Goal: Task Accomplishment & Management: Use online tool/utility

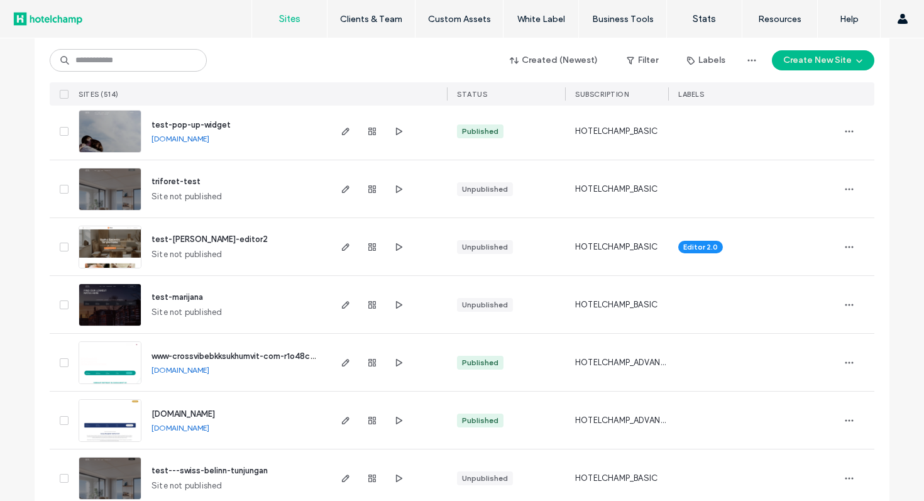
scroll to position [566, 0]
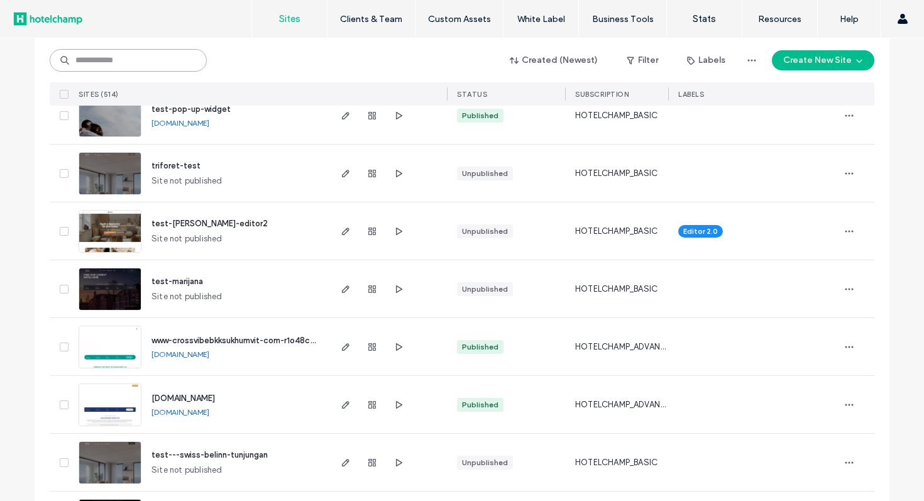
click at [178, 63] on input at bounding box center [128, 60] width 157 height 23
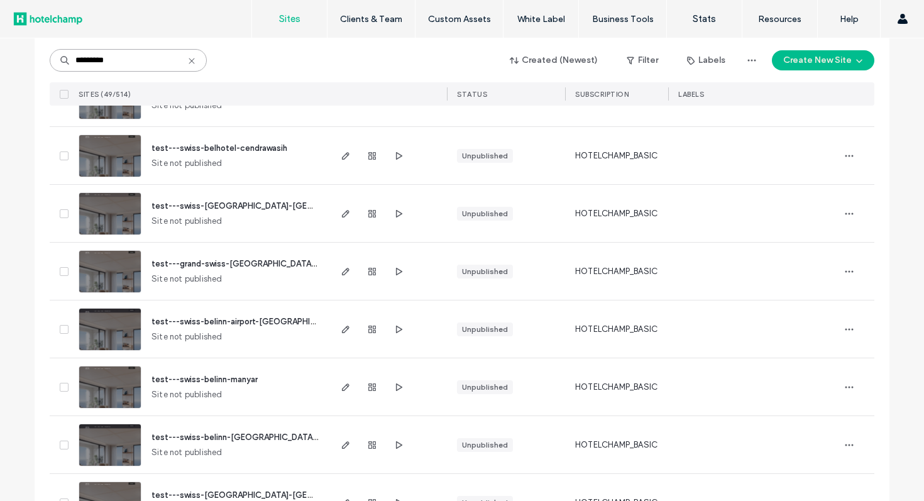
scroll to position [2596, 0]
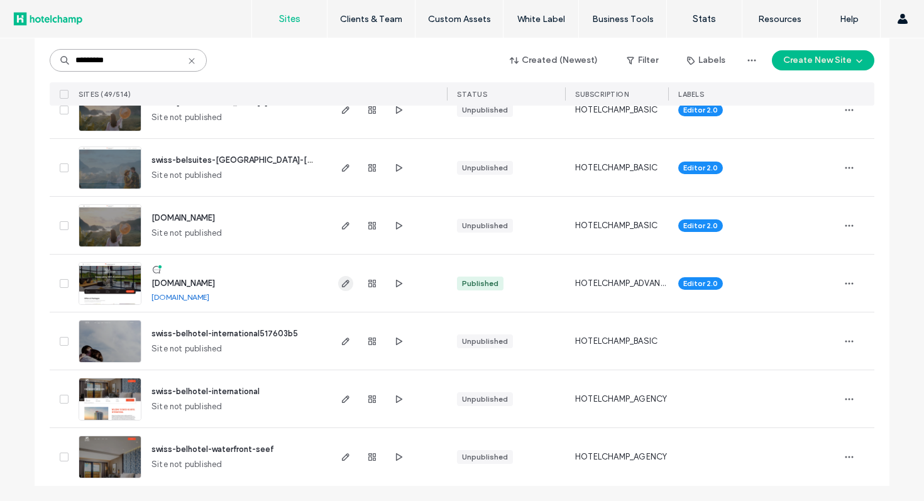
type input "*********"
click at [342, 284] on use "button" at bounding box center [346, 284] width 8 height 8
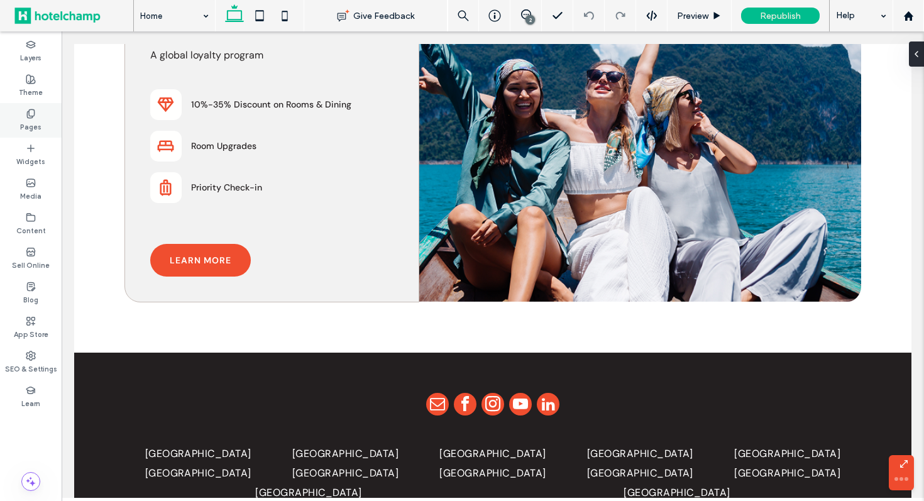
click at [35, 113] on icon at bounding box center [31, 114] width 10 height 10
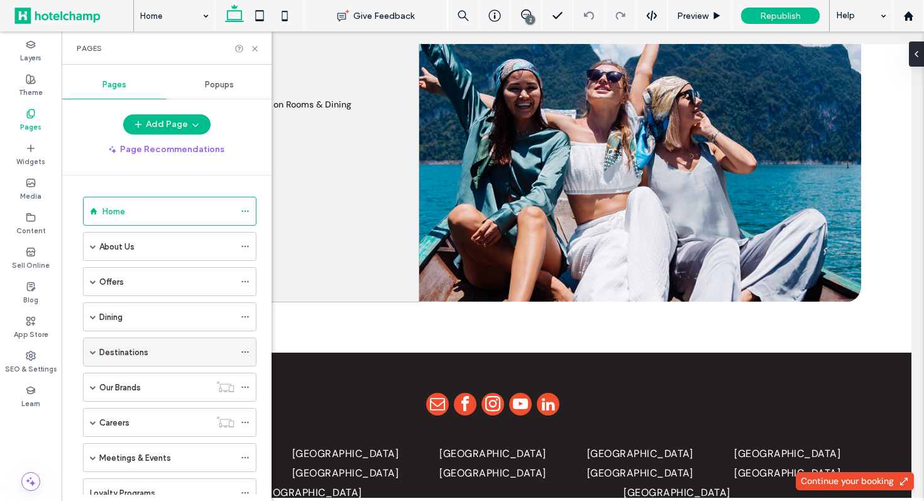
scroll to position [643, 0]
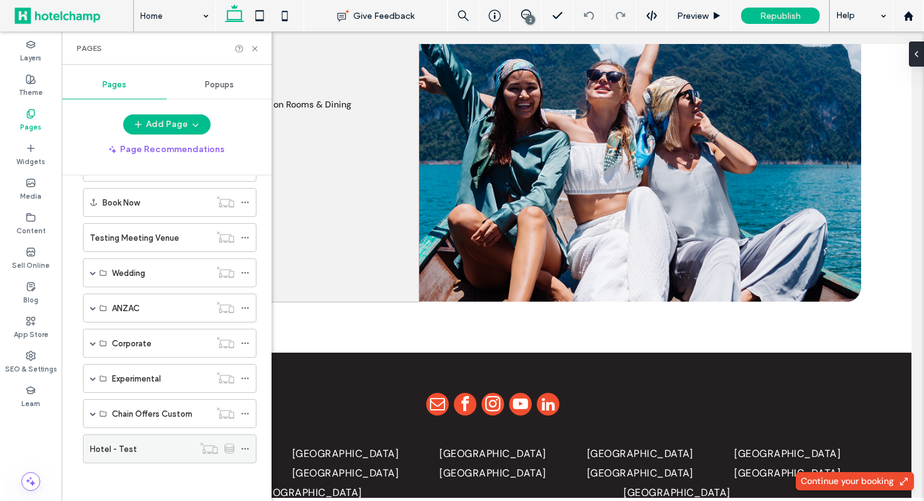
click at [133, 455] on label "Hotel - Test" at bounding box center [113, 449] width 47 height 22
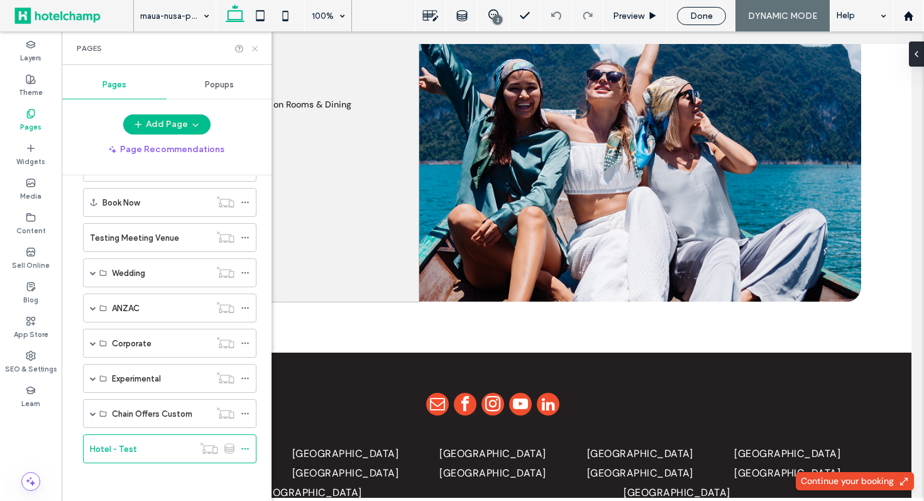
click at [256, 48] on icon at bounding box center [254, 48] width 9 height 9
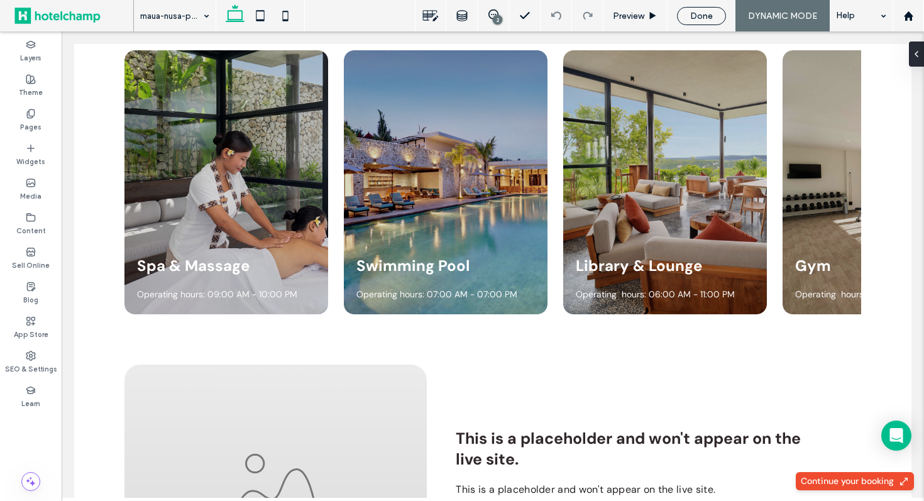
scroll to position [2796, 0]
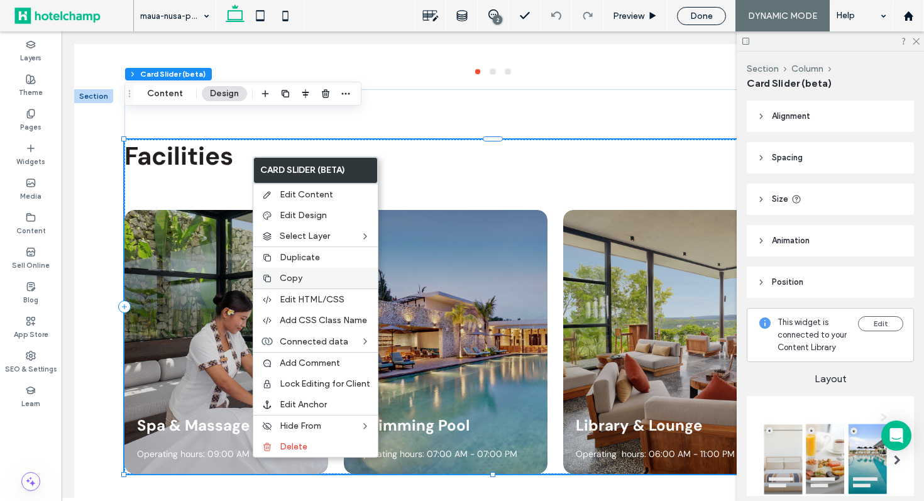
click at [307, 274] on label "Copy" at bounding box center [325, 278] width 91 height 11
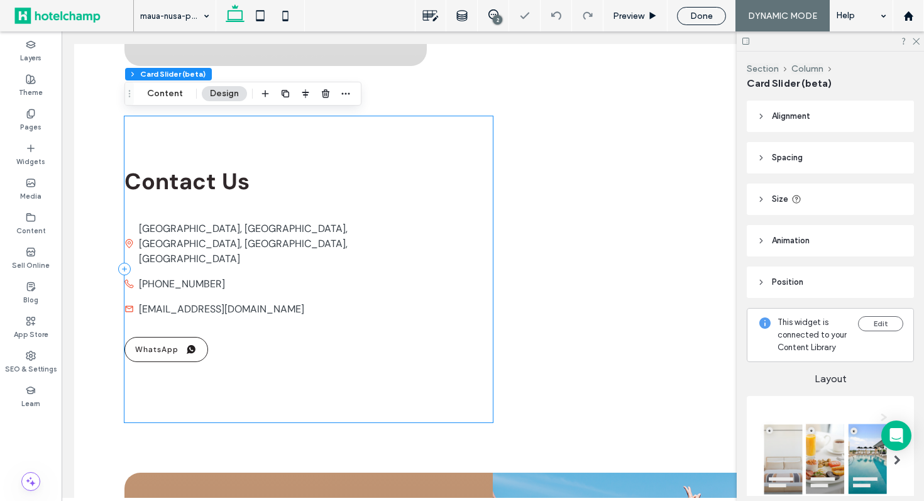
scroll to position [3420, 0]
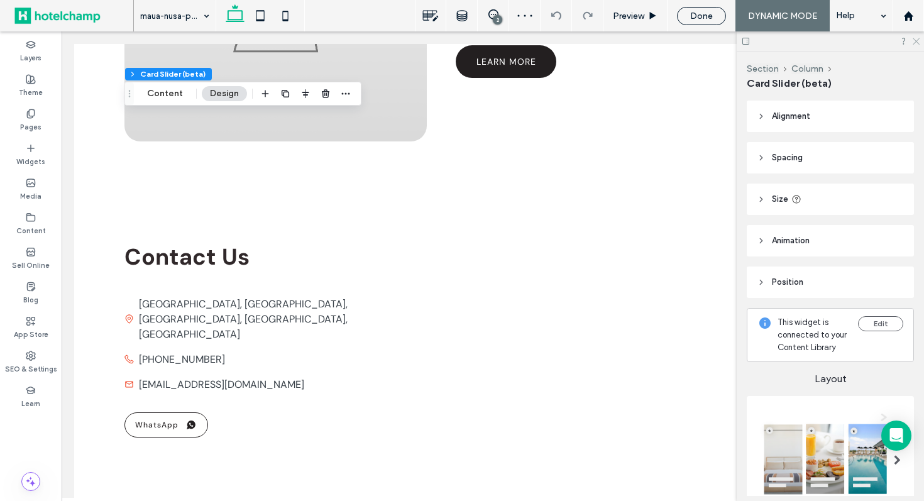
click at [919, 40] on icon at bounding box center [916, 40] width 8 height 8
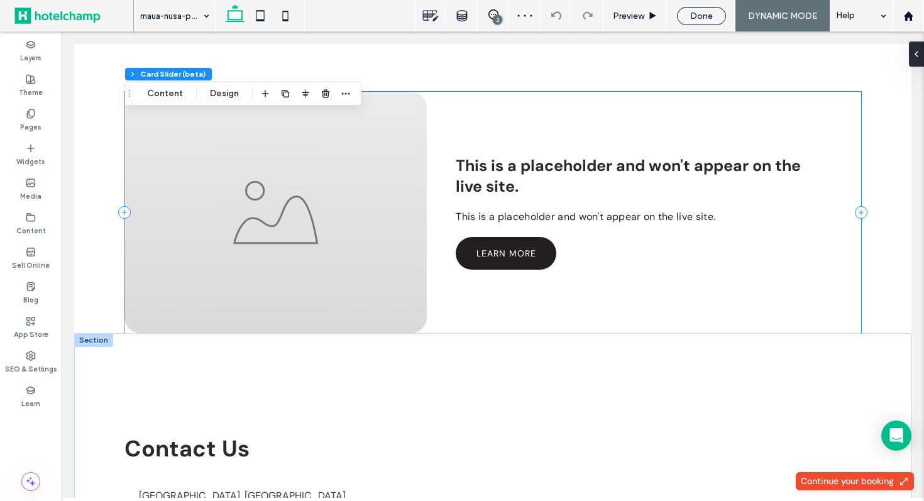
scroll to position [3156, 0]
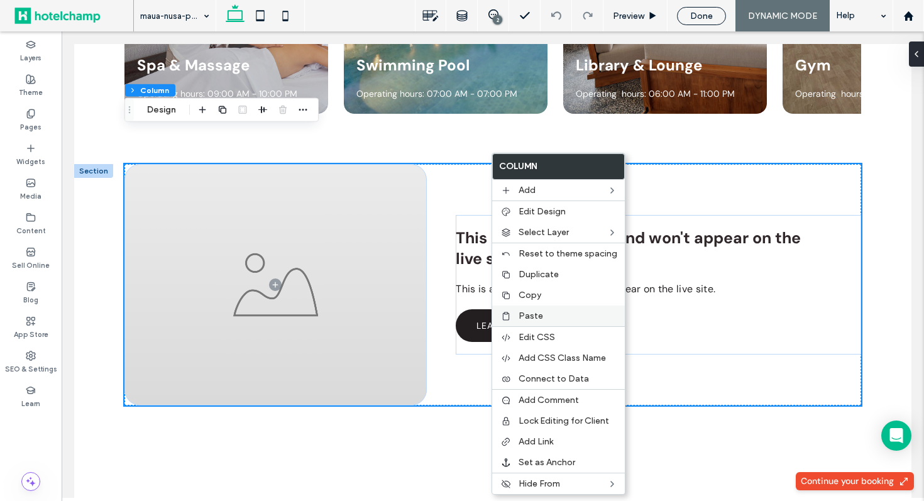
click at [549, 314] on label "Paste" at bounding box center [568, 316] width 99 height 11
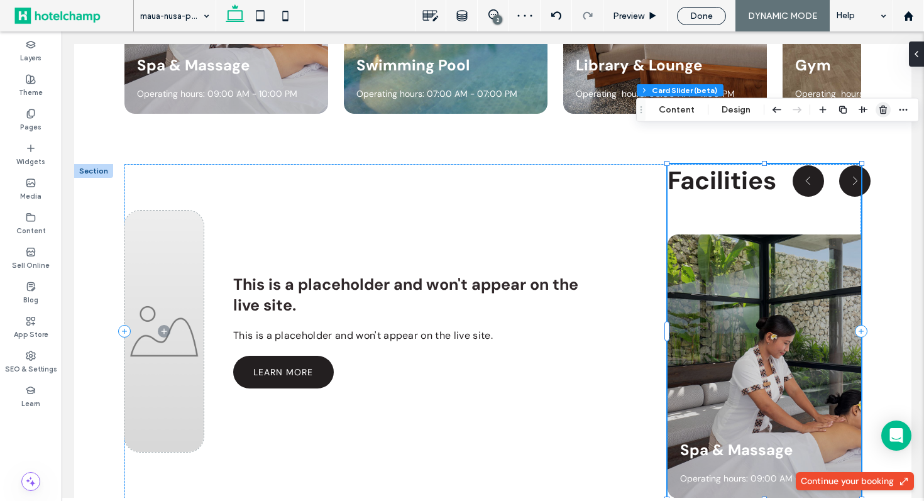
click at [882, 109] on icon "button" at bounding box center [883, 110] width 10 height 10
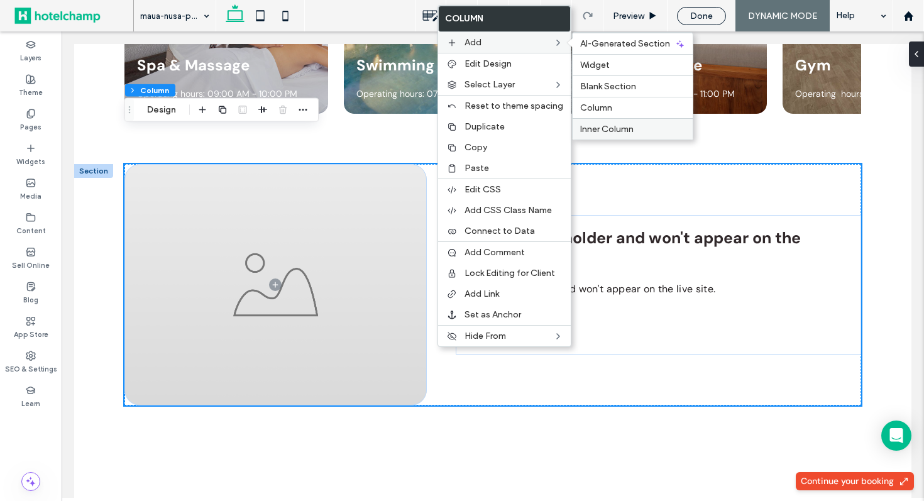
click at [606, 128] on span "Inner Column" at bounding box center [606, 129] width 53 height 11
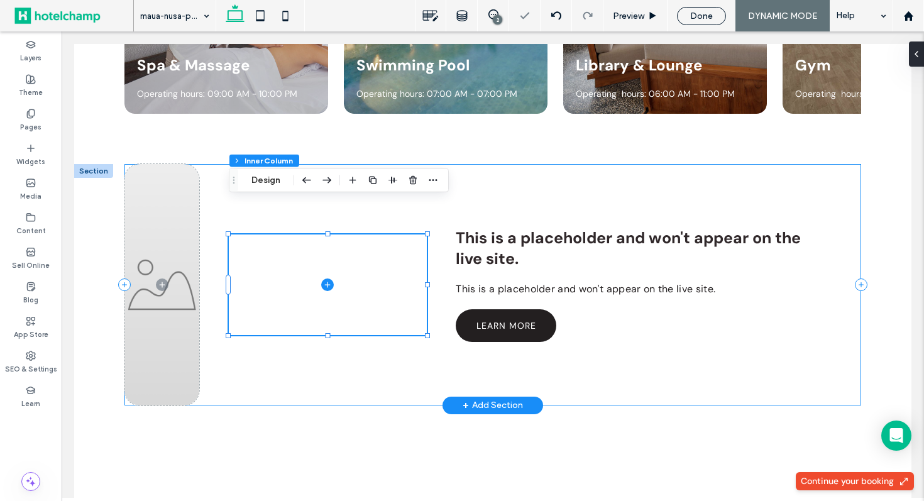
click at [267, 346] on div "This is a placeholder and won't appear on the live site. This is a placeholder …" at bounding box center [492, 284] width 737 height 241
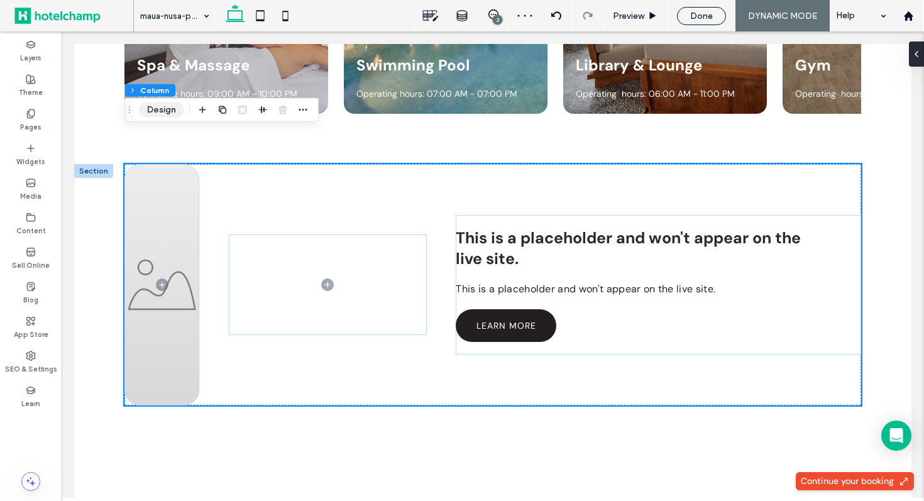
click at [172, 114] on button "Design" at bounding box center [161, 109] width 45 height 15
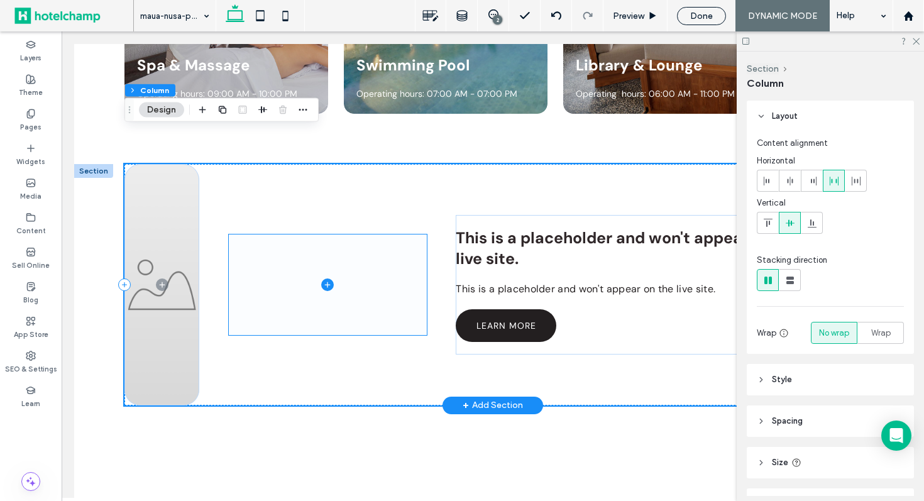
click at [402, 260] on span at bounding box center [328, 285] width 198 height 101
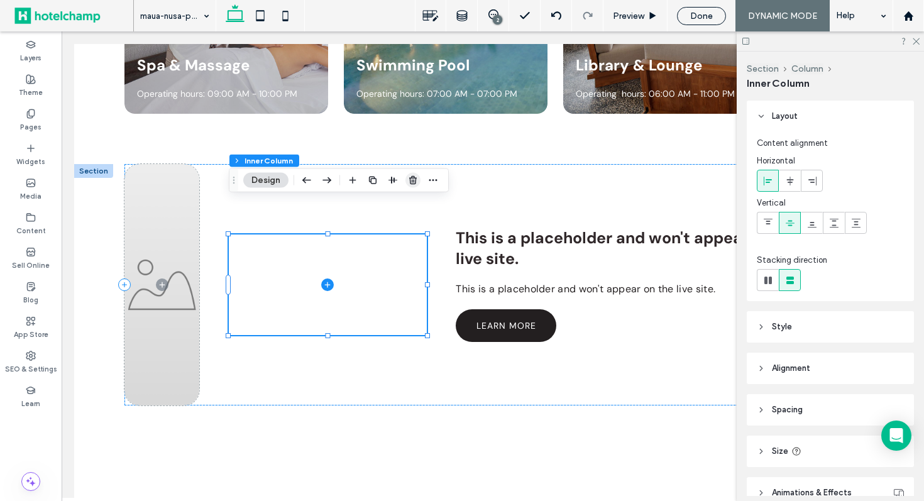
click at [414, 179] on icon "button" at bounding box center [413, 180] width 10 height 10
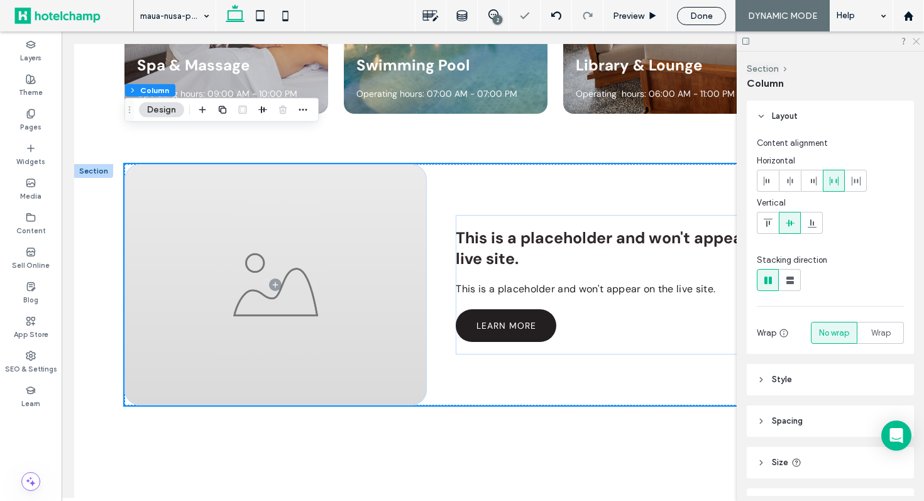
click at [917, 38] on icon at bounding box center [916, 40] width 8 height 8
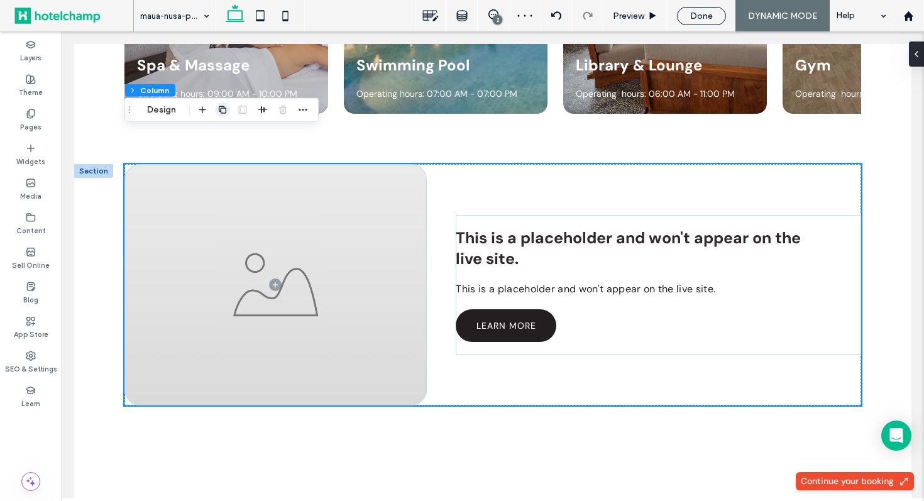
click at [226, 116] on span "button" at bounding box center [222, 109] width 15 height 15
type input "**"
type input "***"
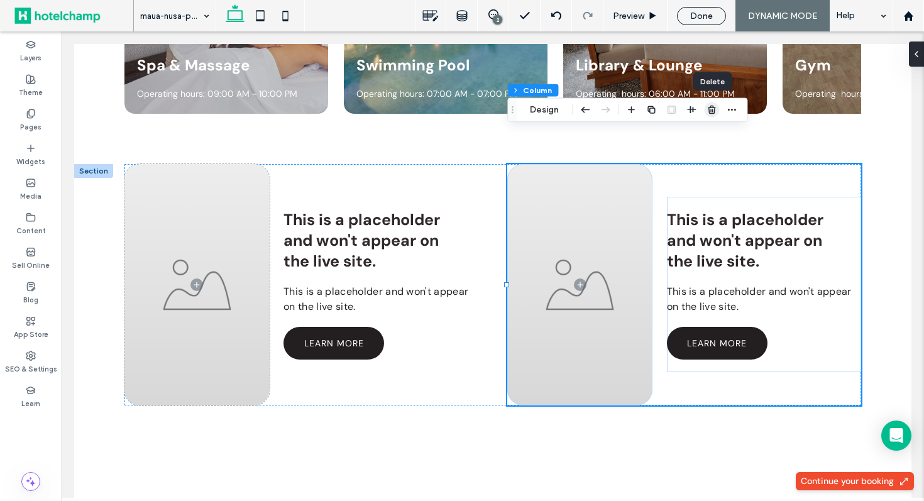
click at [716, 110] on icon "button" at bounding box center [712, 110] width 10 height 10
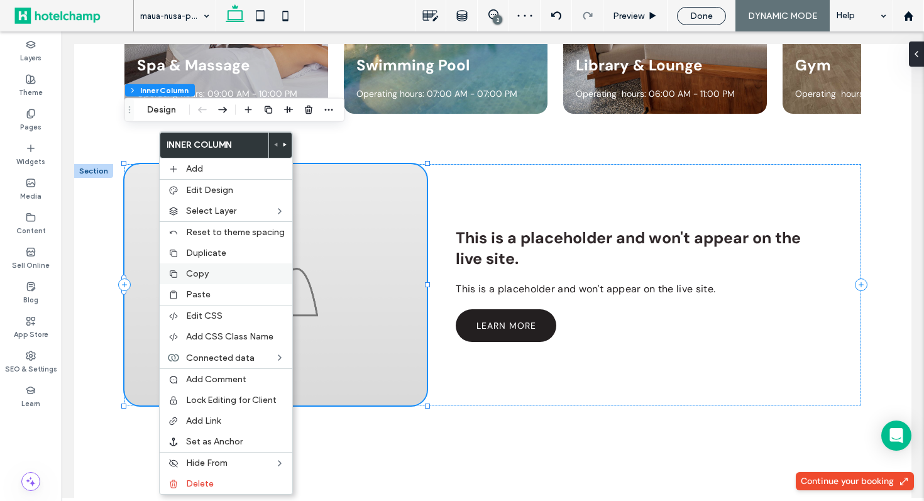
click at [221, 268] on label "Copy" at bounding box center [235, 273] width 99 height 11
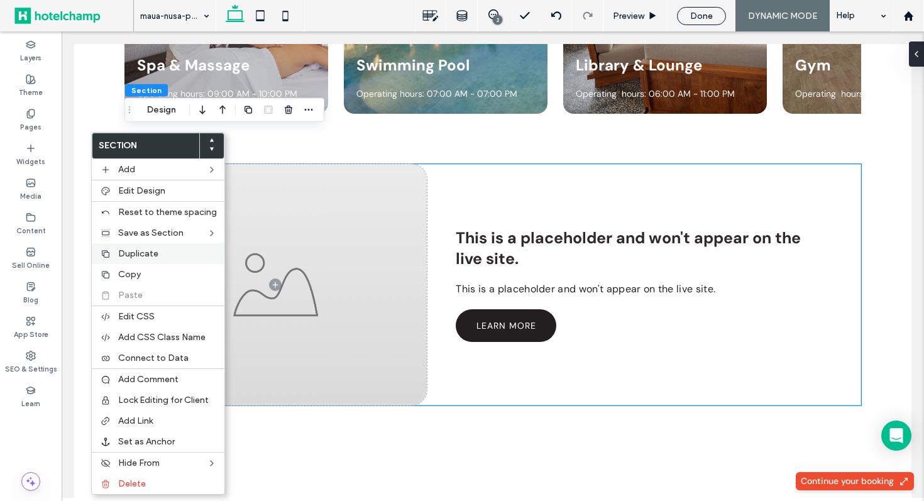
click at [155, 251] on span "Duplicate" at bounding box center [138, 253] width 40 height 11
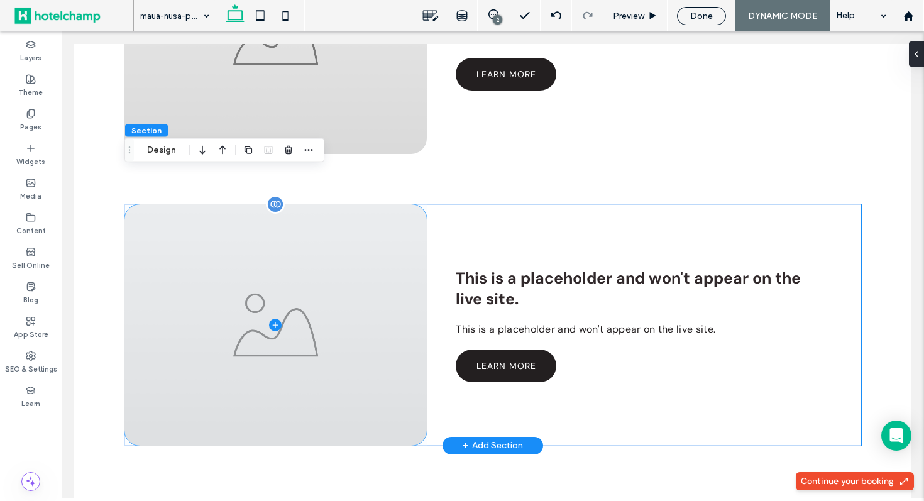
scroll to position [3387, 0]
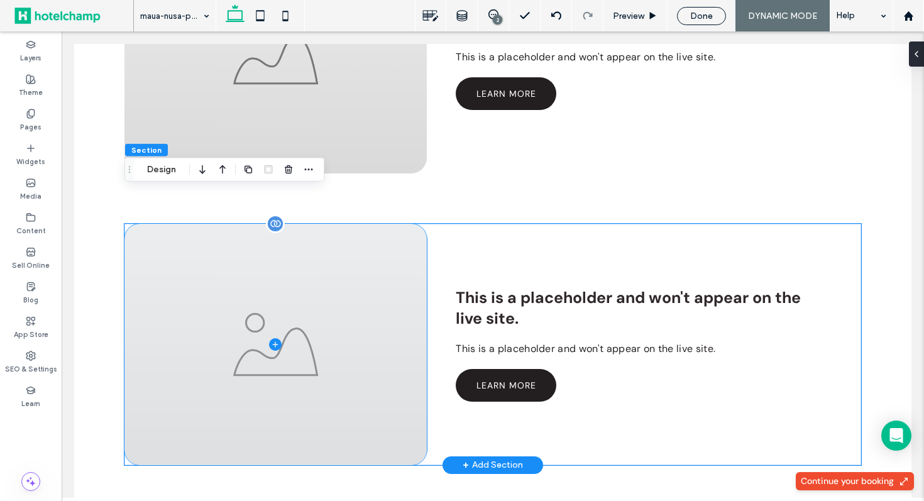
click at [340, 250] on span at bounding box center [275, 344] width 302 height 241
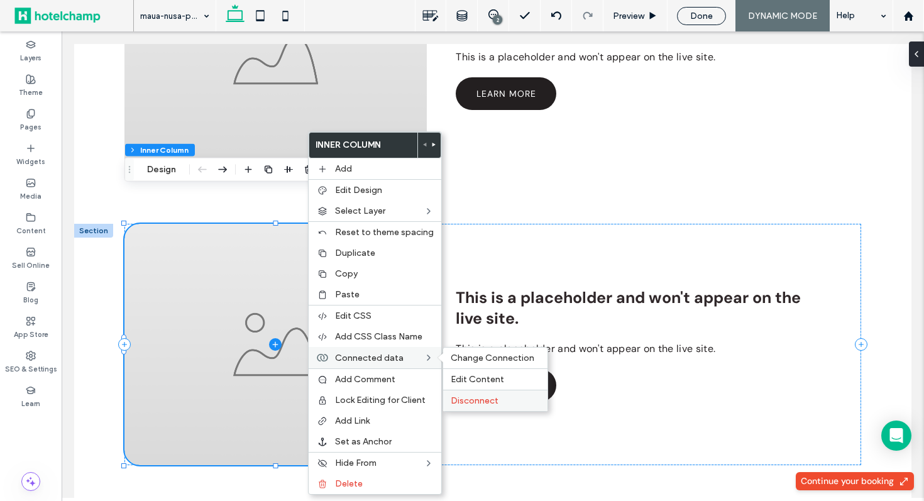
click at [467, 396] on span "Disconnect" at bounding box center [475, 401] width 48 height 11
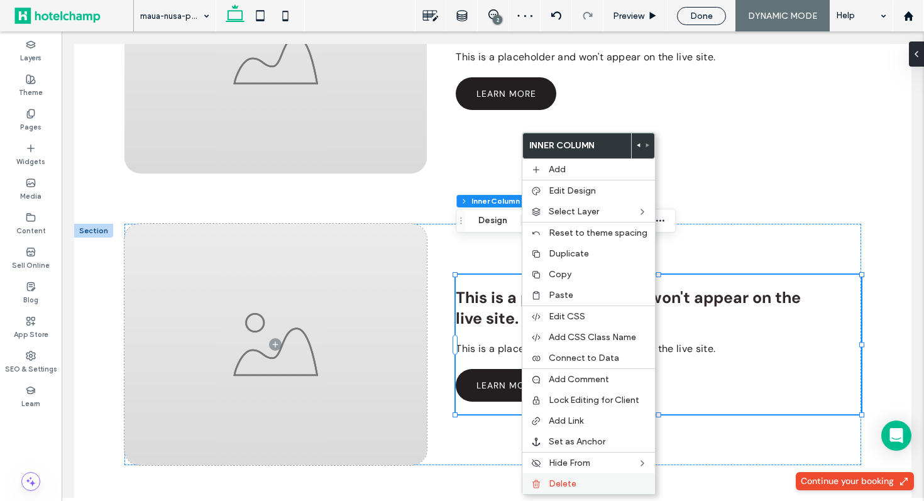
click at [603, 484] on label "Delete" at bounding box center [598, 484] width 99 height 11
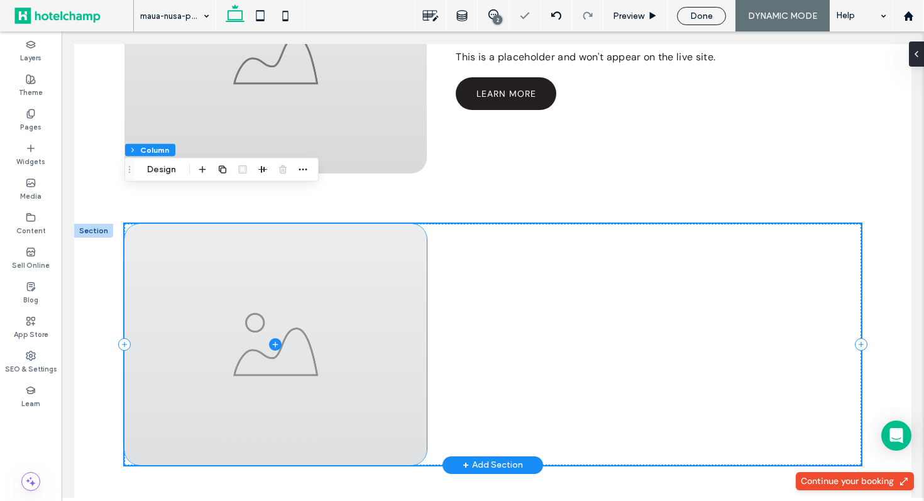
click at [394, 321] on span at bounding box center [275, 344] width 302 height 241
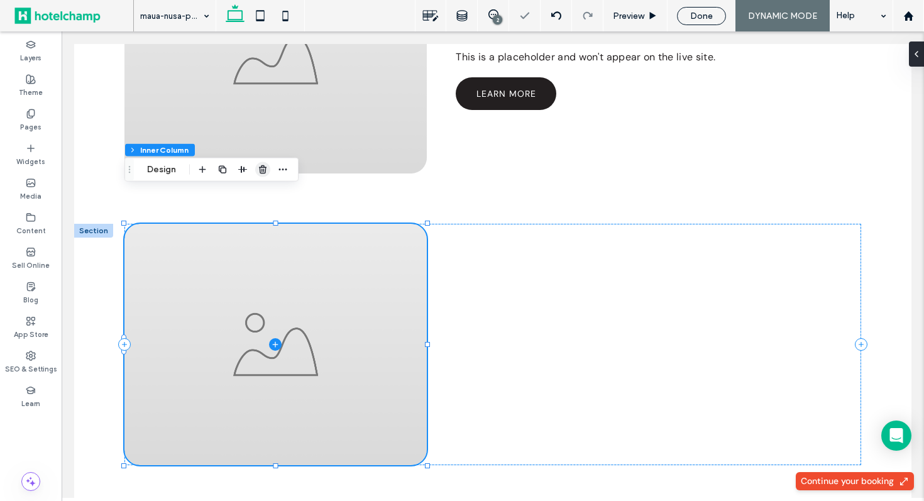
click at [264, 169] on icon "button" at bounding box center [263, 170] width 10 height 10
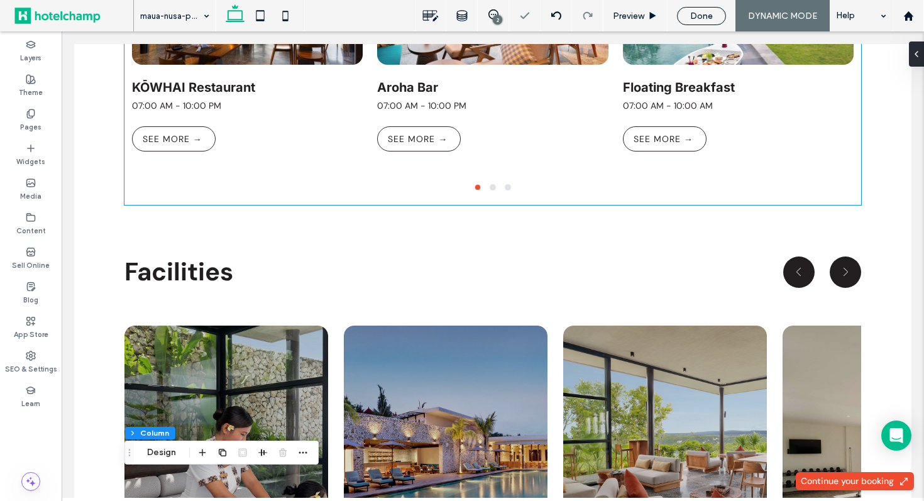
scroll to position [2850, 0]
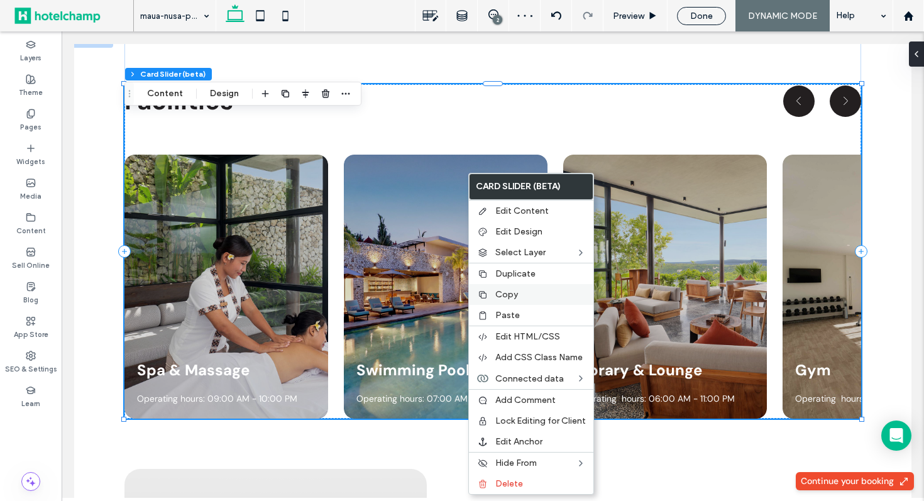
click at [529, 294] on label "Copy" at bounding box center [540, 294] width 91 height 11
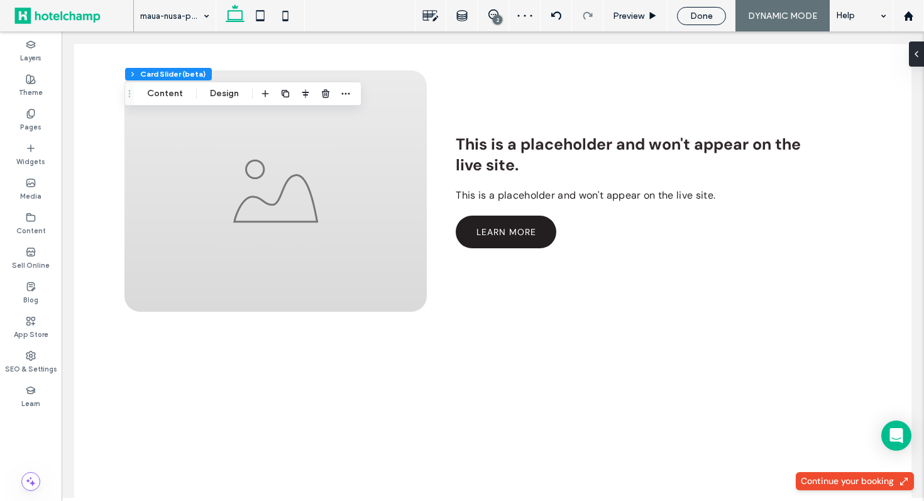
scroll to position [3404, 0]
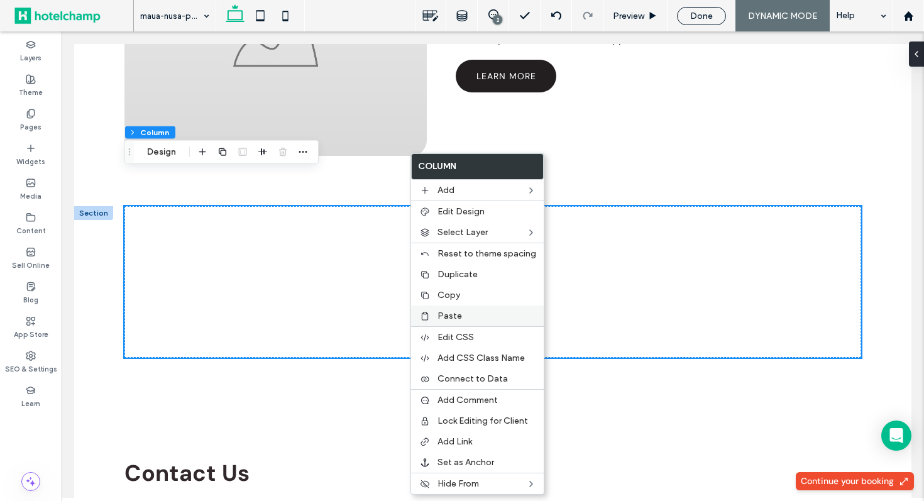
click at [470, 316] on label "Paste" at bounding box center [487, 316] width 99 height 11
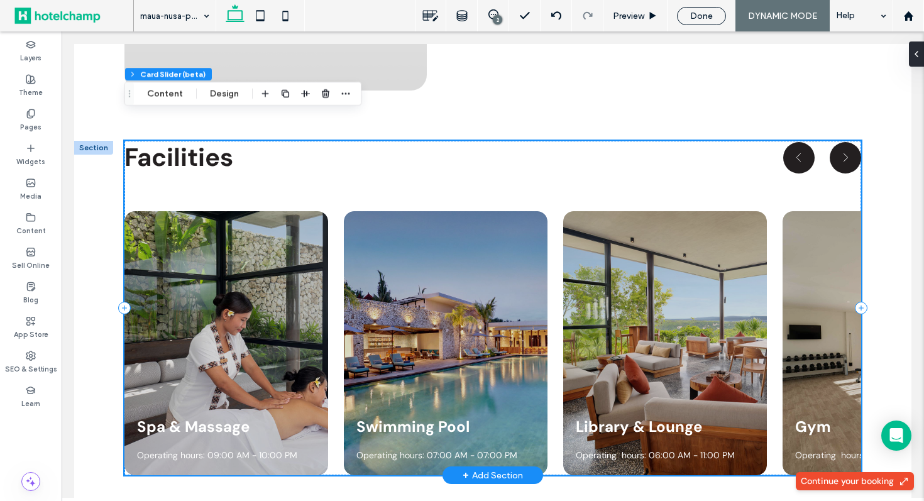
scroll to position [3475, 0]
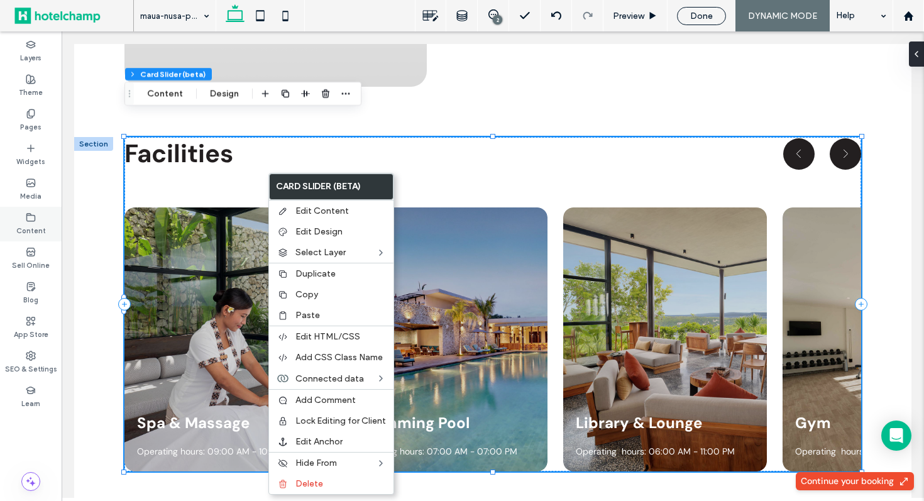
click at [31, 219] on icon at bounding box center [31, 218] width 10 height 10
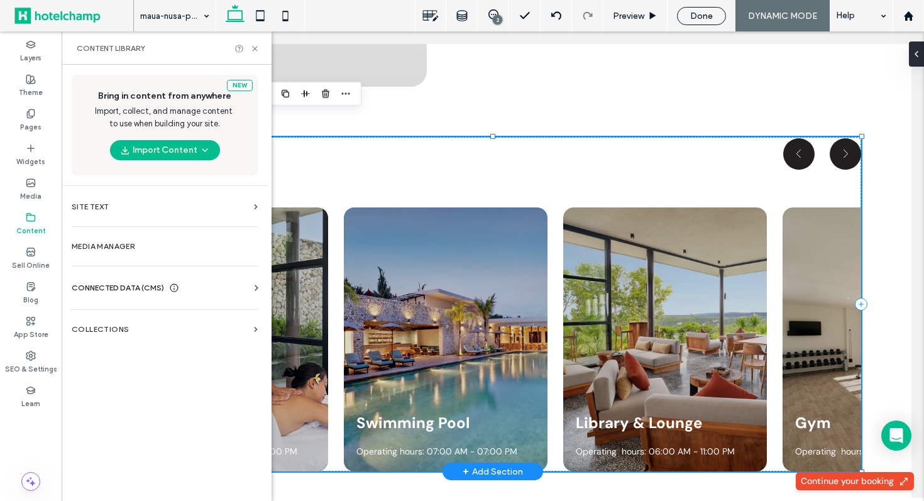
click at [368, 262] on div at bounding box center [446, 339] width 204 height 264
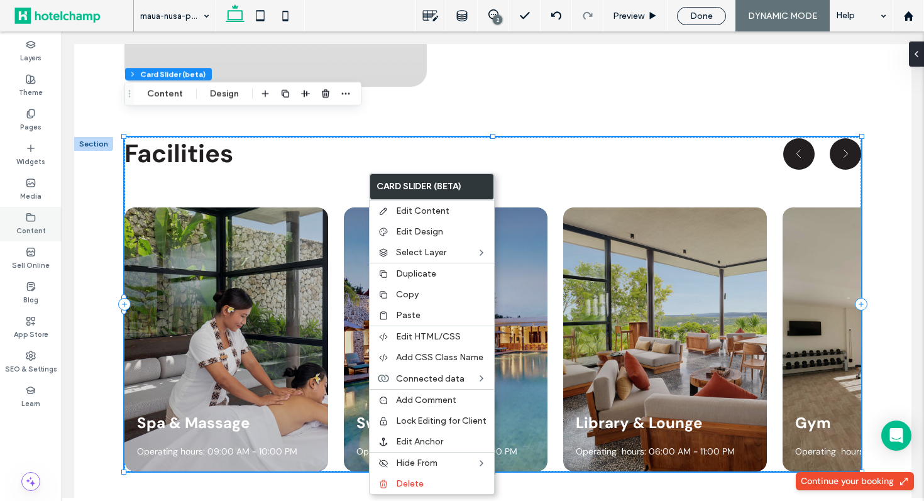
click at [31, 225] on label "Content" at bounding box center [31, 230] width 30 height 14
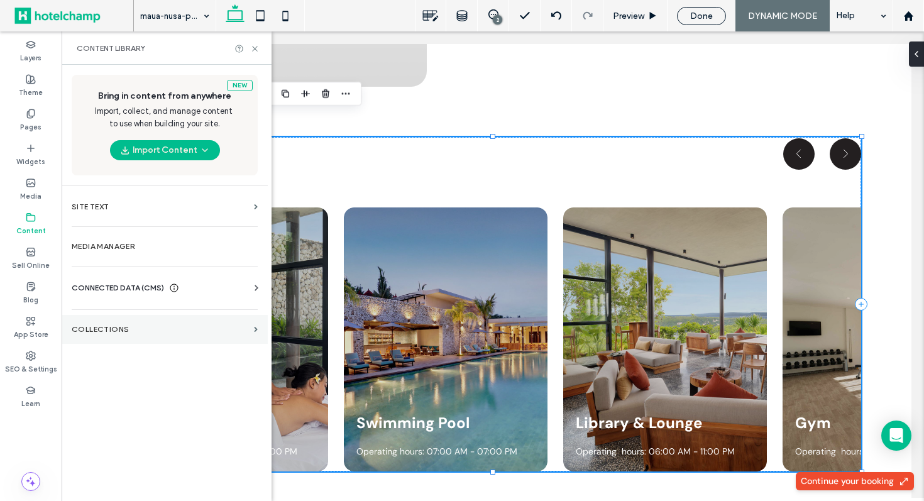
click at [154, 337] on section "Collections" at bounding box center [165, 329] width 206 height 29
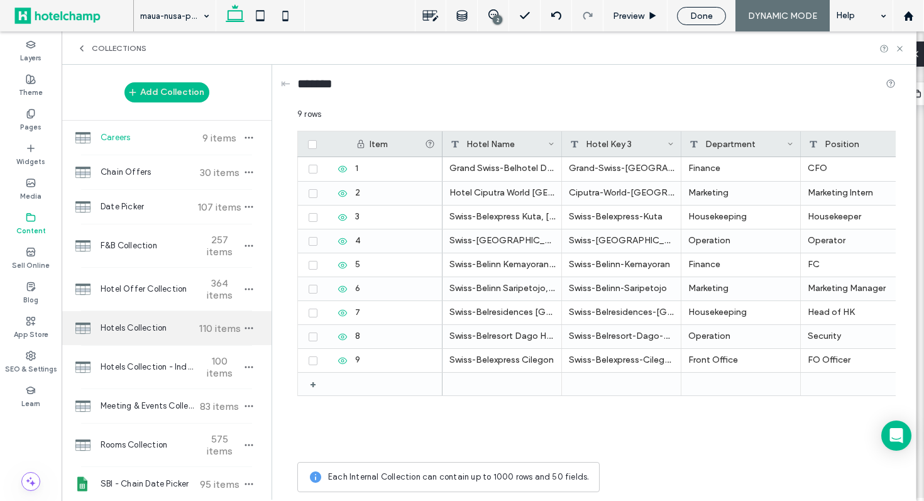
click at [156, 328] on span "Hotels Collection" at bounding box center [148, 328] width 94 height 13
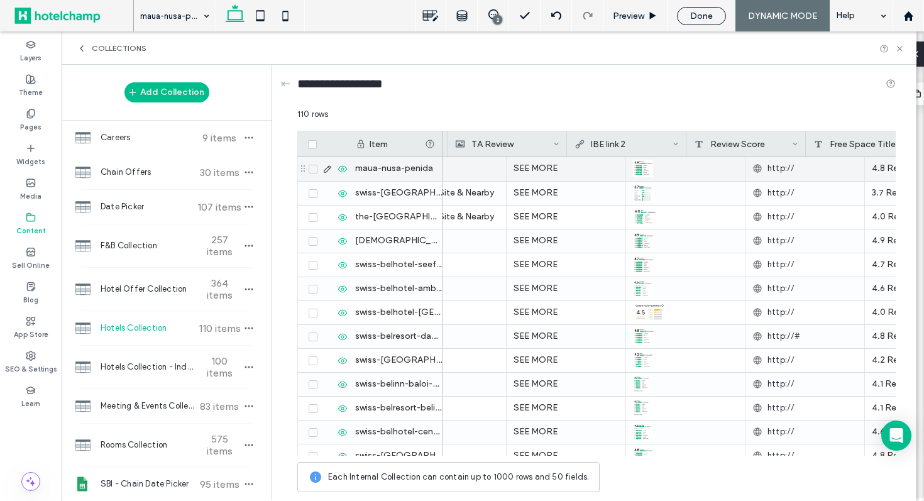
scroll to position [0, 4385]
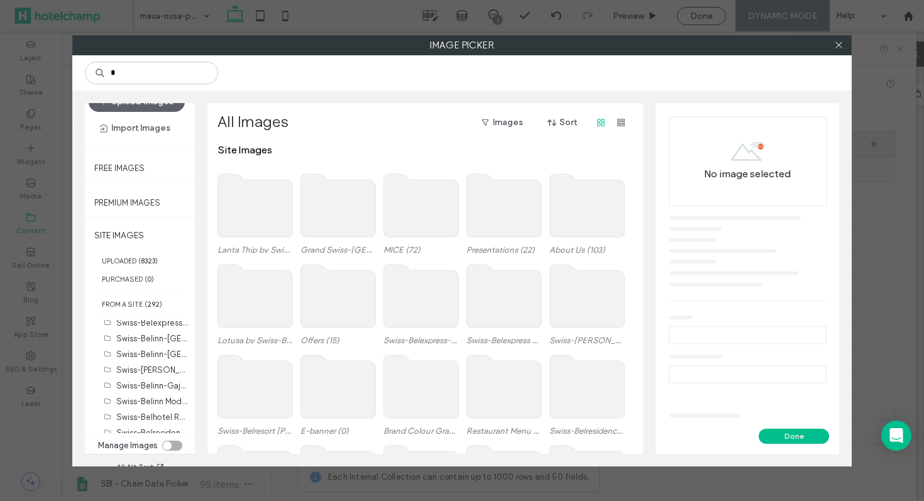
type input "*"
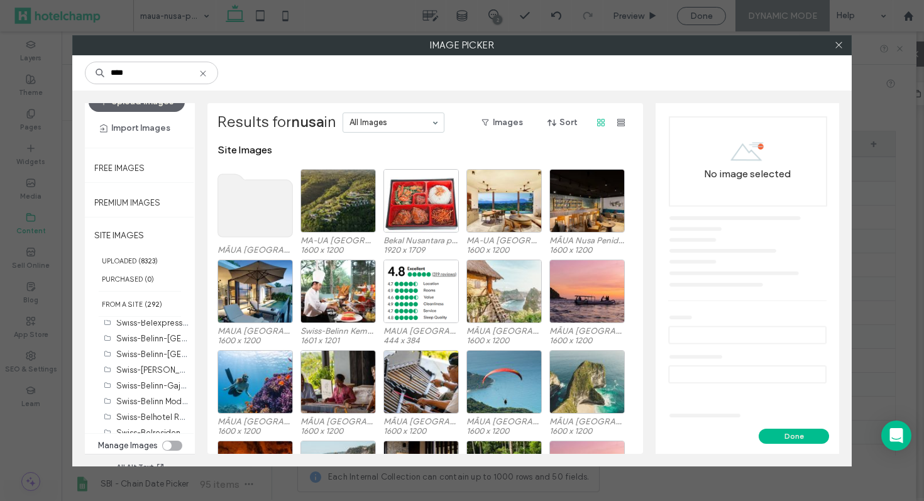
type input "****"
click at [262, 211] on use at bounding box center [255, 205] width 75 height 63
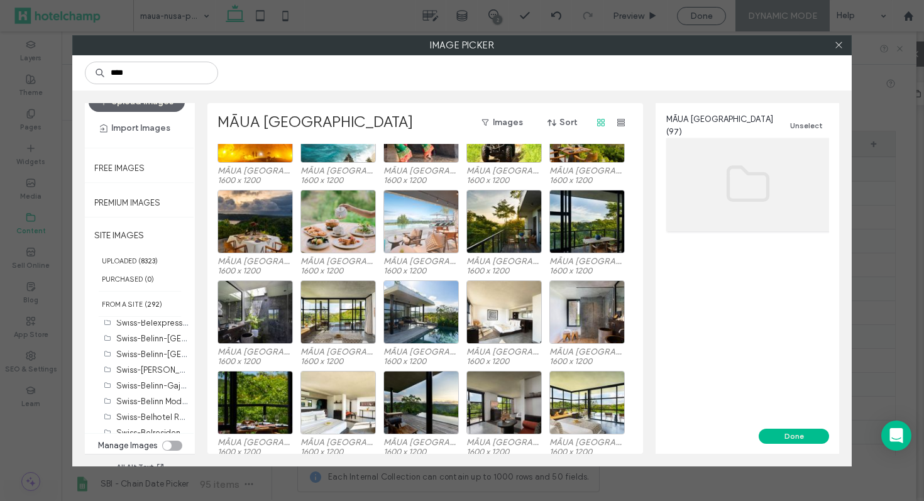
scroll to position [218, 0]
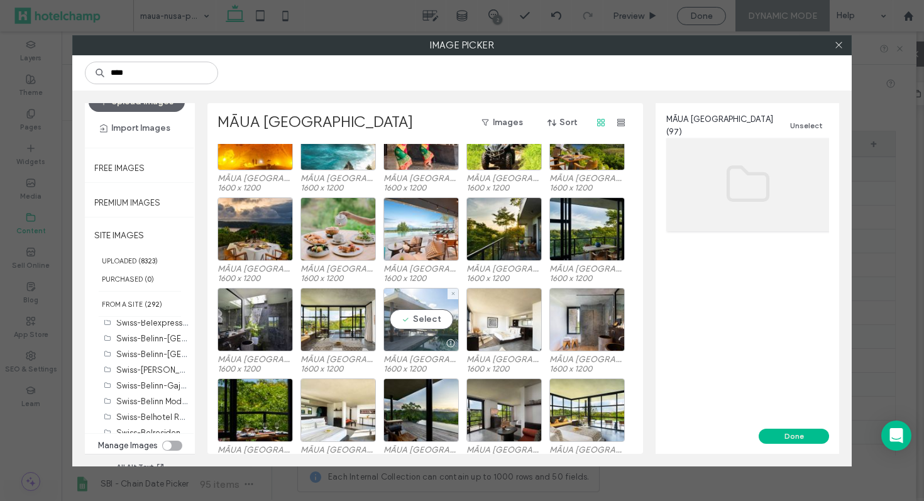
click at [429, 302] on div "Select" at bounding box center [421, 320] width 75 height 64
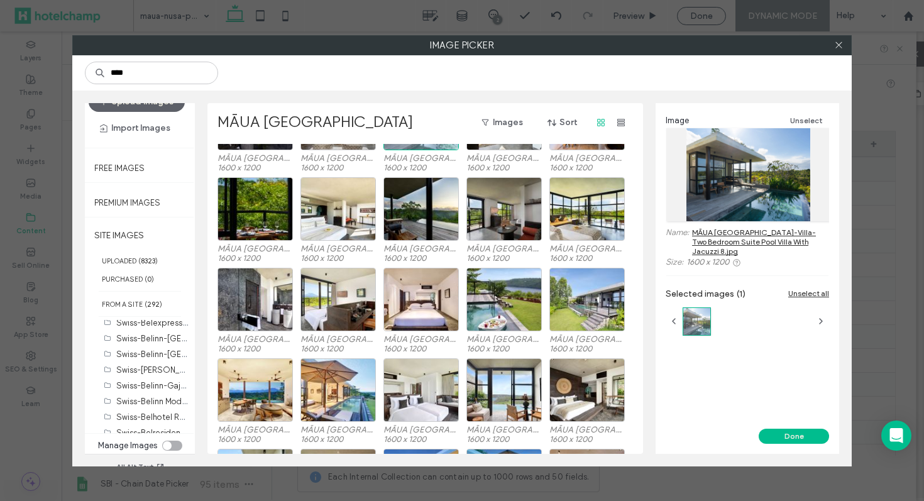
scroll to position [424, 0]
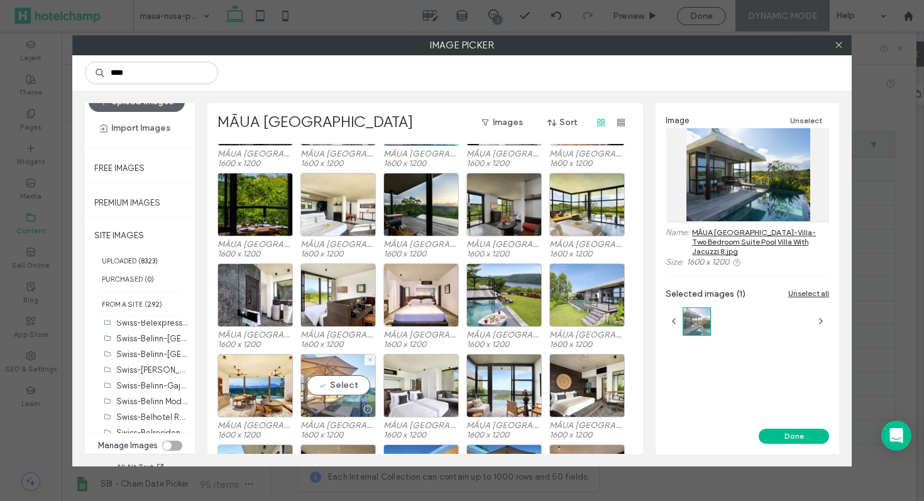
click at [335, 396] on div "Select" at bounding box center [338, 386] width 75 height 64
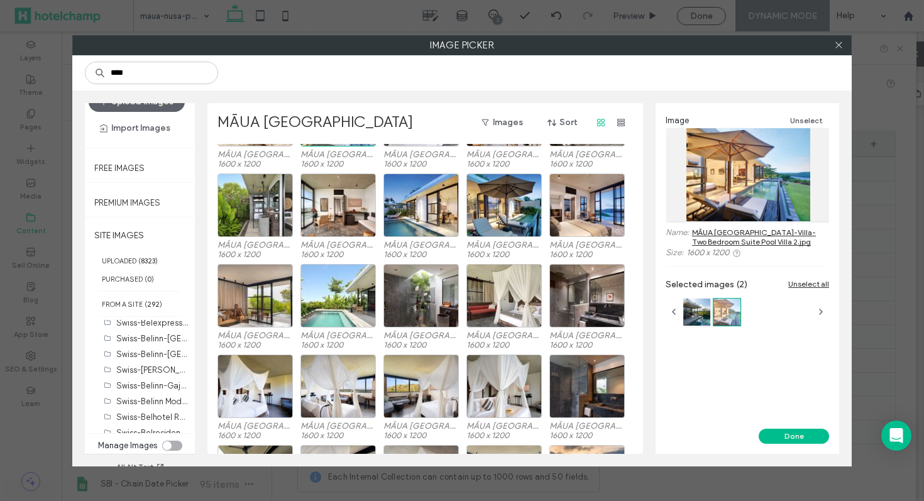
scroll to position [694, 0]
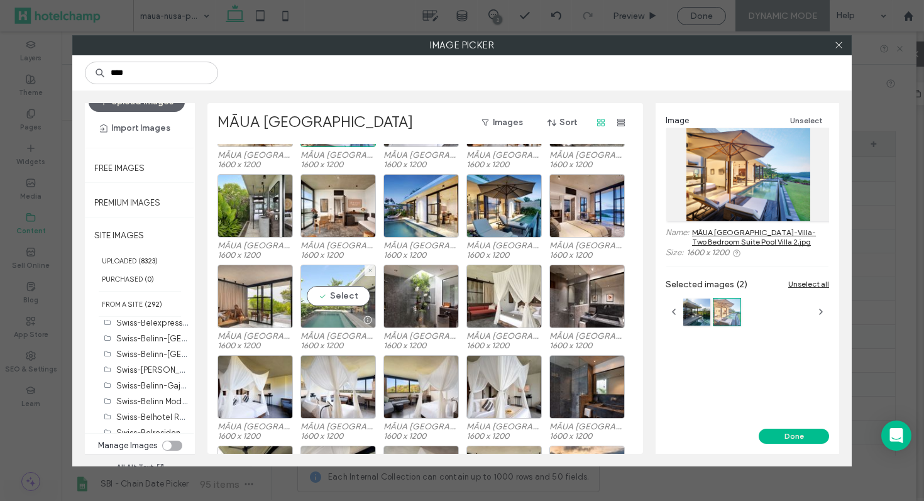
click at [332, 306] on div "Select" at bounding box center [338, 297] width 75 height 64
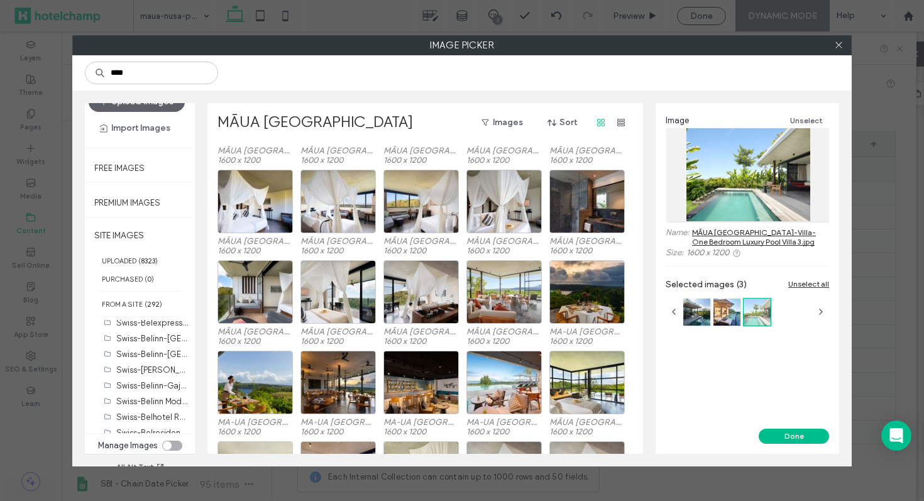
scroll to position [867, 0]
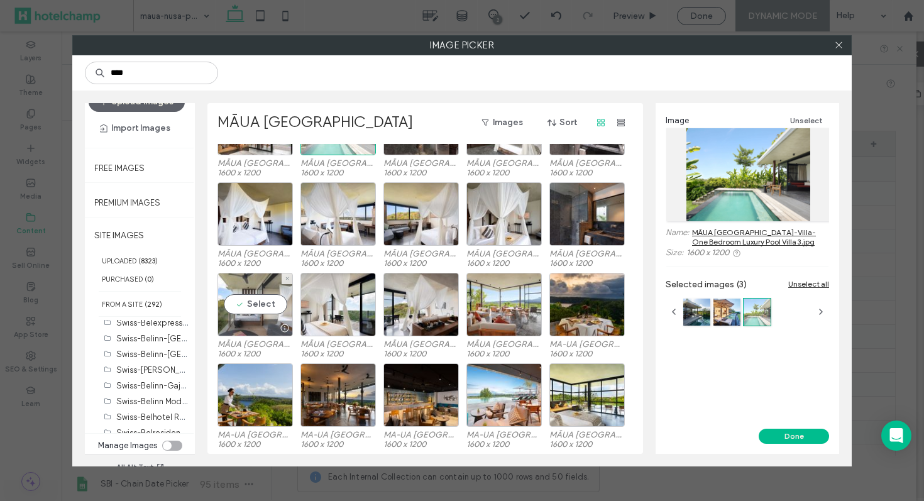
click at [258, 290] on div "Select" at bounding box center [255, 305] width 75 height 64
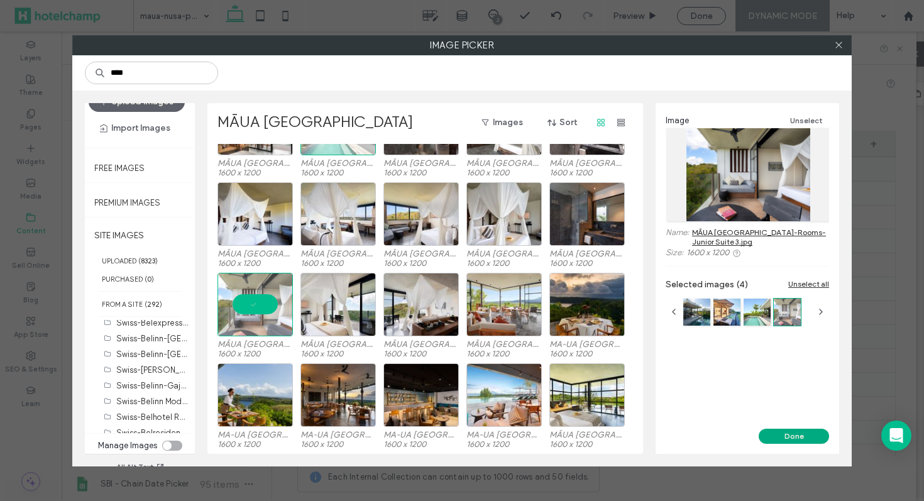
click at [779, 434] on button "Done" at bounding box center [794, 436] width 70 height 15
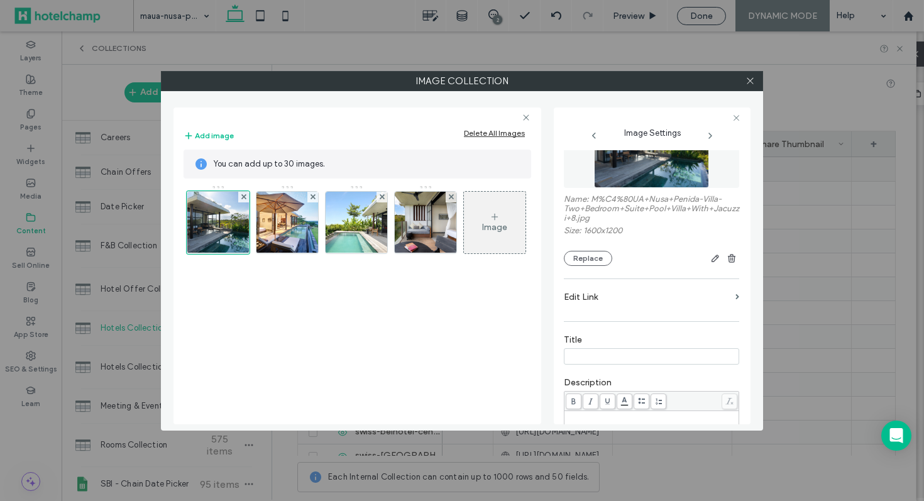
scroll to position [76, 0]
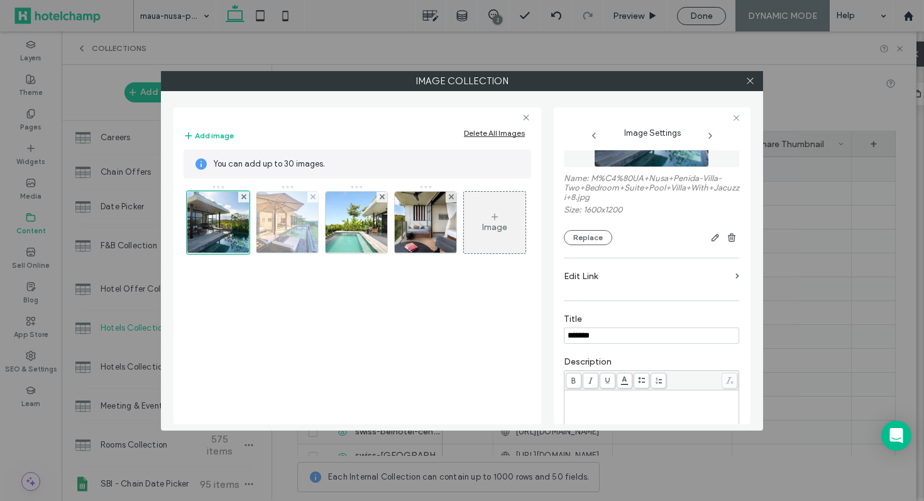
type input "*******"
click at [282, 220] on img at bounding box center [287, 223] width 82 height 62
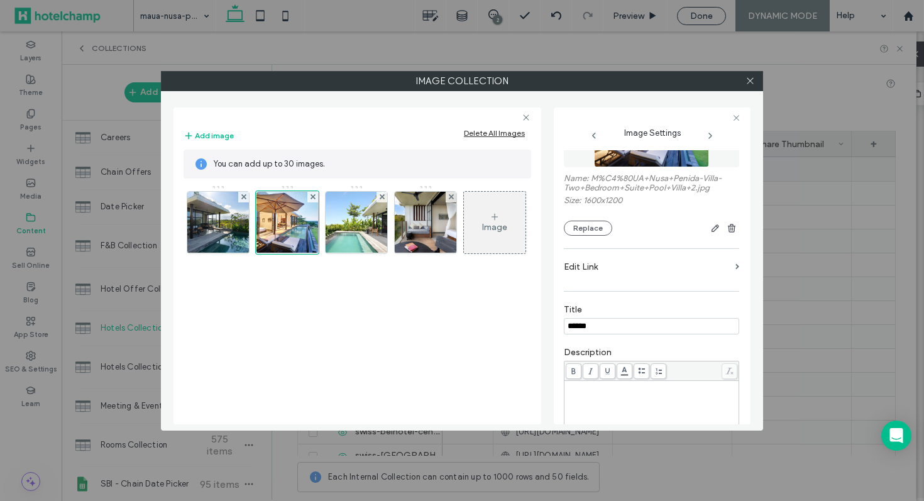
type input "*******"
click at [374, 230] on img at bounding box center [357, 223] width 82 height 62
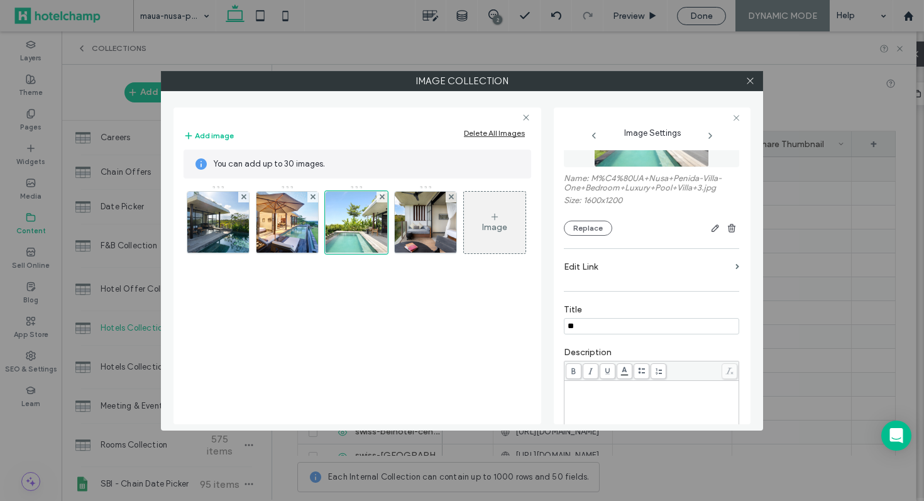
type input "*"
type input "*******"
click at [449, 218] on img at bounding box center [426, 223] width 82 height 62
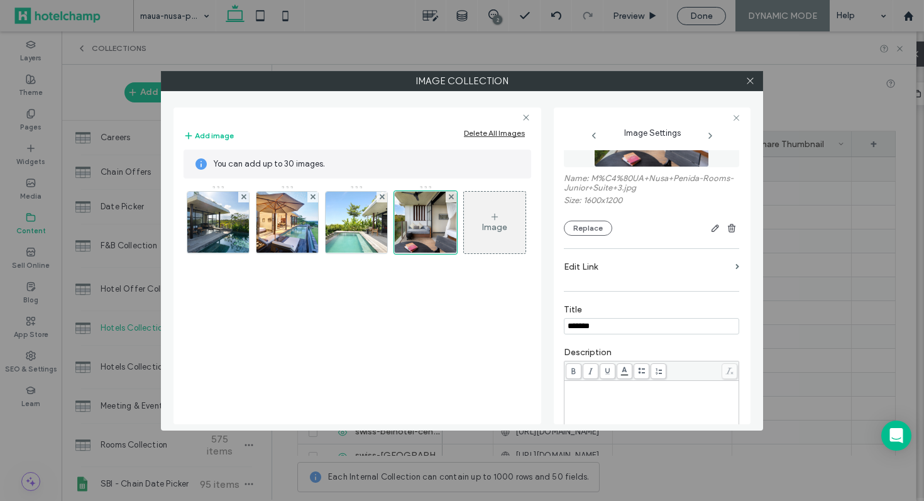
type input "*******"
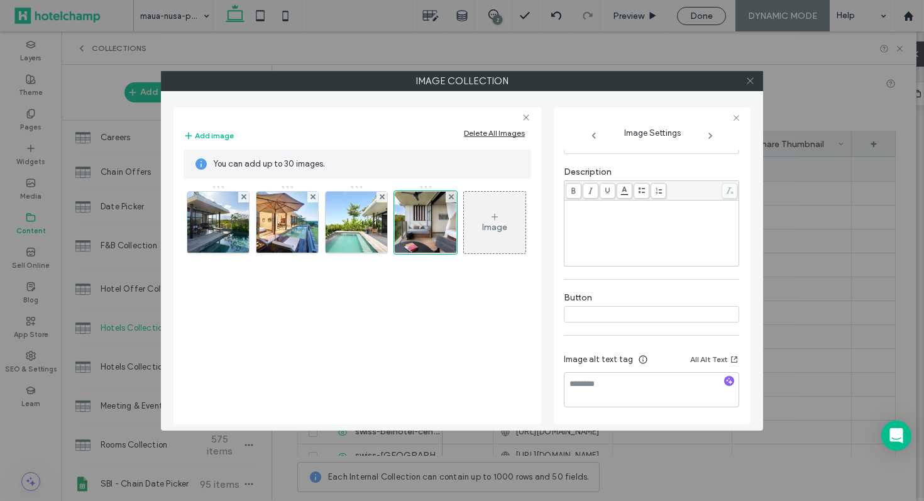
click at [753, 84] on use at bounding box center [750, 81] width 6 height 6
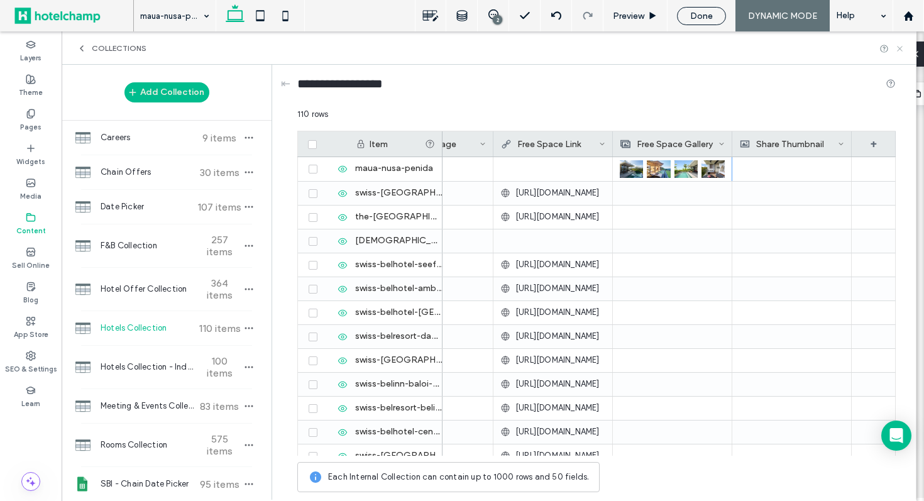
click at [900, 49] on use at bounding box center [899, 48] width 5 height 5
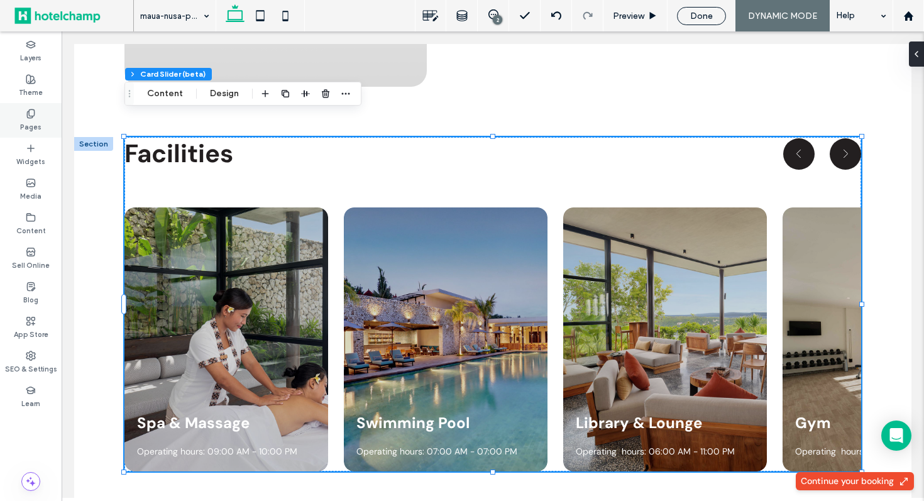
click at [30, 120] on label "Pages" at bounding box center [30, 126] width 21 height 14
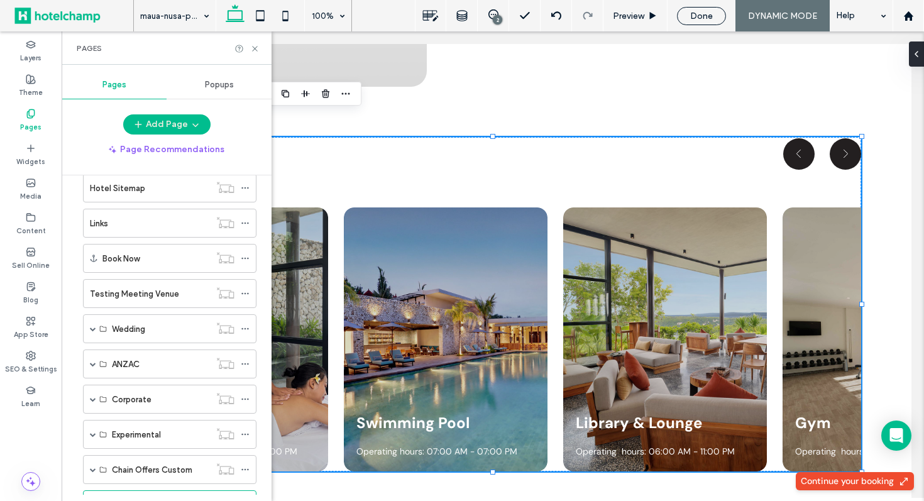
scroll to position [643, 0]
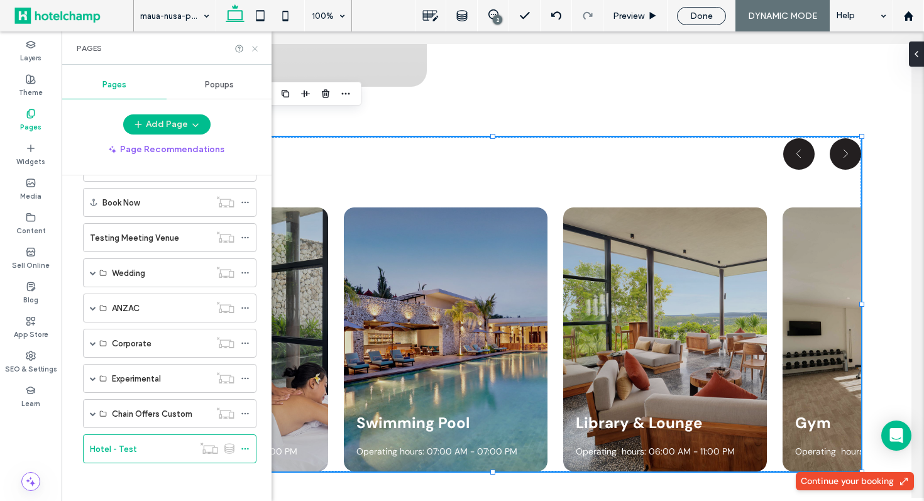
click at [256, 49] on icon at bounding box center [254, 48] width 9 height 9
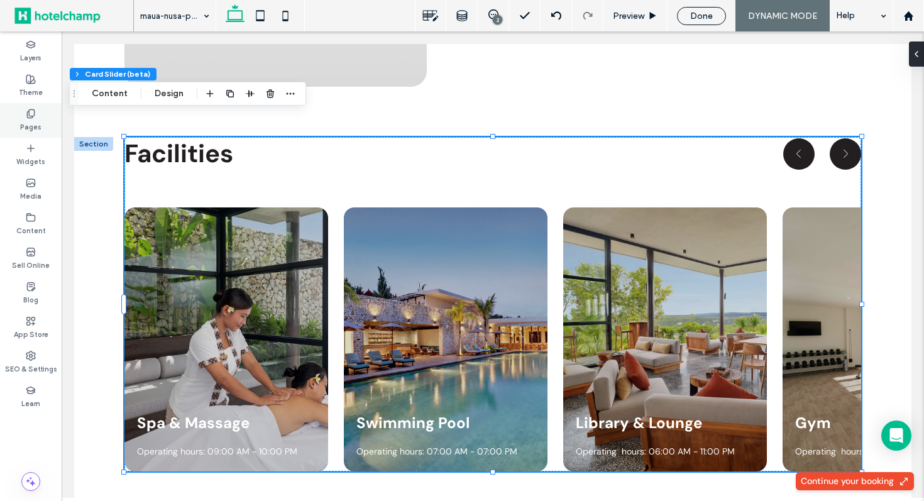
click at [36, 133] on div "Pages" at bounding box center [31, 120] width 62 height 35
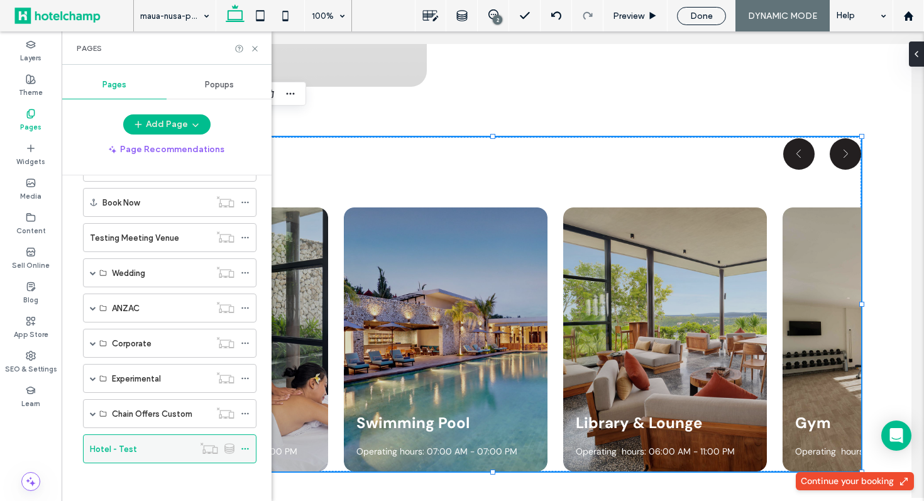
click at [119, 447] on label "Hotel - Test" at bounding box center [113, 449] width 47 height 22
click at [255, 48] on use at bounding box center [254, 48] width 5 height 5
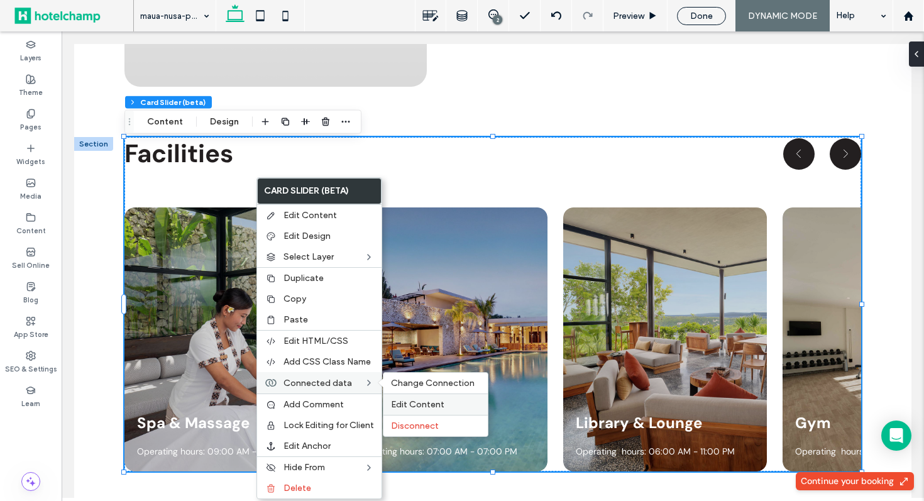
click at [424, 407] on span "Edit Content" at bounding box center [417, 404] width 53 height 11
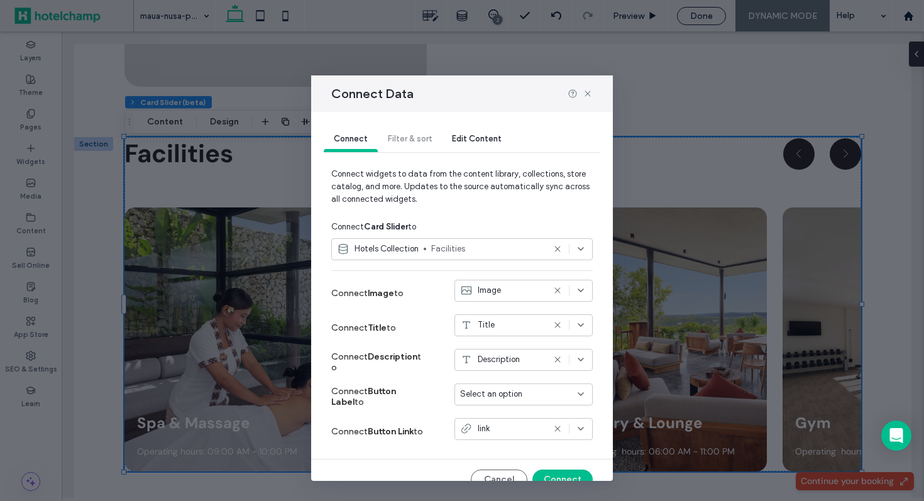
click at [490, 253] on span "Facilities" at bounding box center [487, 249] width 113 height 13
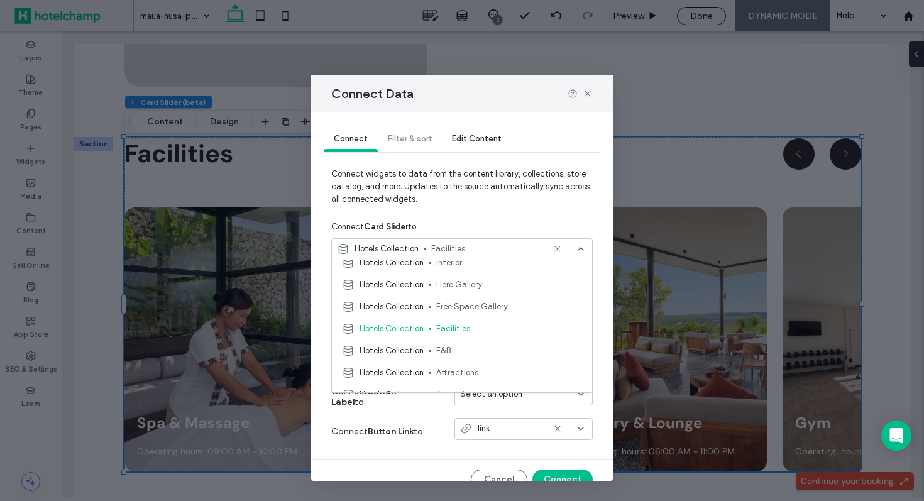
scroll to position [125, 0]
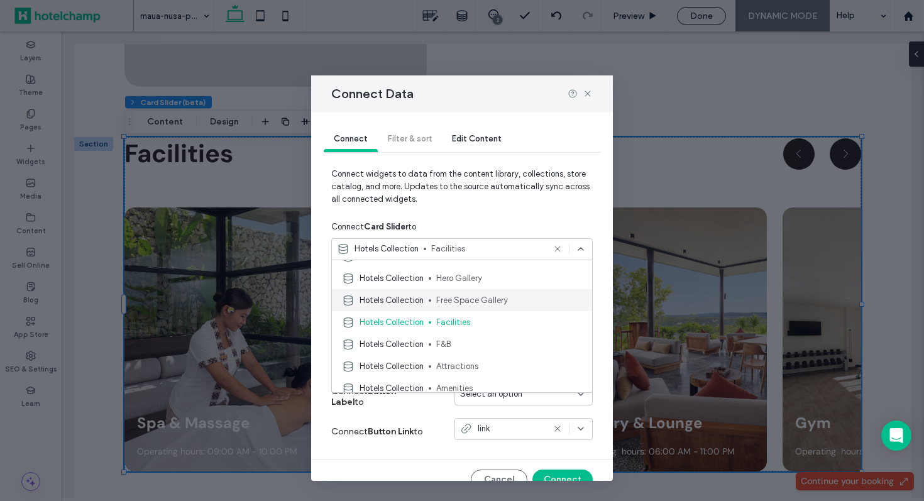
click at [495, 300] on span "Free Space Gallery" at bounding box center [509, 300] width 146 height 13
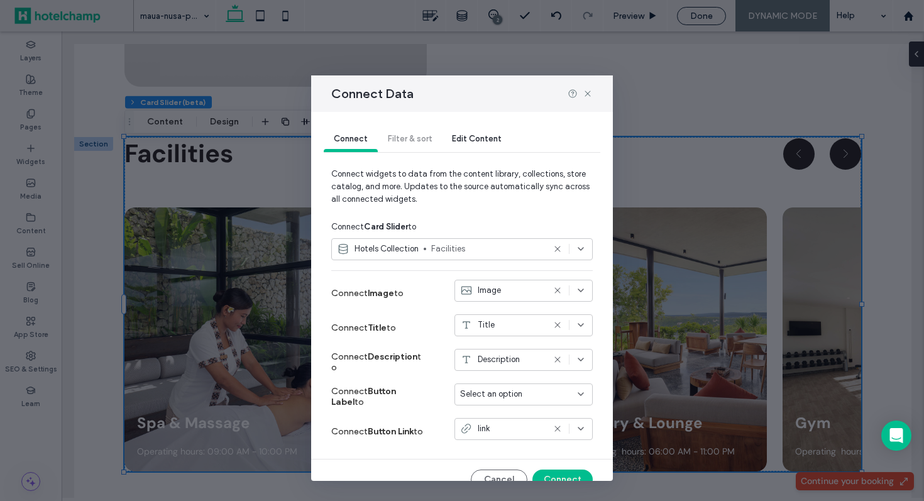
click at [556, 359] on use at bounding box center [558, 360] width 6 height 6
click at [513, 295] on div "Image" at bounding box center [502, 290] width 84 height 13
click at [501, 309] on span "Image" at bounding box center [494, 313] width 23 height 13
click at [482, 248] on span "Facilities" at bounding box center [487, 249] width 113 height 13
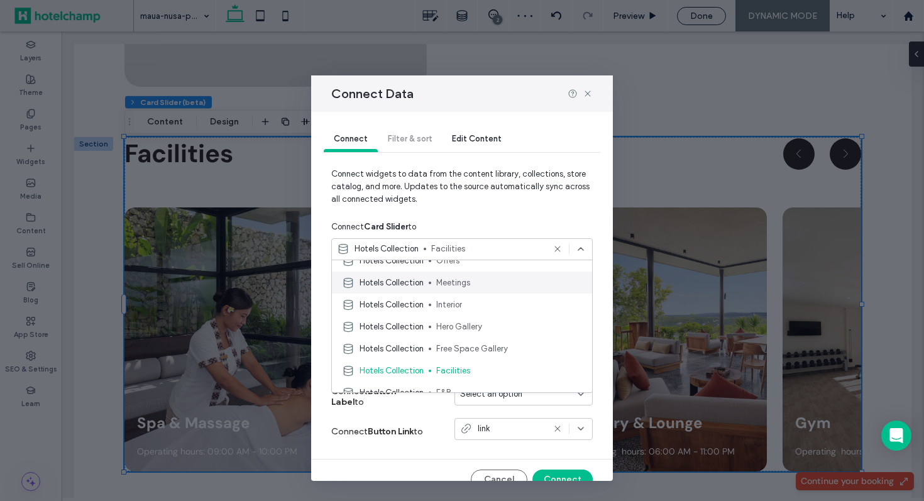
scroll to position [94, 0]
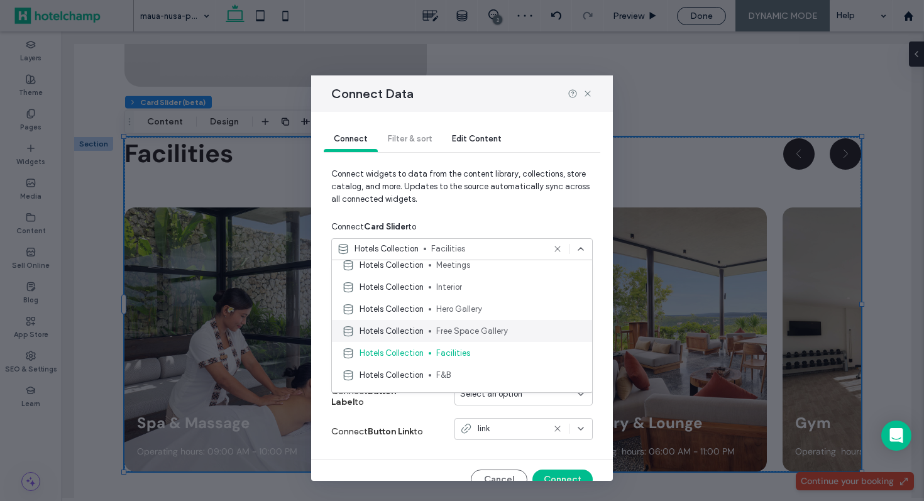
click at [509, 335] on span "Free Space Gallery" at bounding box center [509, 331] width 146 height 13
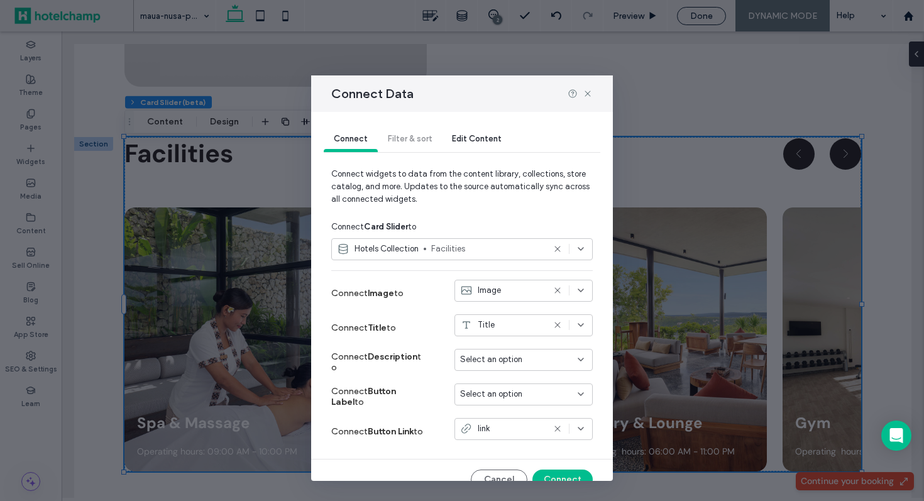
click at [494, 248] on span "Facilities" at bounding box center [487, 249] width 113 height 13
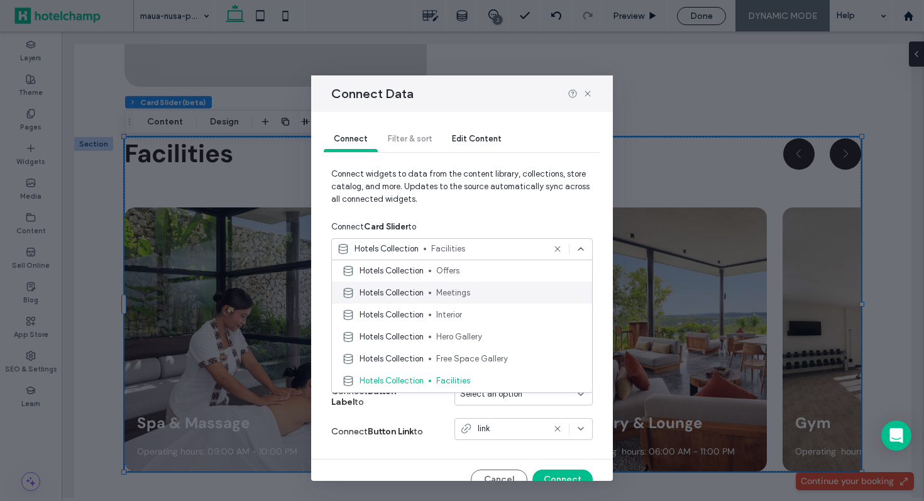
scroll to position [66, 0]
click at [495, 355] on span "Free Space Gallery" at bounding box center [509, 359] width 146 height 13
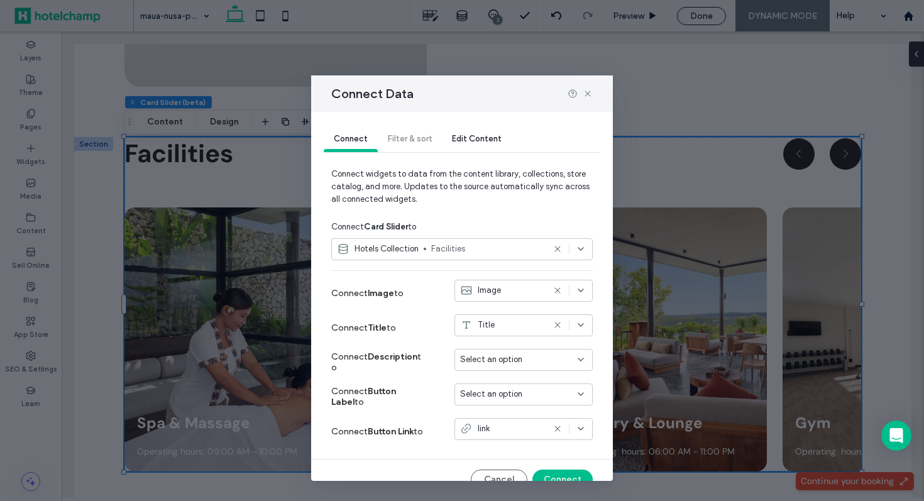
scroll to position [19, 0]
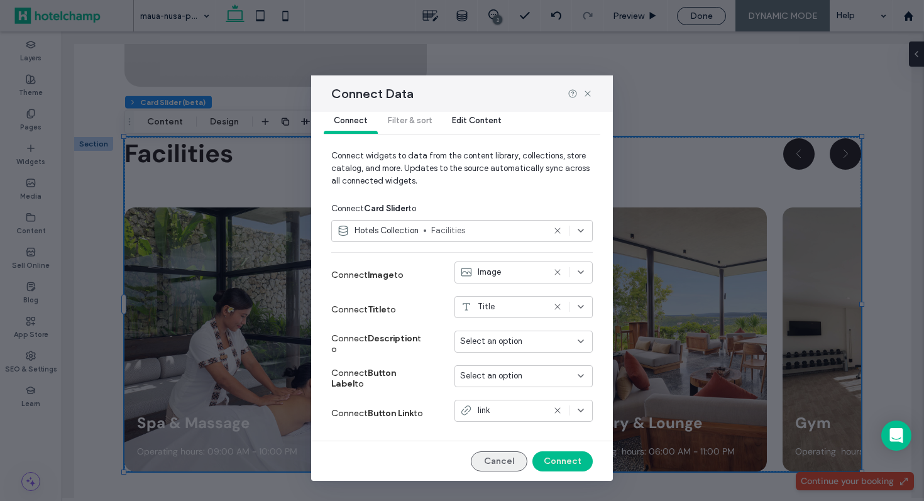
click at [499, 460] on button "Cancel" at bounding box center [499, 461] width 57 height 20
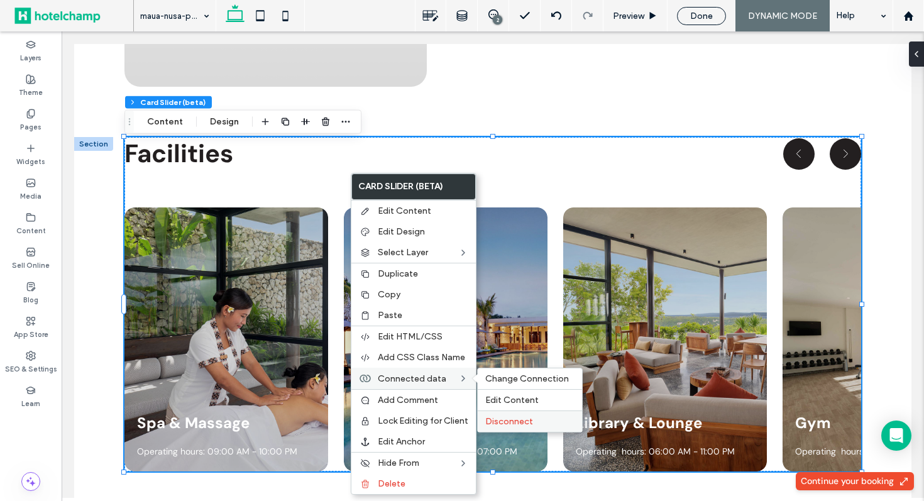
click at [511, 423] on span "Disconnect" at bounding box center [509, 421] width 48 height 11
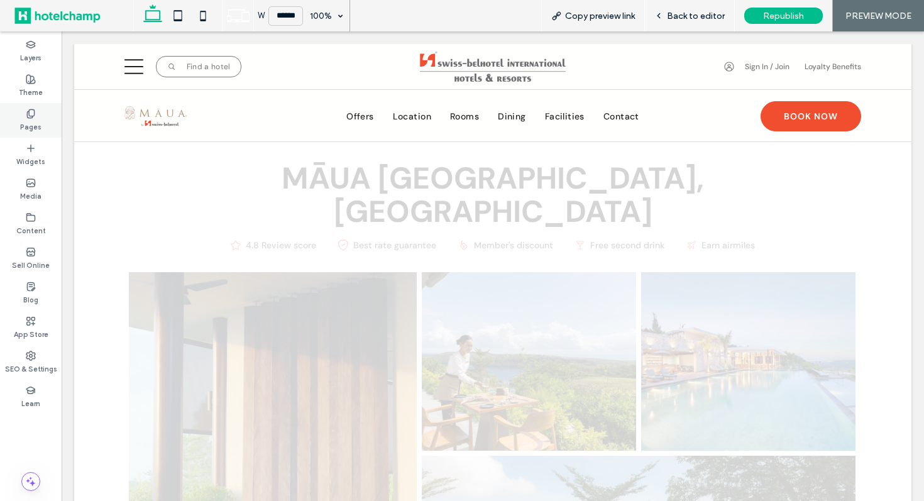
click at [23, 121] on label "Pages" at bounding box center [30, 126] width 21 height 14
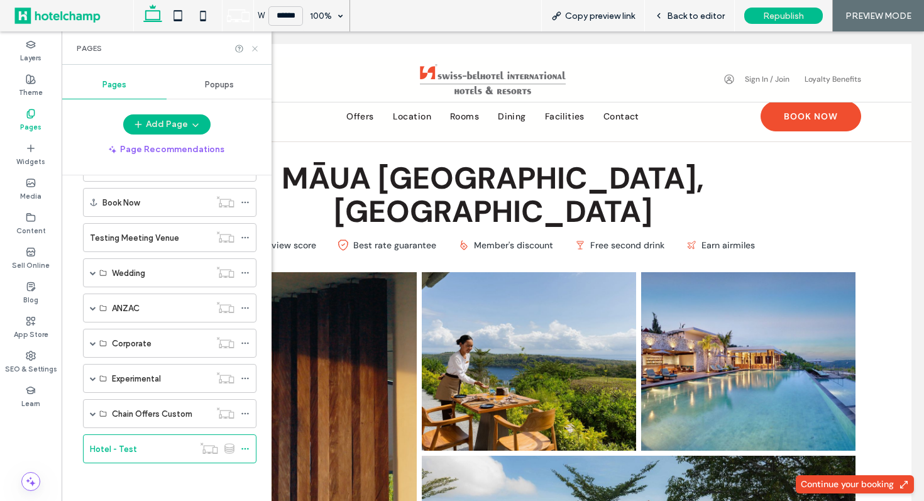
click at [256, 47] on use at bounding box center [254, 48] width 5 height 5
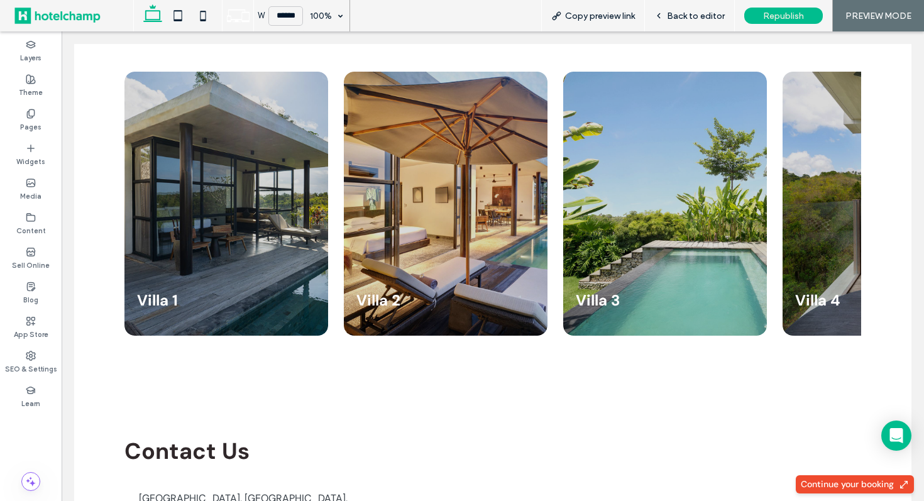
scroll to position [3611, 0]
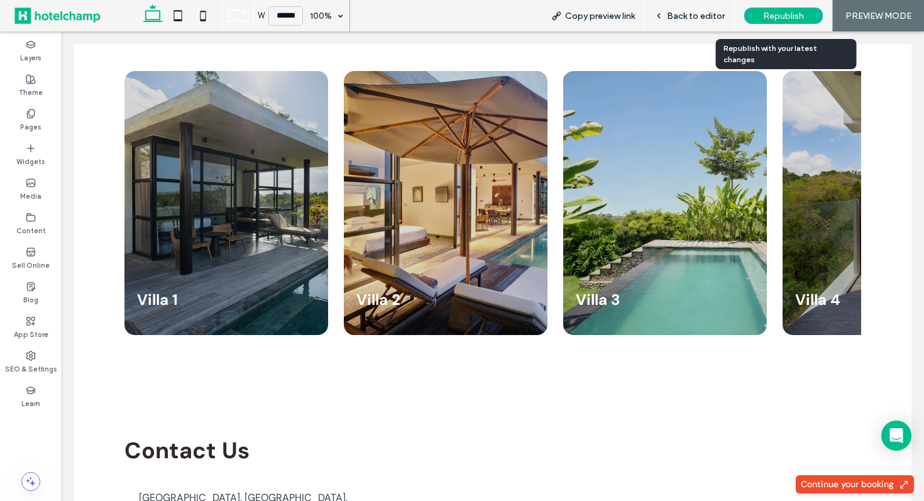
click at [781, 13] on span "Republish" at bounding box center [783, 16] width 41 height 11
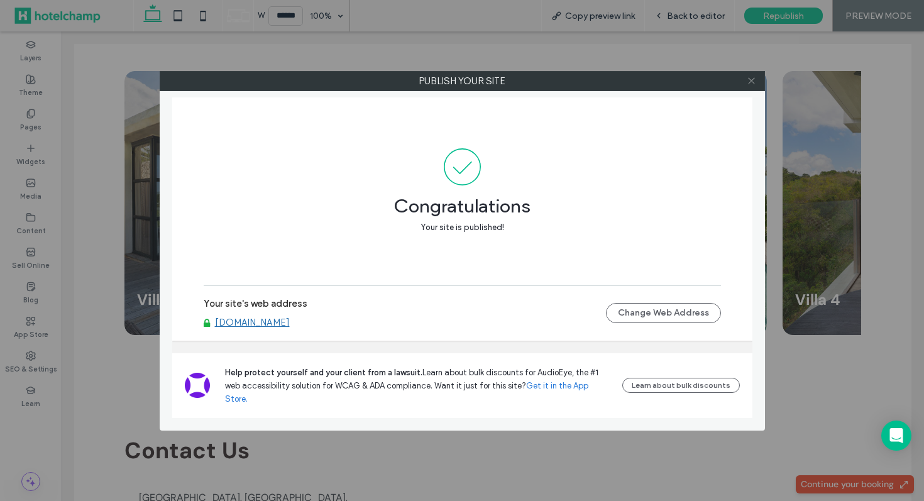
click at [751, 77] on icon at bounding box center [751, 80] width 9 height 9
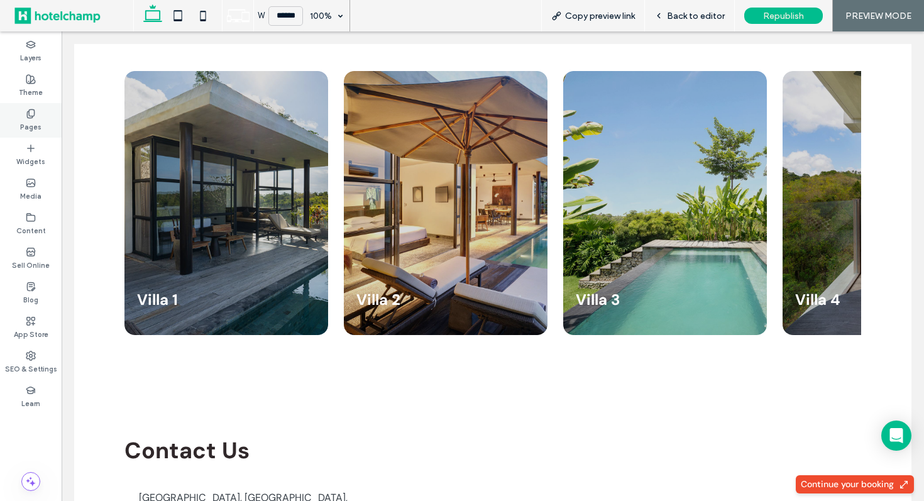
click at [30, 122] on label "Pages" at bounding box center [30, 126] width 21 height 14
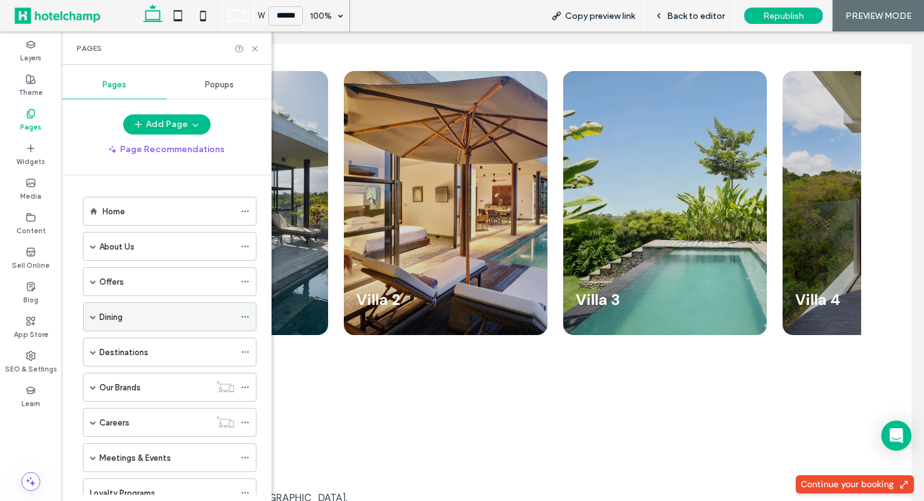
scroll to position [643, 0]
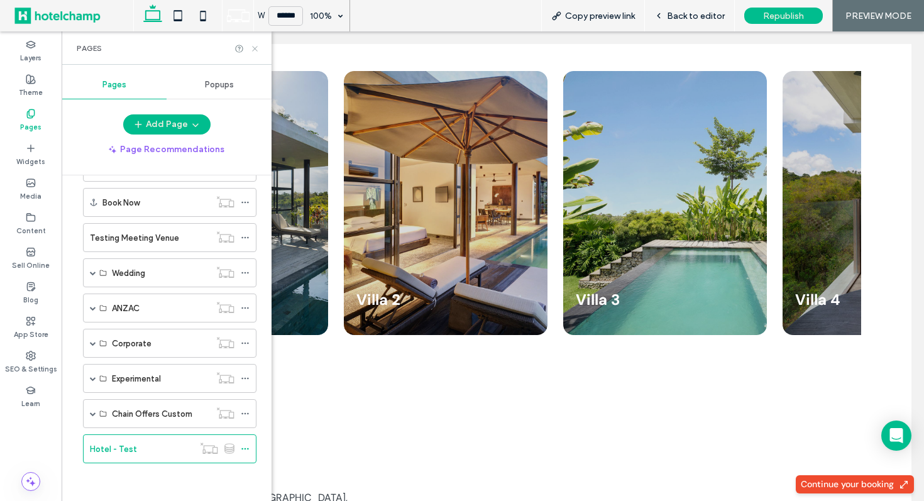
click at [257, 44] on icon at bounding box center [254, 48] width 9 height 9
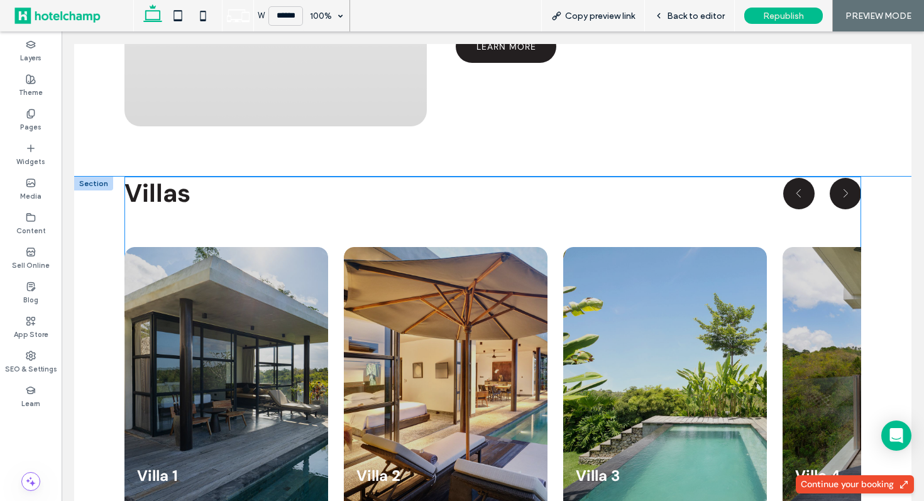
scroll to position [3430, 0]
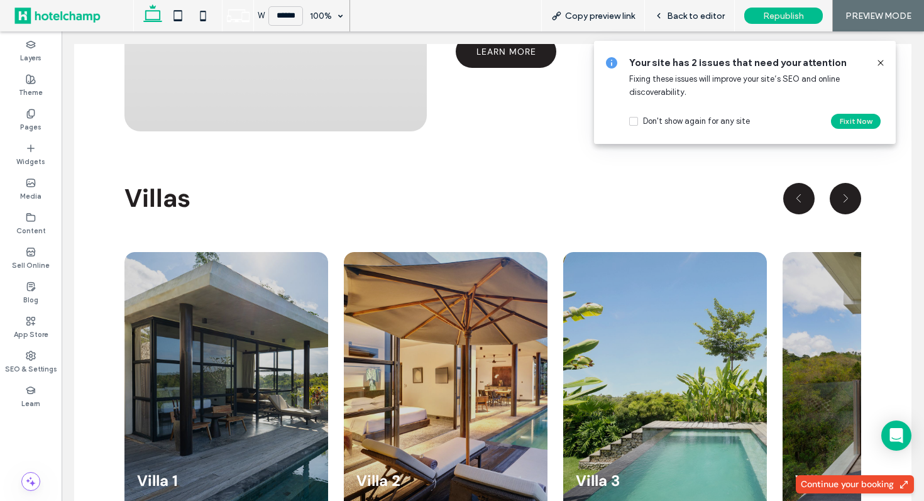
click at [883, 58] on icon at bounding box center [881, 63] width 10 height 10
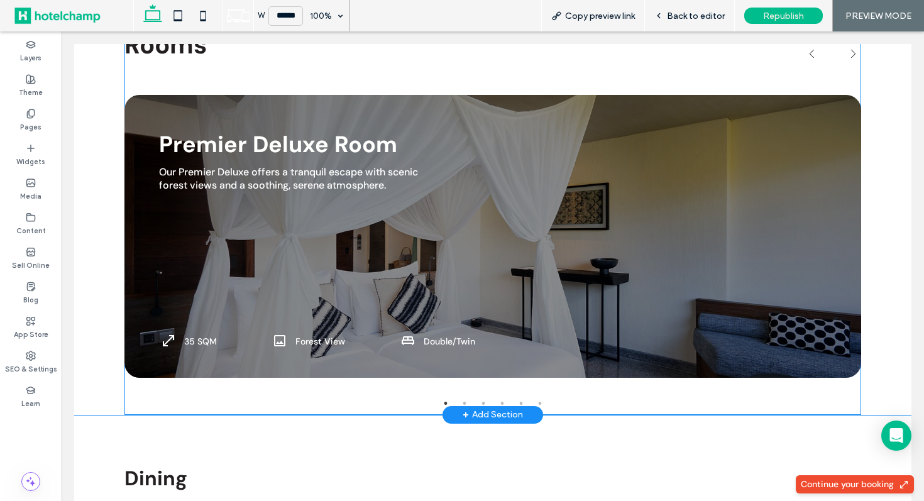
scroll to position [2083, 0]
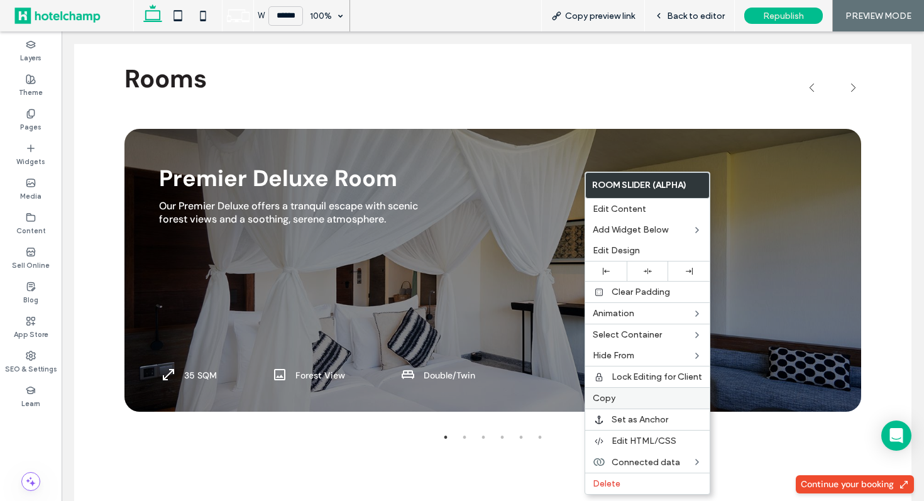
click at [620, 396] on label "Copy" at bounding box center [647, 398] width 109 height 11
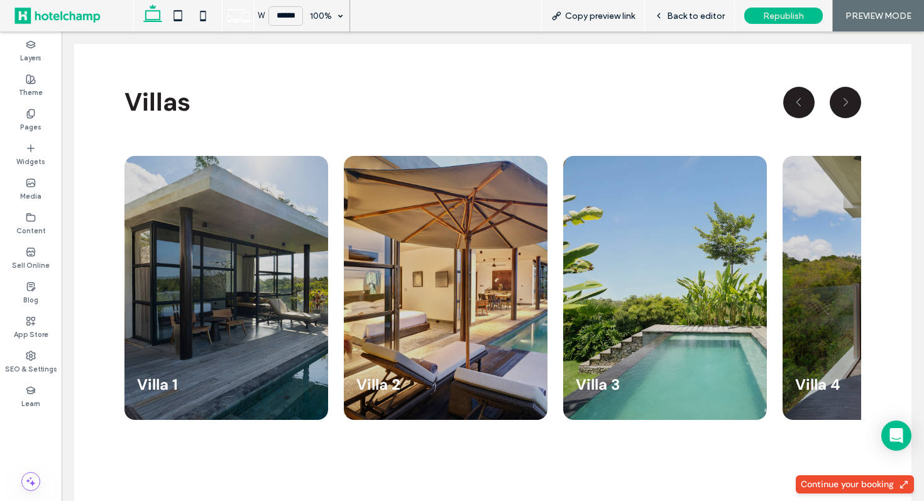
scroll to position [3574, 0]
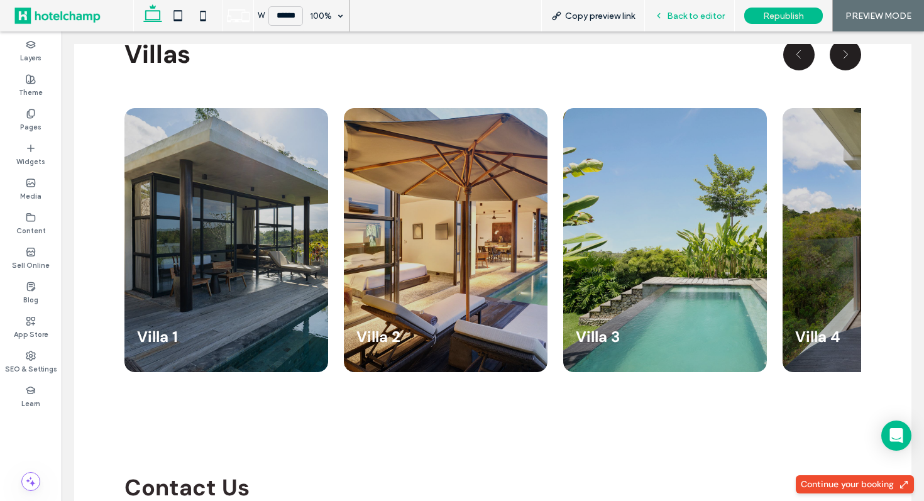
click at [691, 9] on div "Back to editor" at bounding box center [690, 15] width 90 height 31
click at [658, 19] on icon at bounding box center [659, 15] width 9 height 9
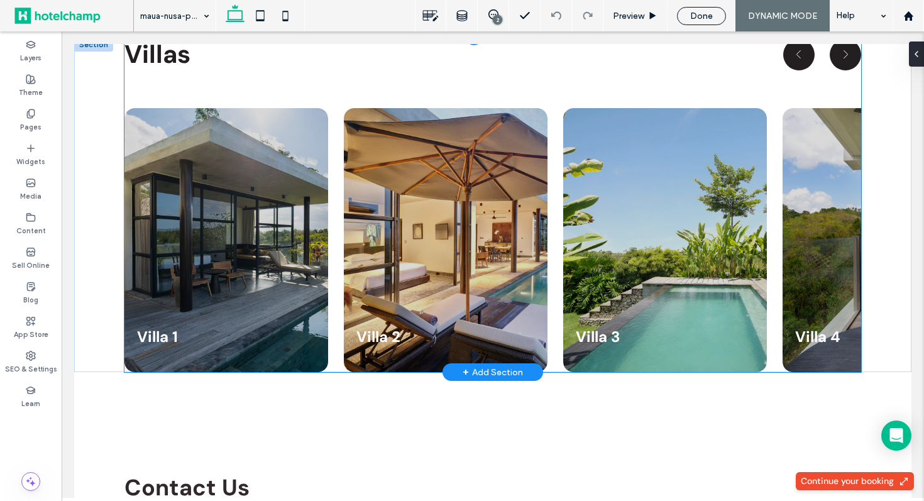
click at [538, 238] on div at bounding box center [446, 240] width 204 height 264
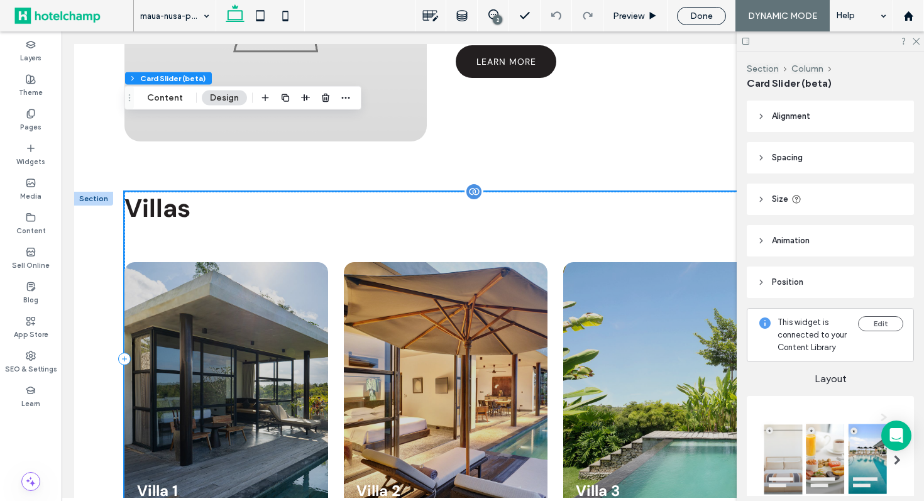
scroll to position [3393, 0]
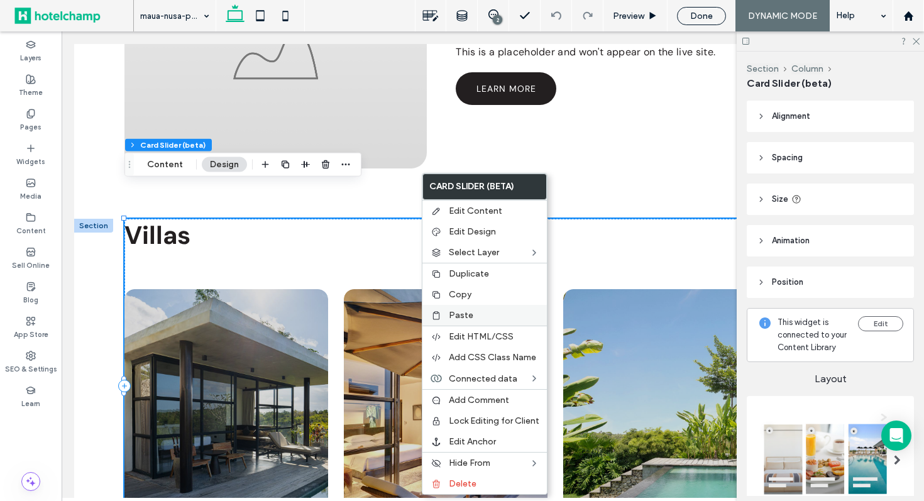
click at [492, 316] on label "Paste" at bounding box center [494, 315] width 91 height 11
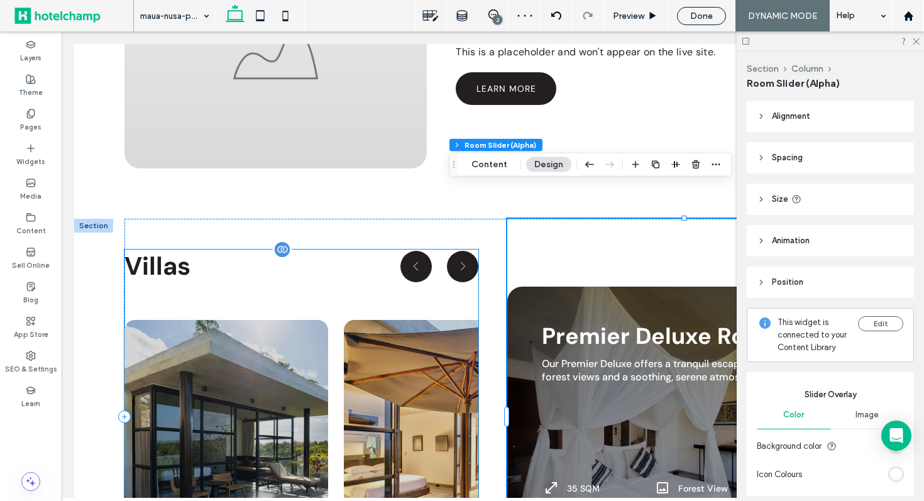
click at [390, 353] on div at bounding box center [446, 452] width 204 height 264
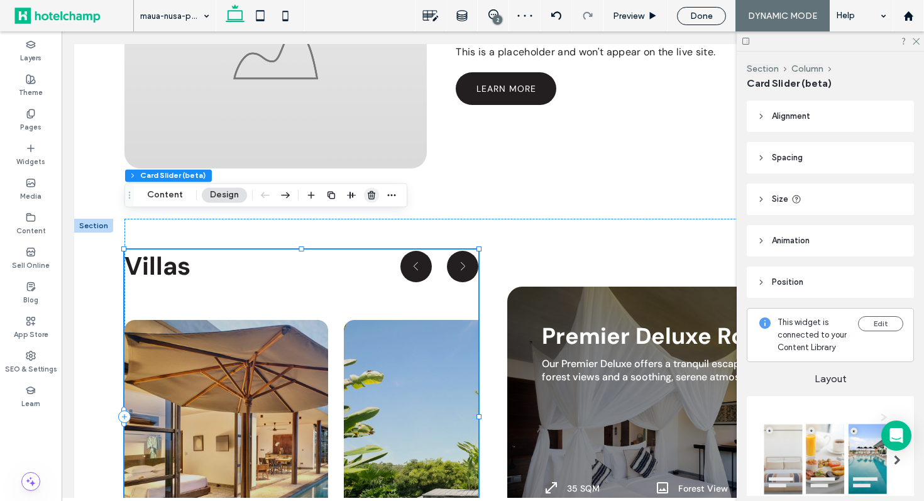
click at [368, 196] on use "button" at bounding box center [372, 195] width 8 height 8
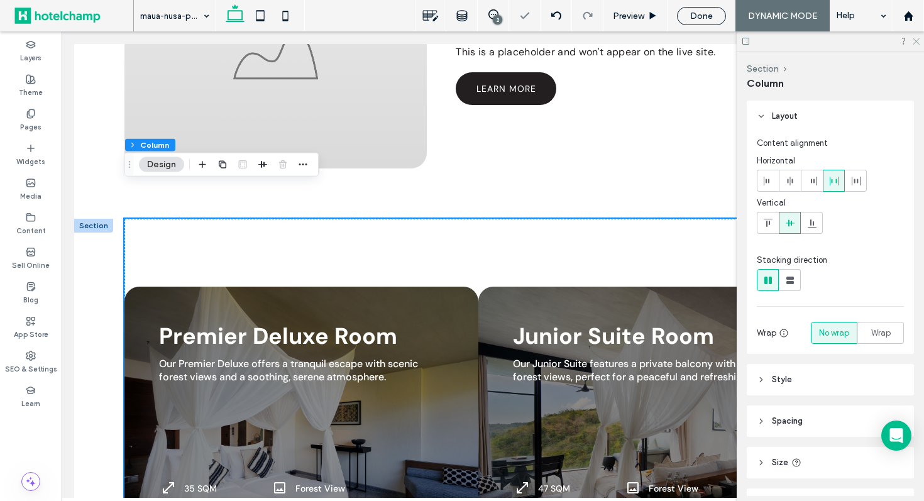
click at [916, 42] on use at bounding box center [916, 41] width 7 height 7
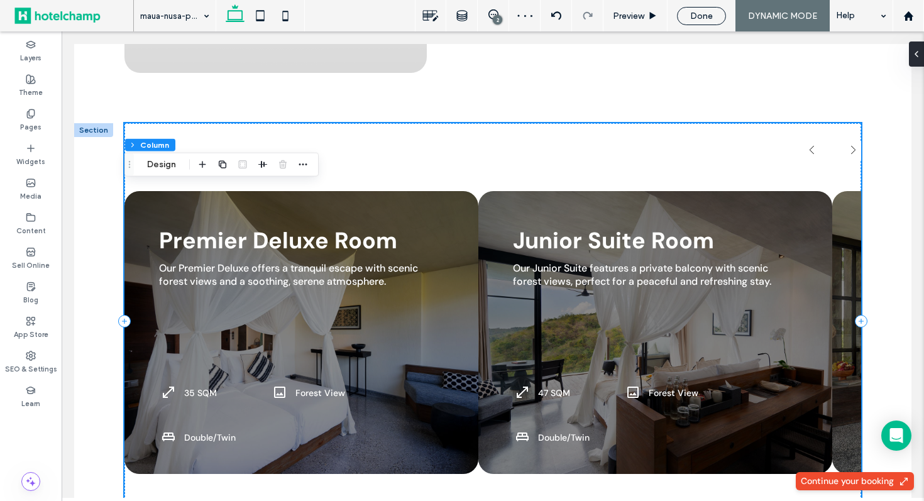
scroll to position [3495, 0]
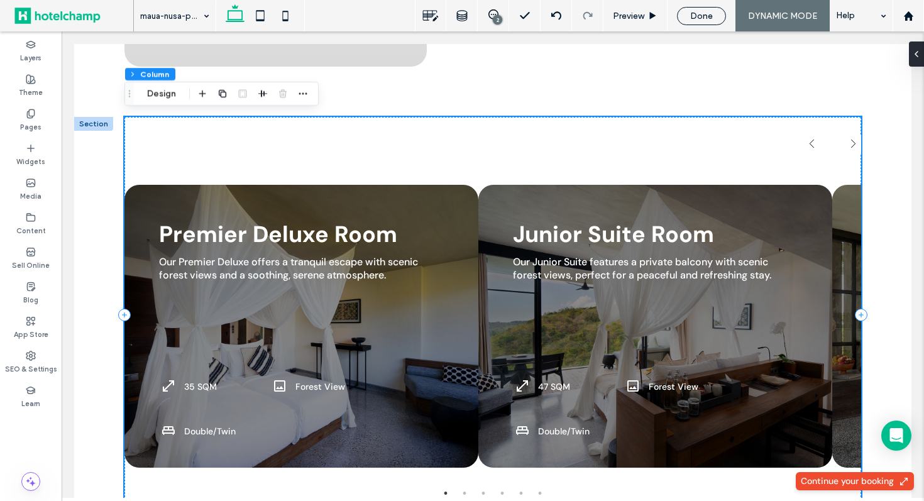
click at [249, 219] on h2 "Premier Deluxe Room" at bounding box center [294, 234] width 270 height 30
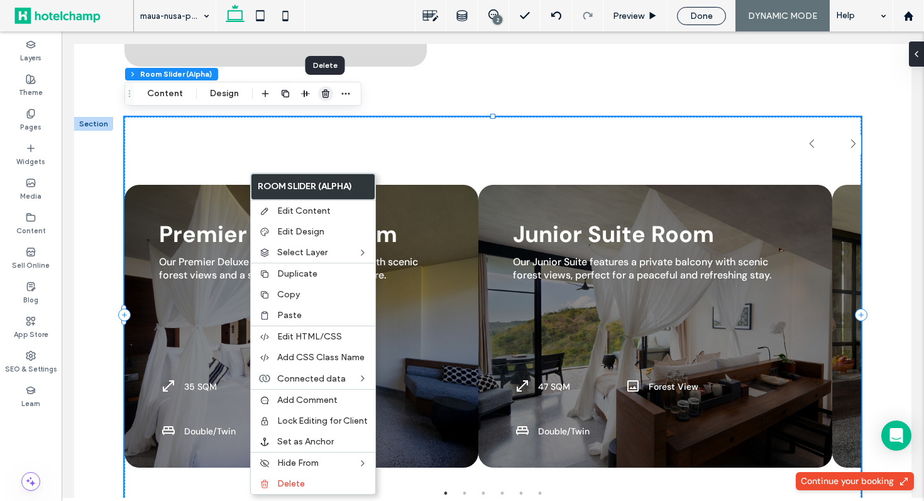
click at [326, 97] on use "button" at bounding box center [326, 93] width 8 height 8
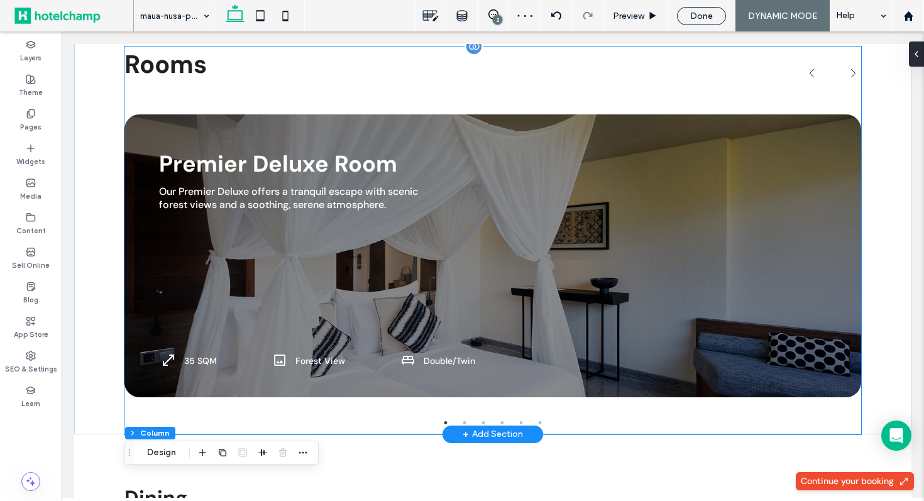
scroll to position [1995, 0]
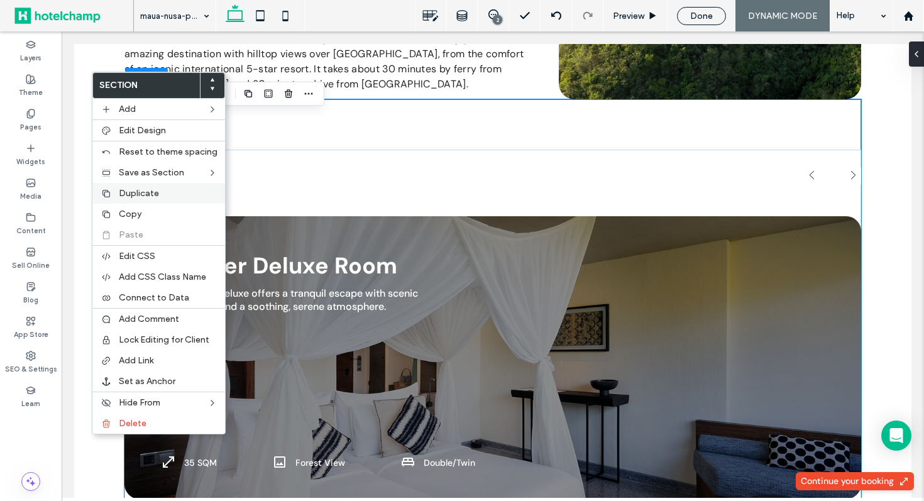
click at [157, 196] on span "Duplicate" at bounding box center [139, 193] width 40 height 11
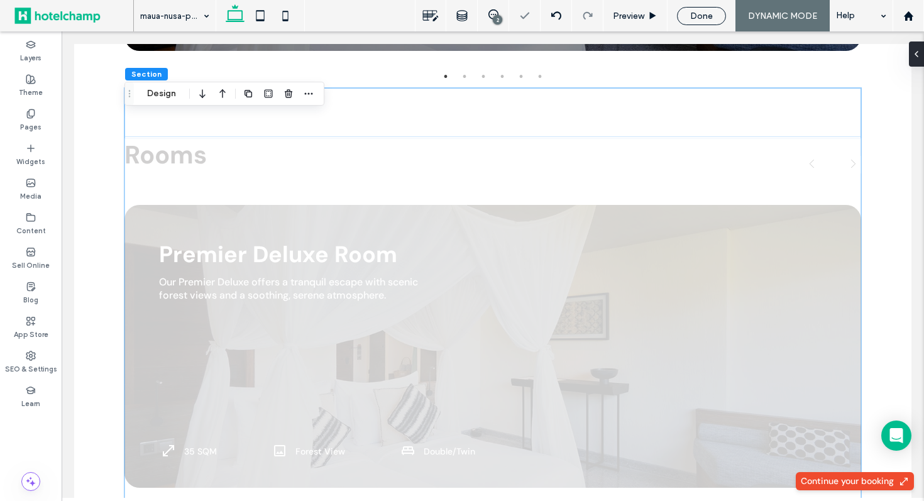
scroll to position [2450, 0]
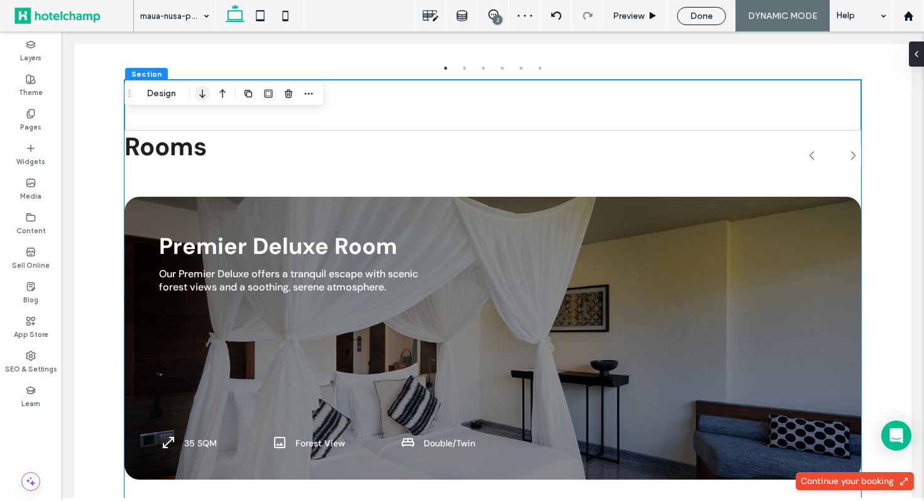
click at [202, 94] on use "button" at bounding box center [202, 93] width 6 height 9
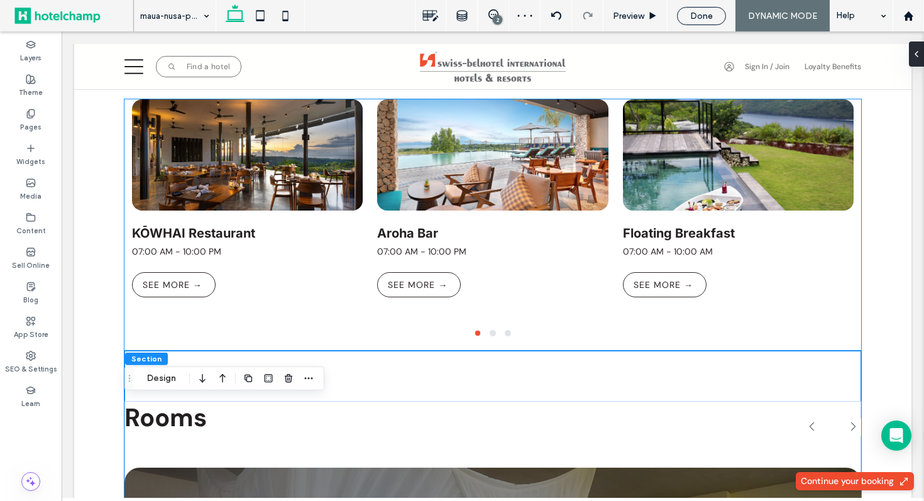
scroll to position [2695, 0]
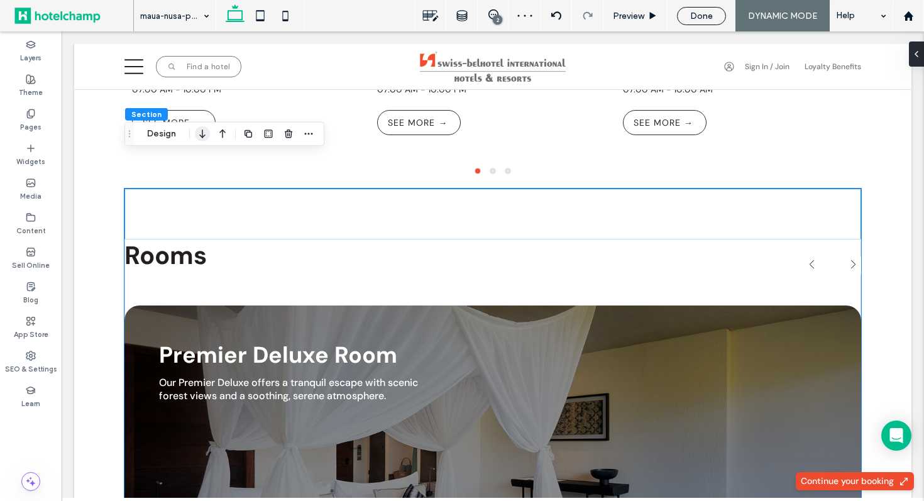
click at [203, 136] on use "button" at bounding box center [202, 134] width 6 height 9
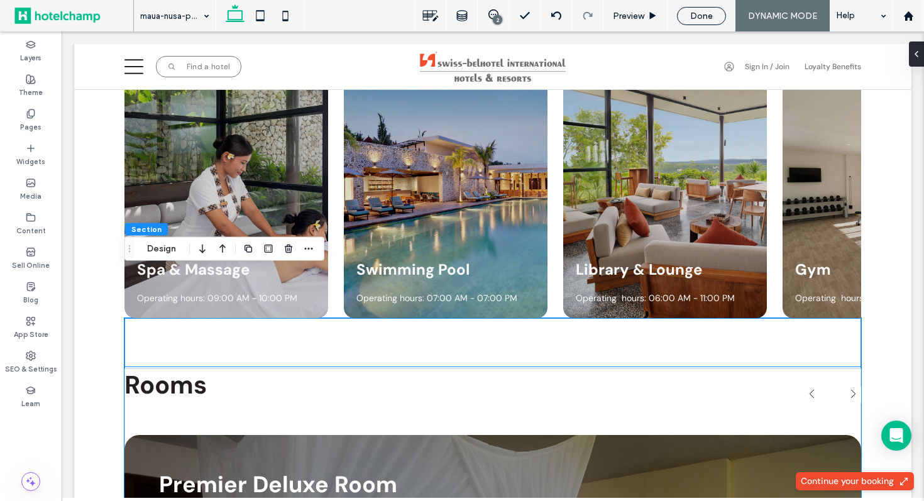
scroll to position [2938, 0]
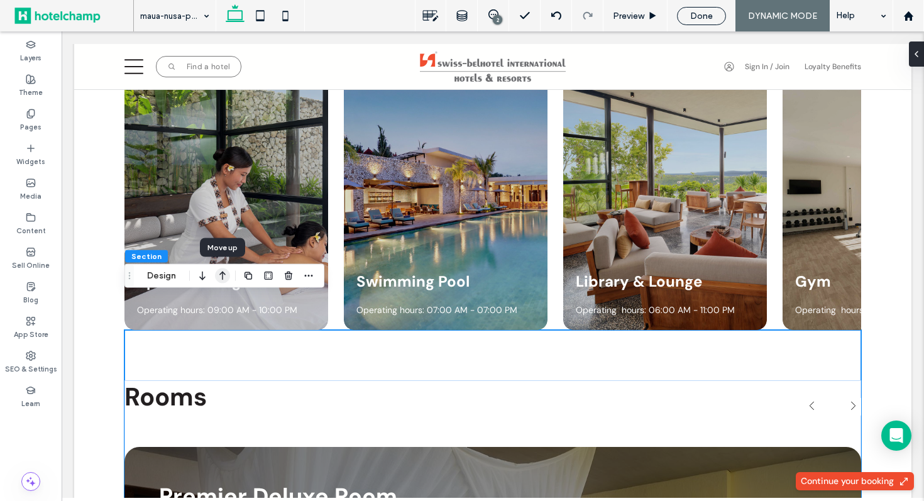
click at [222, 272] on use "button" at bounding box center [222, 276] width 6 height 9
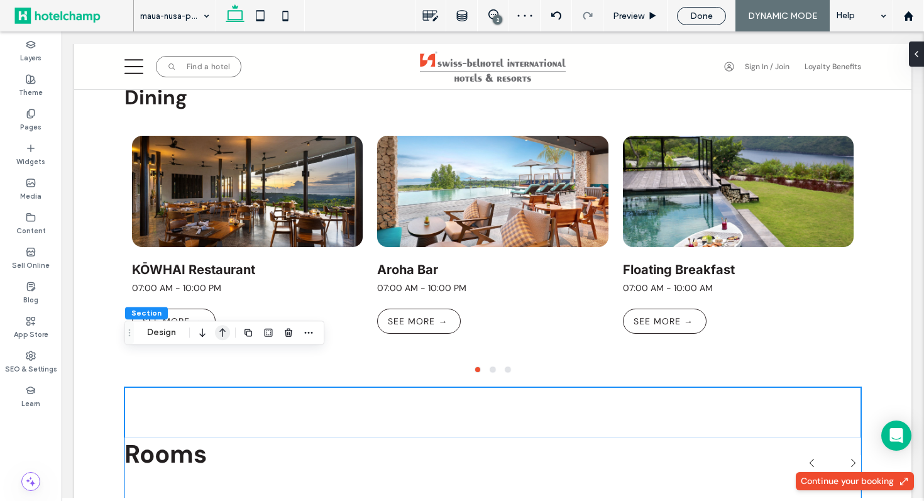
click at [222, 331] on use "button" at bounding box center [222, 333] width 6 height 9
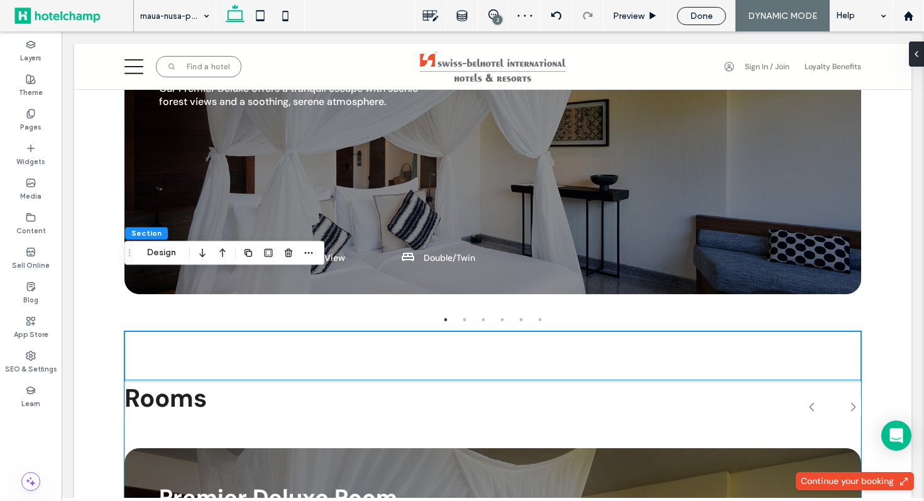
scroll to position [2242, 0]
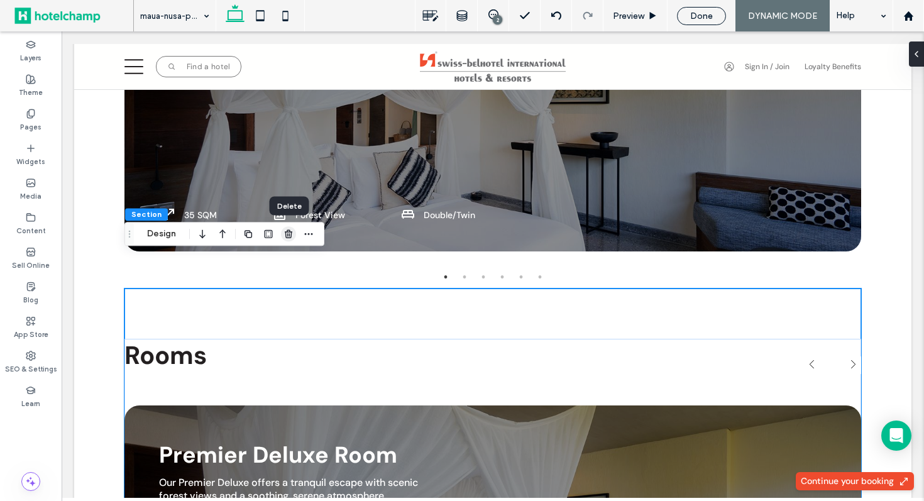
click at [289, 236] on icon "button" at bounding box center [289, 234] width 10 height 10
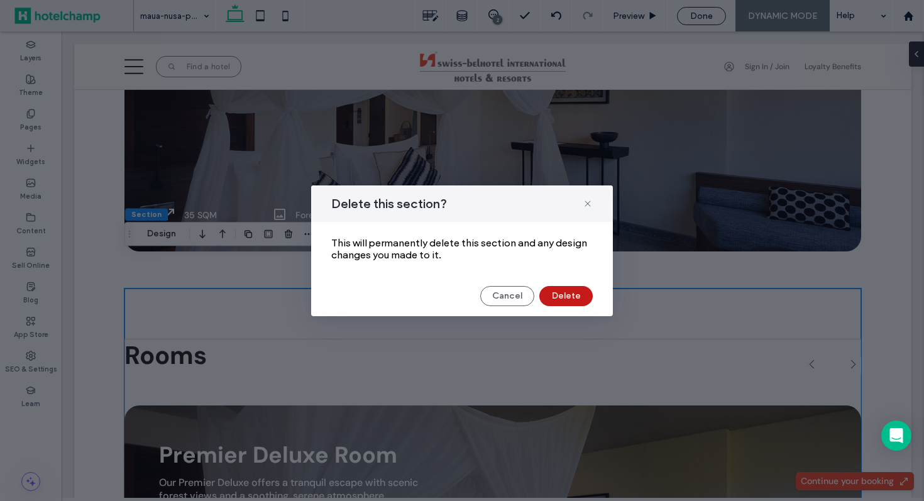
click at [570, 296] on button "Delete" at bounding box center [565, 296] width 53 height 20
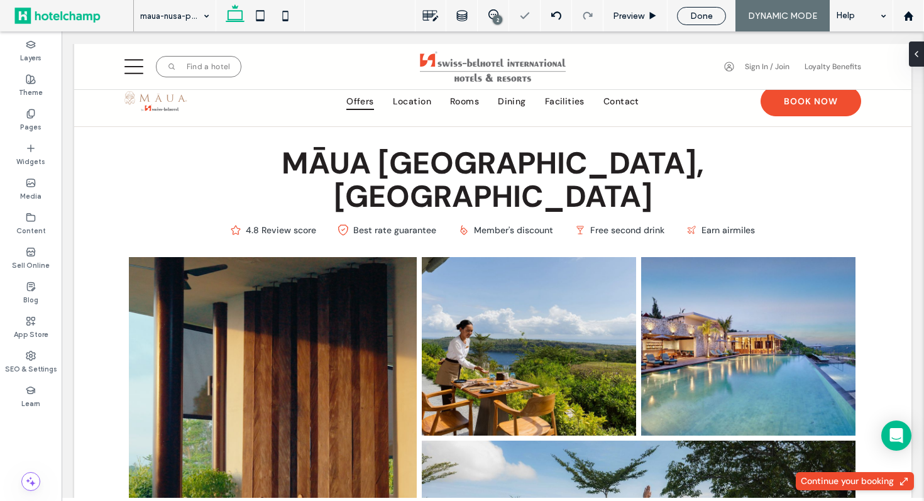
scroll to position [0, 0]
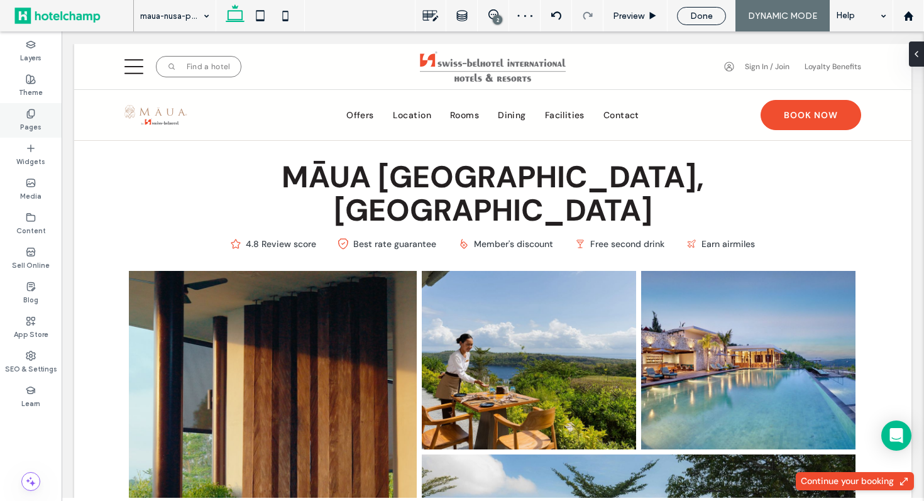
click at [31, 115] on icon at bounding box center [31, 114] width 10 height 10
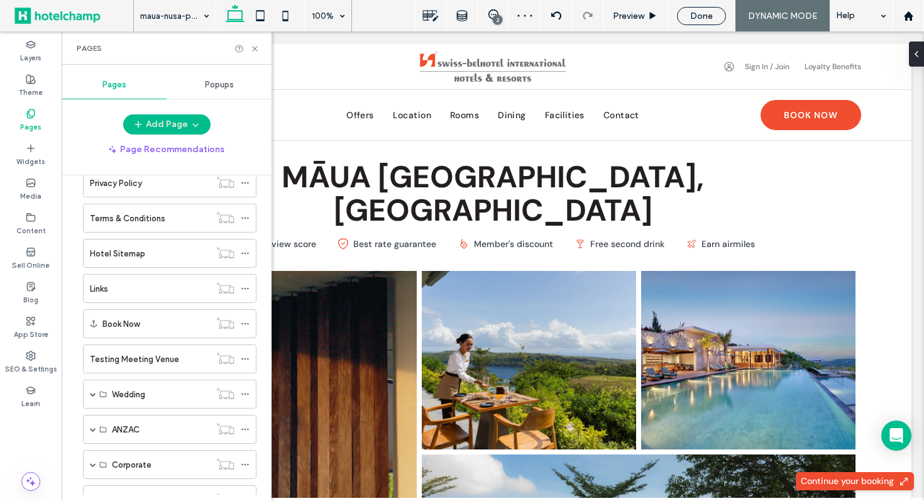
scroll to position [643, 0]
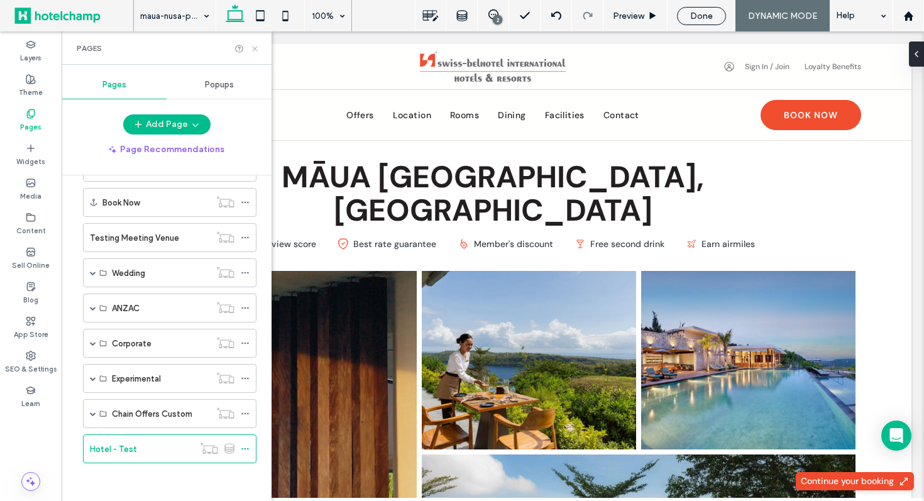
click at [254, 44] on icon at bounding box center [254, 48] width 9 height 9
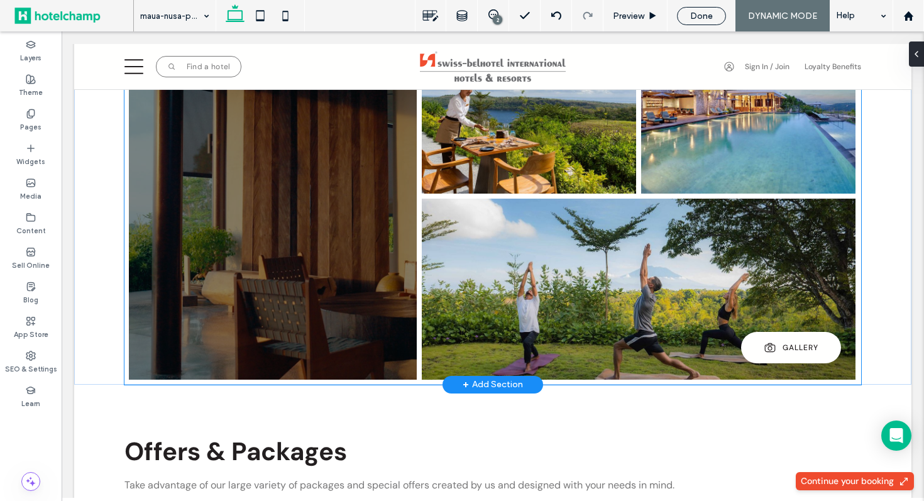
scroll to position [259, 0]
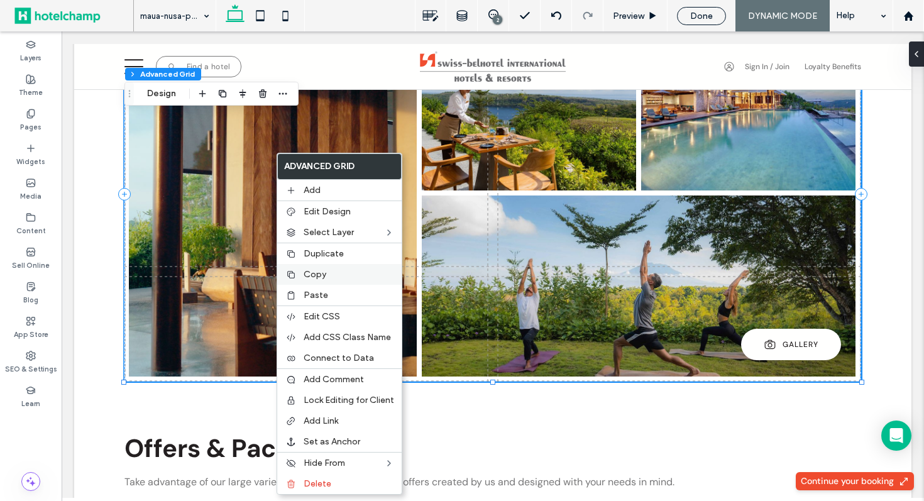
click at [324, 274] on span "Copy" at bounding box center [315, 274] width 23 height 11
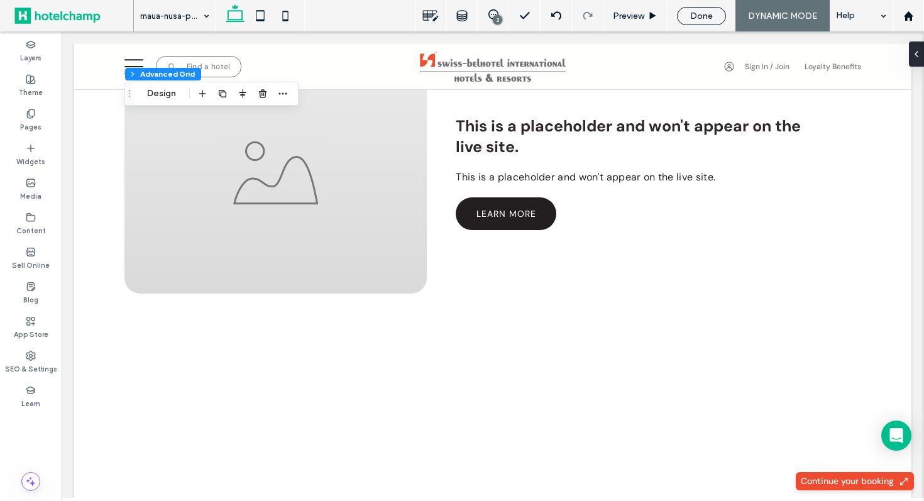
scroll to position [3287, 0]
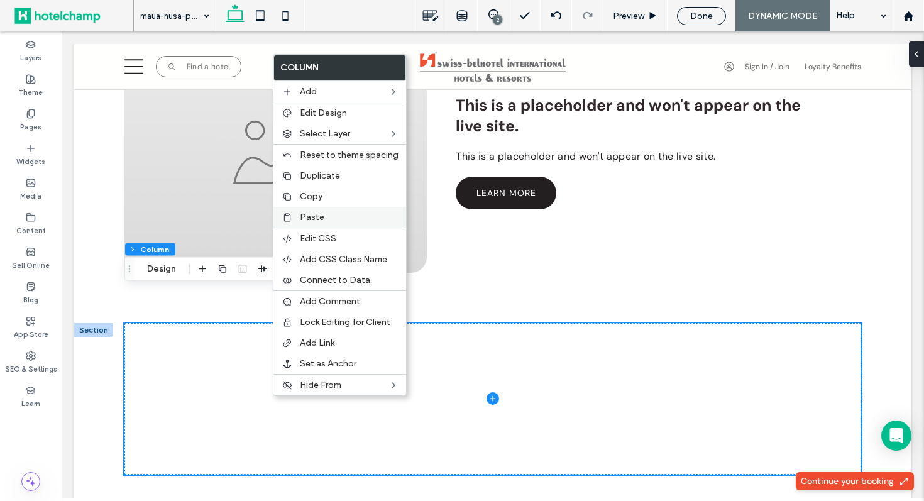
click at [336, 219] on label "Paste" at bounding box center [349, 217] width 99 height 11
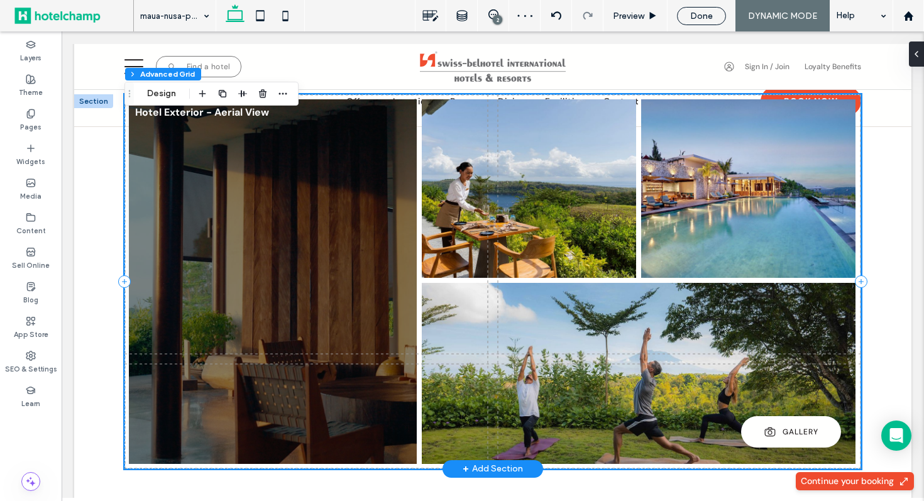
scroll to position [3518, 0]
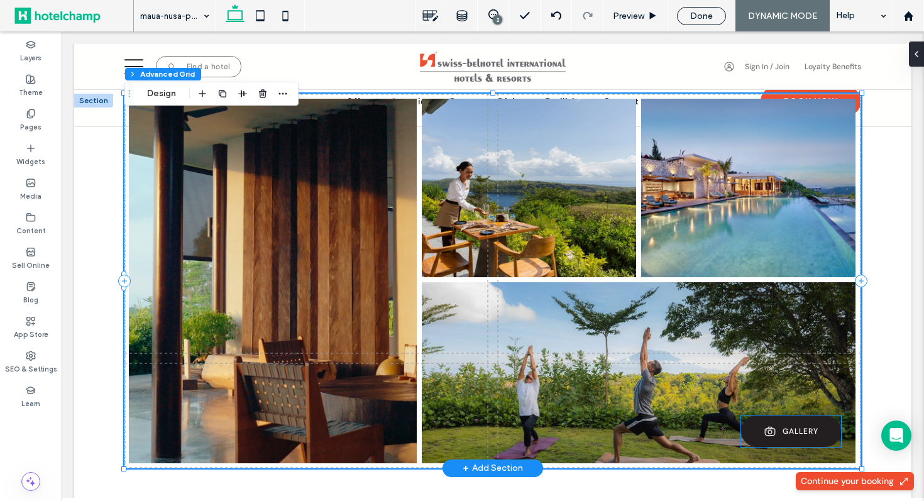
click at [786, 416] on link "GALLERY" at bounding box center [791, 431] width 100 height 31
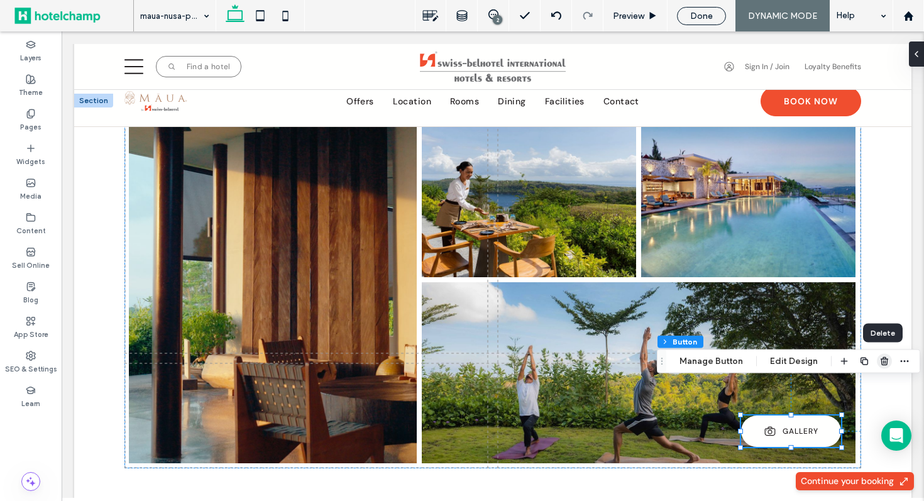
click at [881, 362] on use "button" at bounding box center [885, 361] width 8 height 8
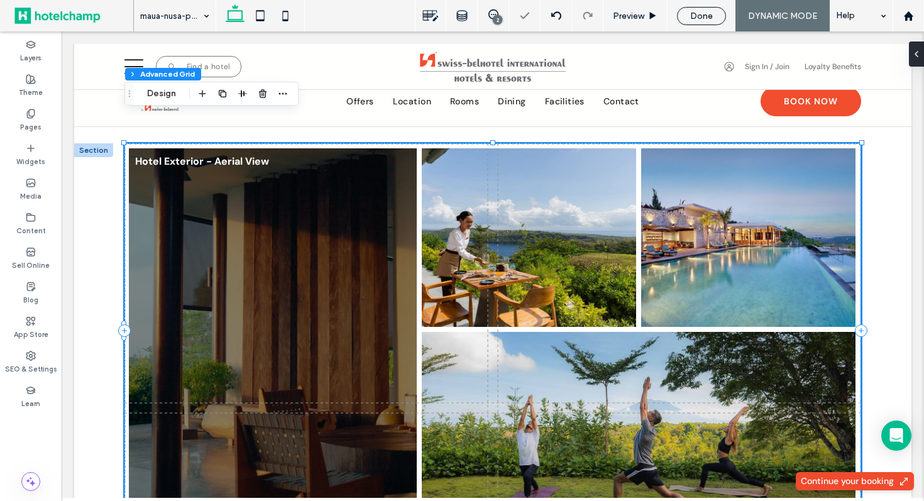
scroll to position [3467, 0]
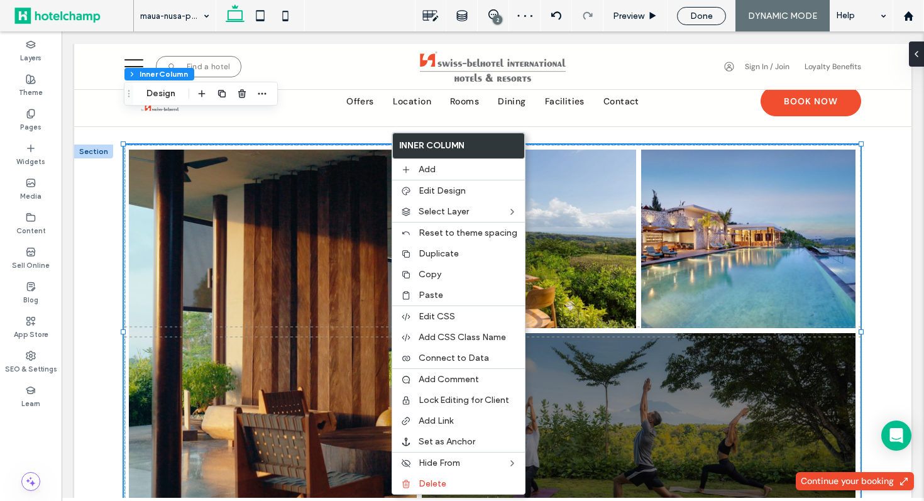
click at [619, 381] on link at bounding box center [639, 423] width 434 height 181
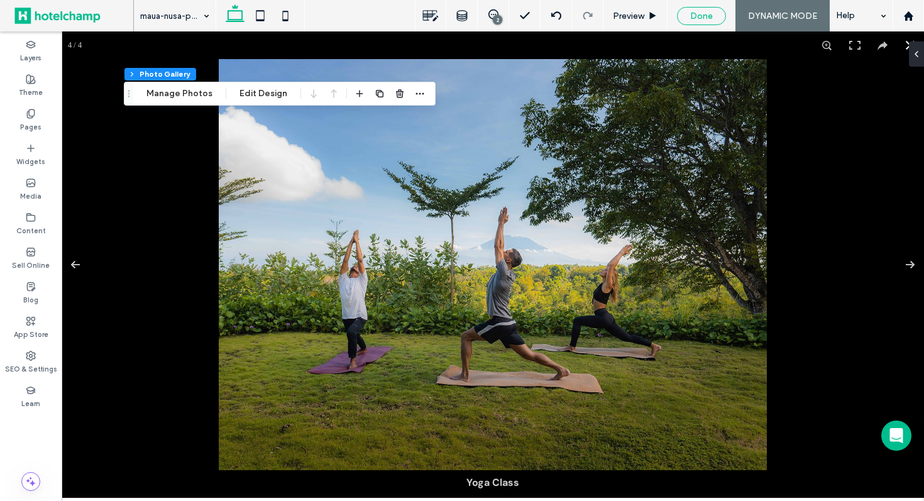
click at [695, 18] on span "Done" at bounding box center [701, 16] width 23 height 11
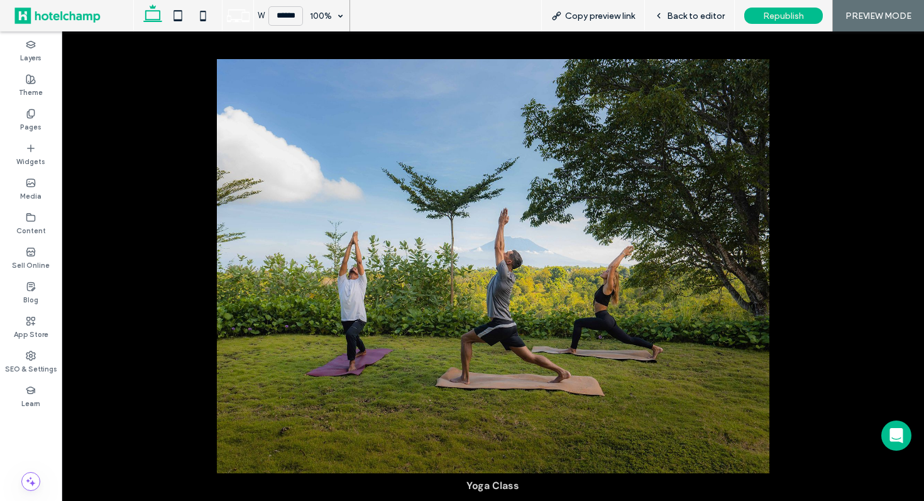
click at [695, 11] on div at bounding box center [462, 250] width 924 height 501
click at [30, 126] on label "Pages" at bounding box center [30, 126] width 21 height 14
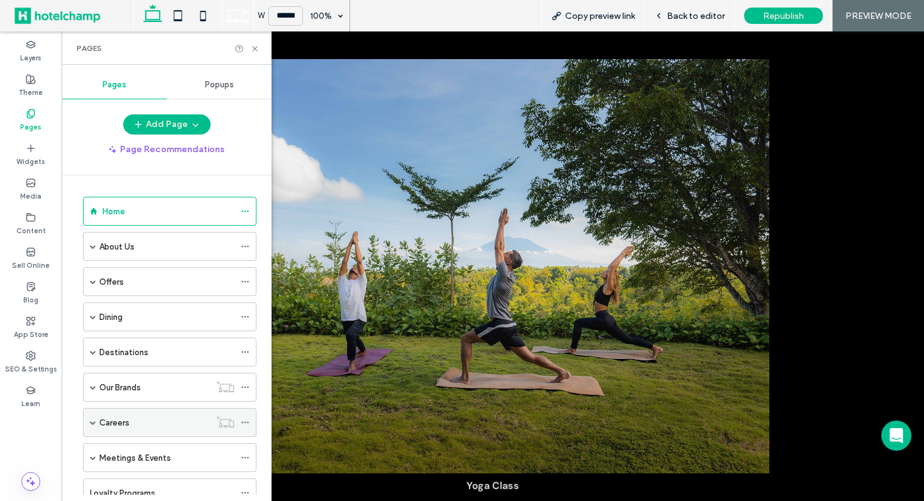
scroll to position [643, 0]
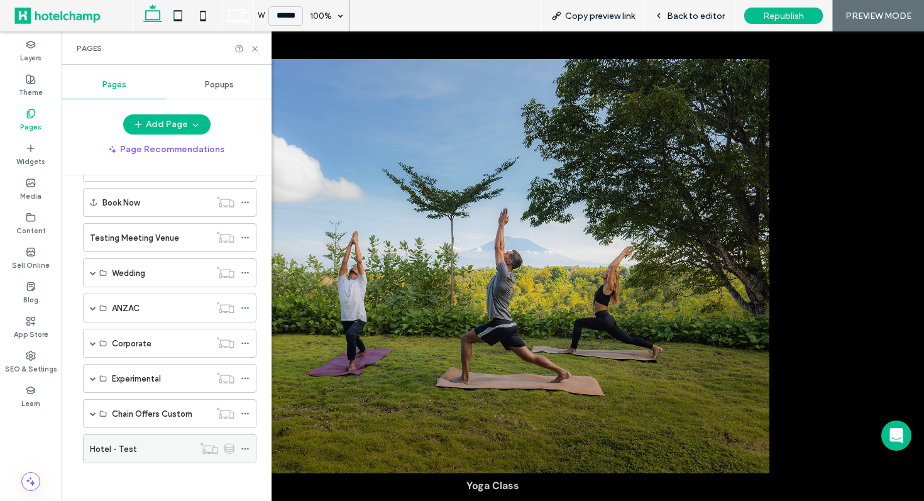
click at [133, 445] on label "Hotel - Test" at bounding box center [113, 449] width 47 height 22
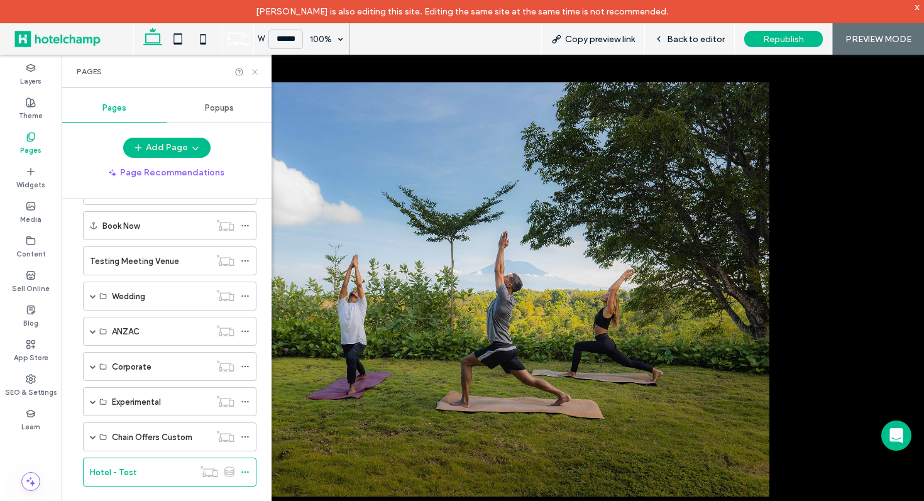
click at [255, 71] on use at bounding box center [254, 71] width 5 height 5
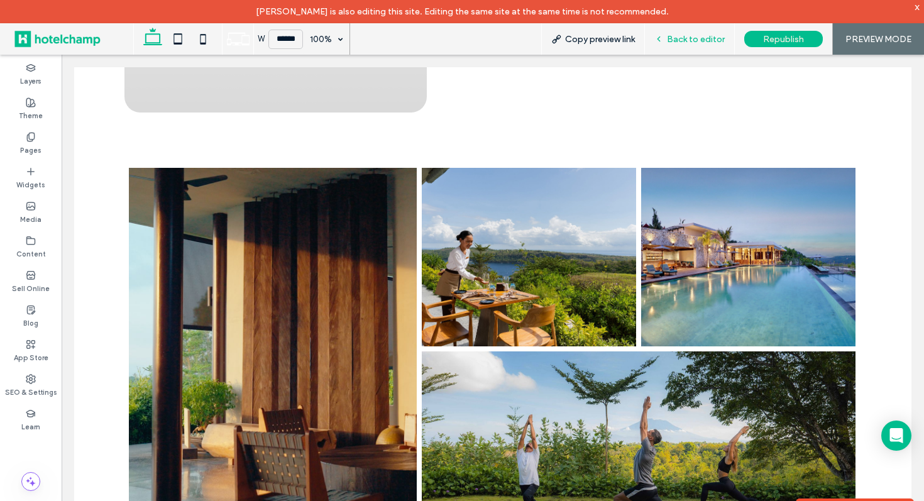
click at [677, 42] on span "Back to editor" at bounding box center [696, 39] width 58 height 11
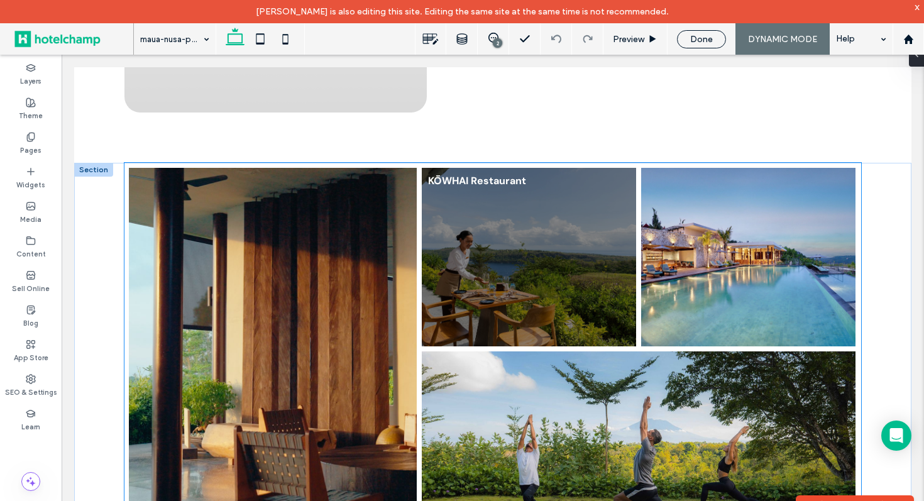
click at [548, 283] on link at bounding box center [529, 257] width 214 height 179
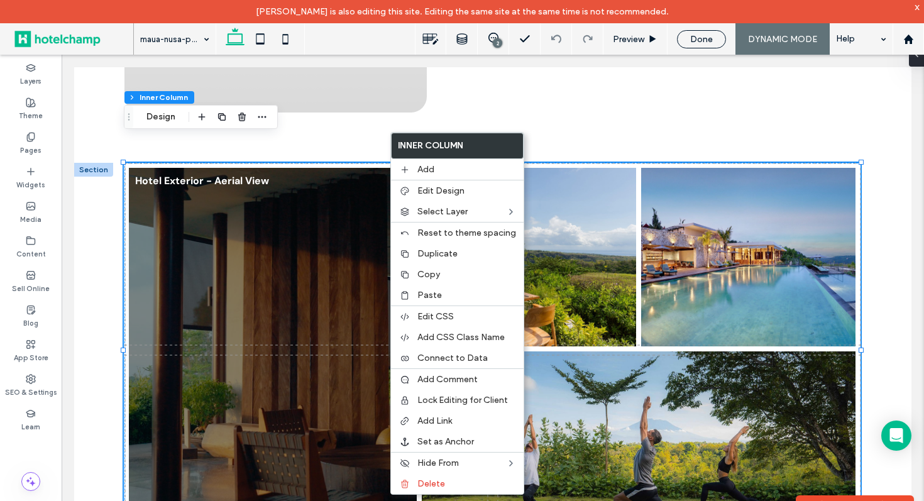
click at [334, 315] on link at bounding box center [273, 350] width 288 height 365
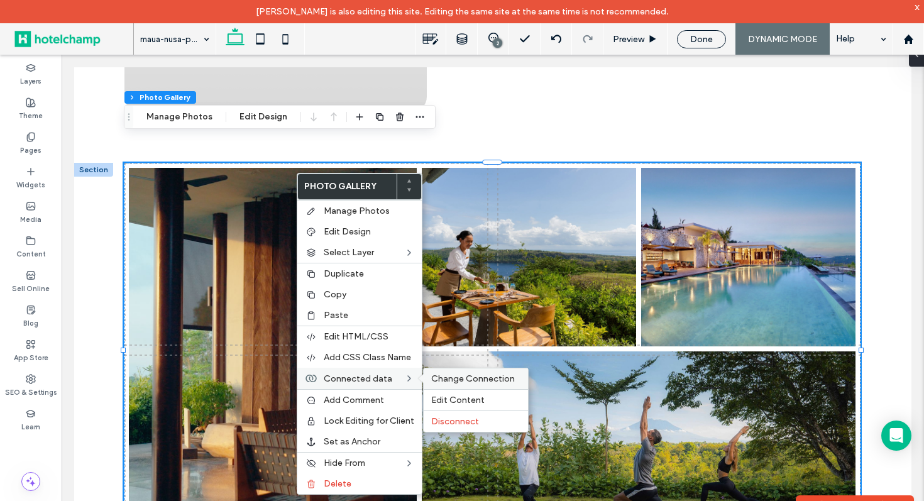
click at [451, 379] on span "Change Connection" at bounding box center [473, 378] width 84 height 11
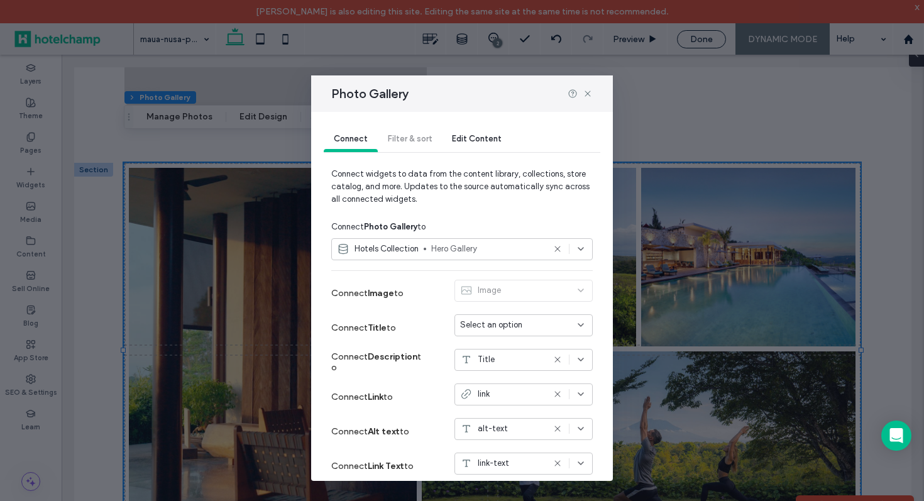
click at [495, 250] on span "Hero Gallery" at bounding box center [487, 249] width 113 height 13
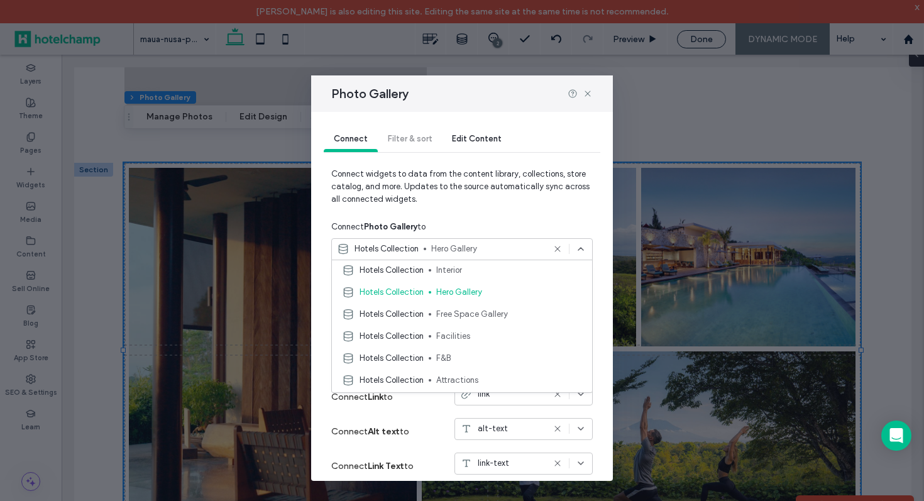
scroll to position [112, 0]
click at [501, 316] on span "Free Space Gallery" at bounding box center [509, 313] width 146 height 13
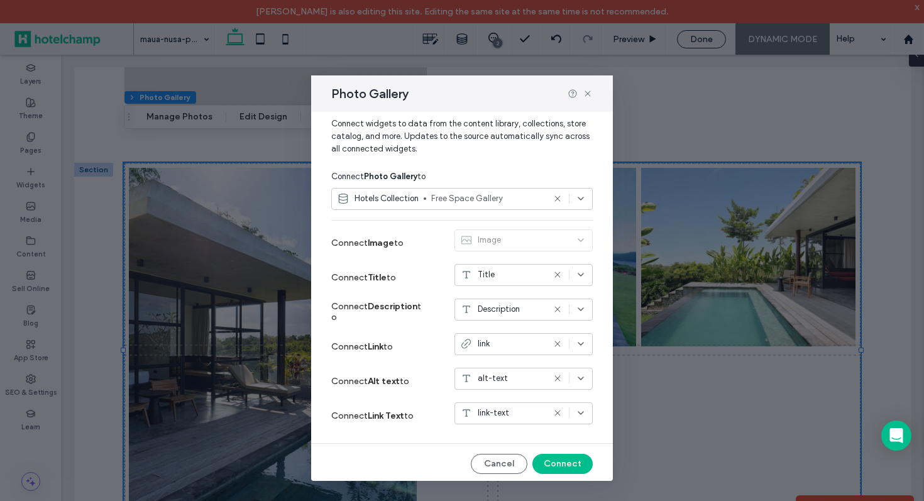
scroll to position [53, 0]
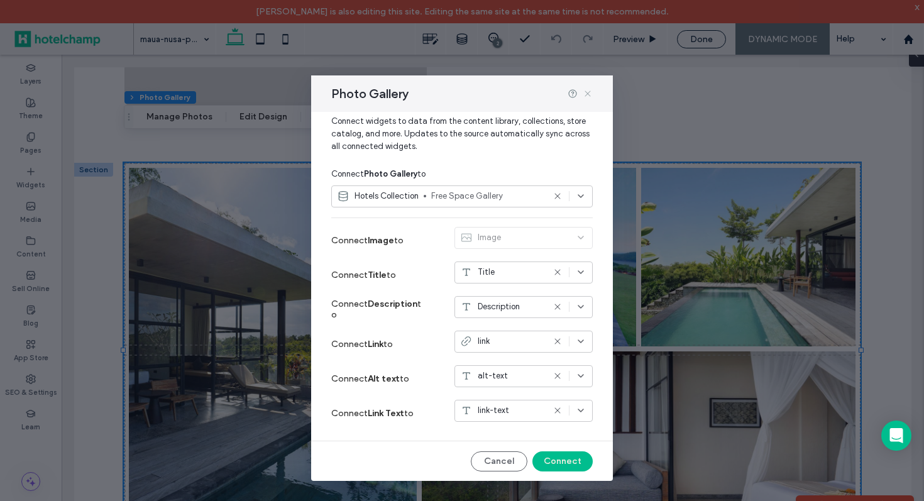
click at [588, 94] on icon at bounding box center [588, 94] width 10 height 10
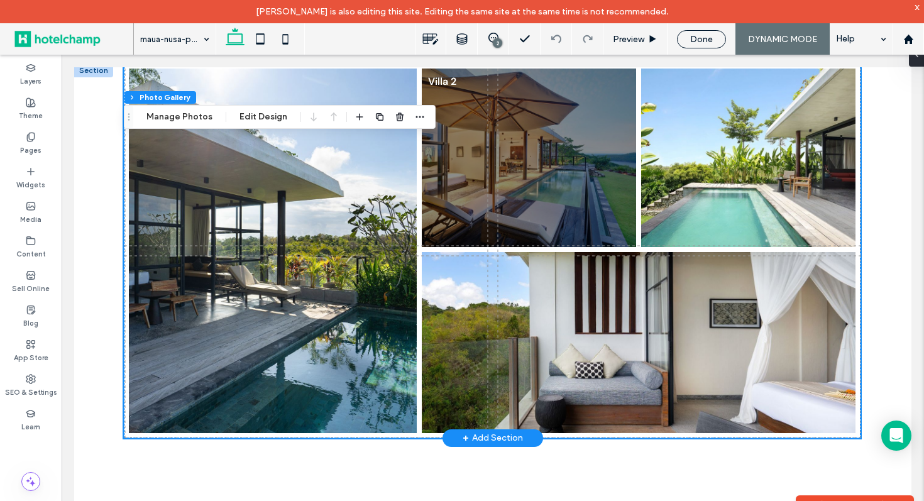
scroll to position [3504, 0]
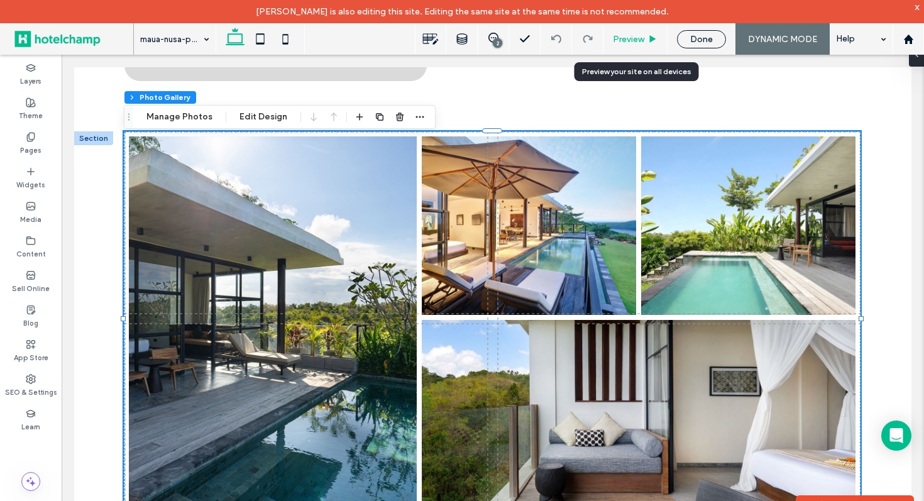
click at [632, 38] on span "Preview" at bounding box center [628, 39] width 31 height 11
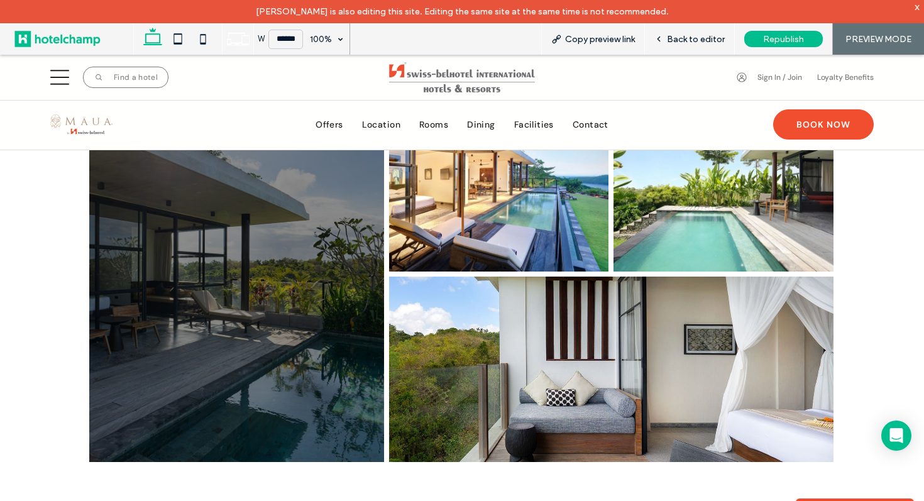
scroll to position [3516, 0]
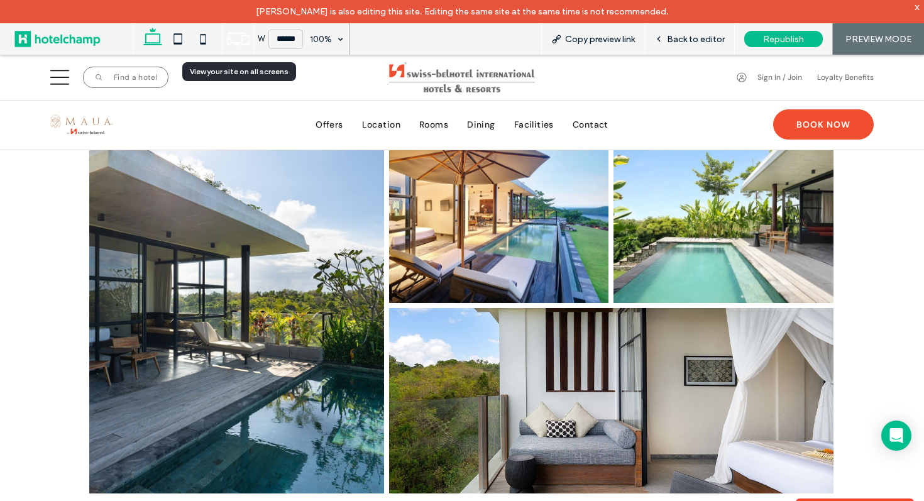
click at [230, 44] on use at bounding box center [238, 39] width 23 height 13
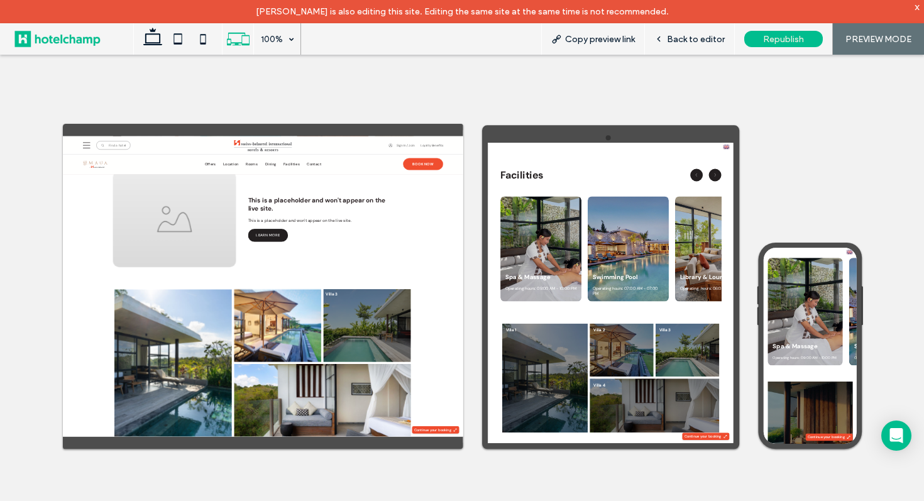
scroll to position [3177, 0]
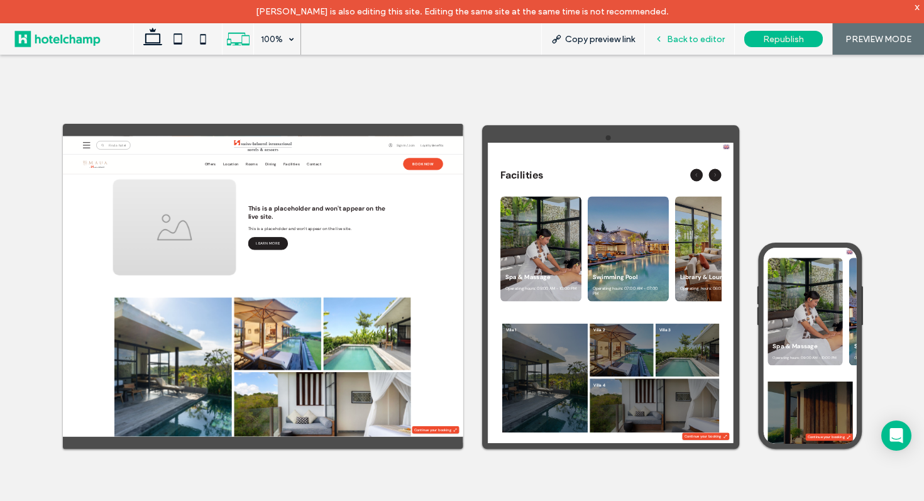
click at [663, 36] on icon at bounding box center [659, 39] width 9 height 9
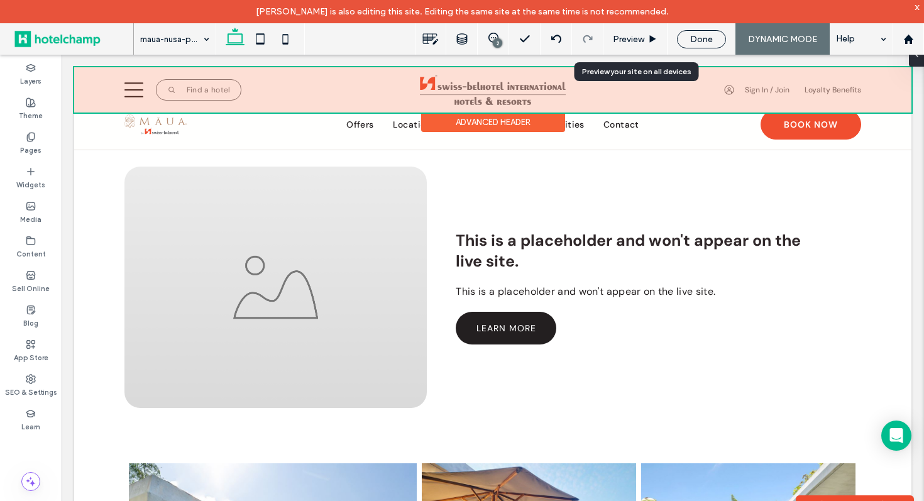
scroll to position [3180, 0]
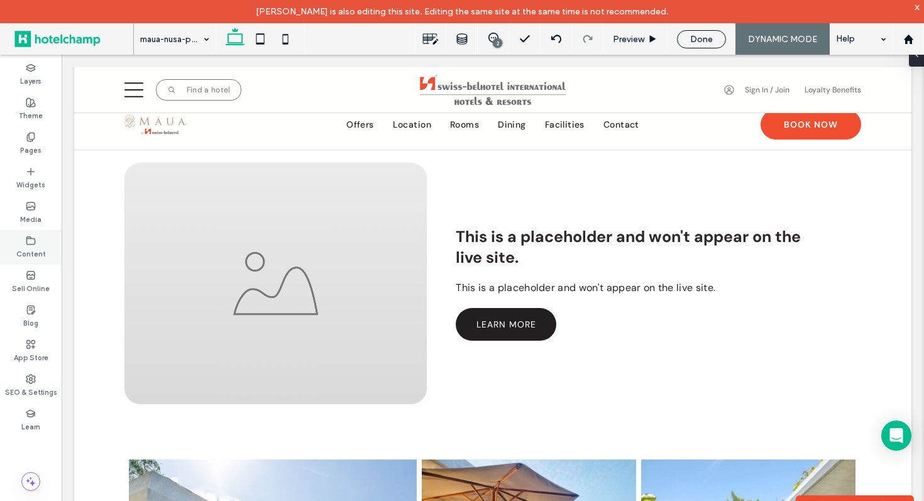
click at [26, 250] on label "Content" at bounding box center [31, 253] width 30 height 14
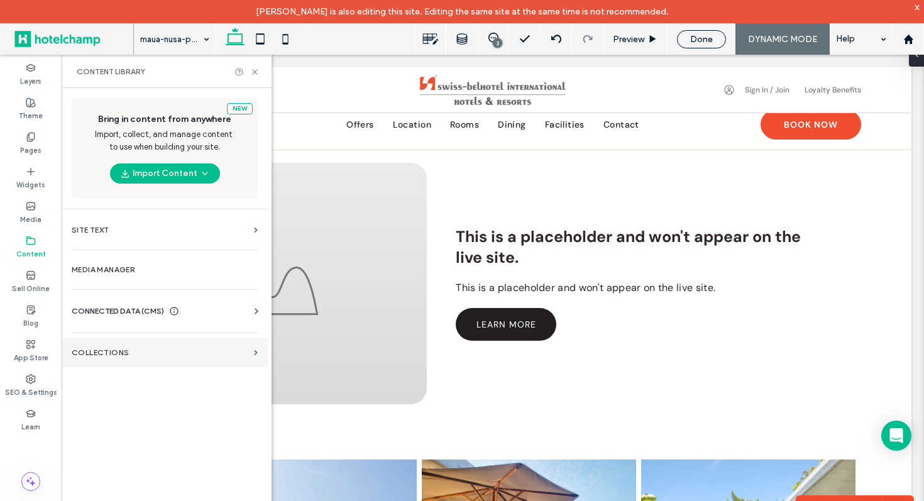
click at [103, 355] on label "Collections" at bounding box center [160, 352] width 177 height 9
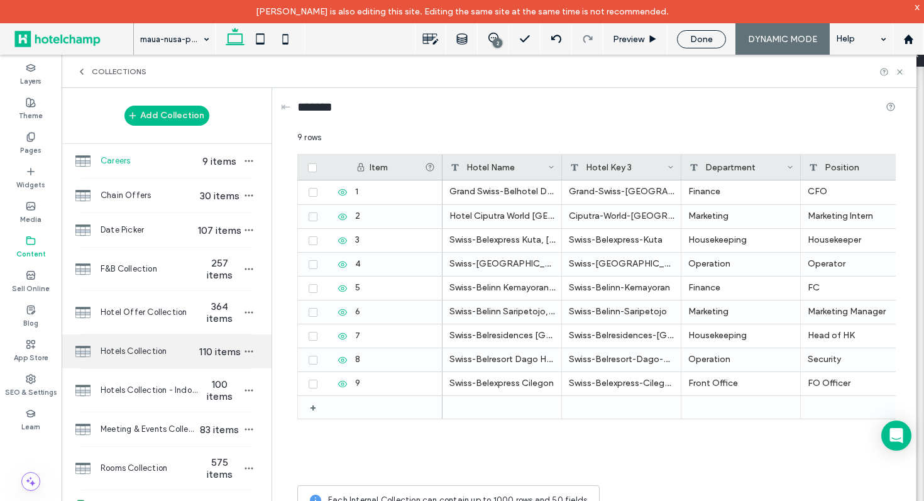
click at [152, 357] on span "Hotels Collection" at bounding box center [149, 351] width 97 height 13
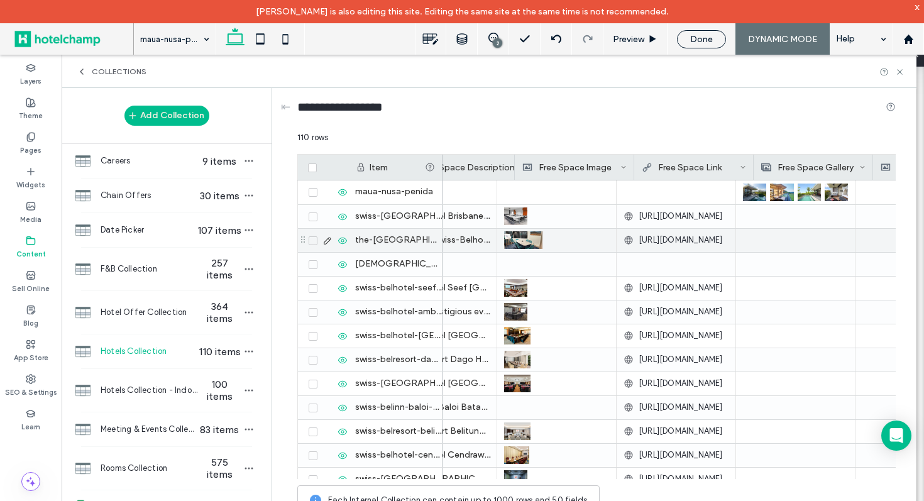
scroll to position [0, 4847]
